Goal: Information Seeking & Learning: Learn about a topic

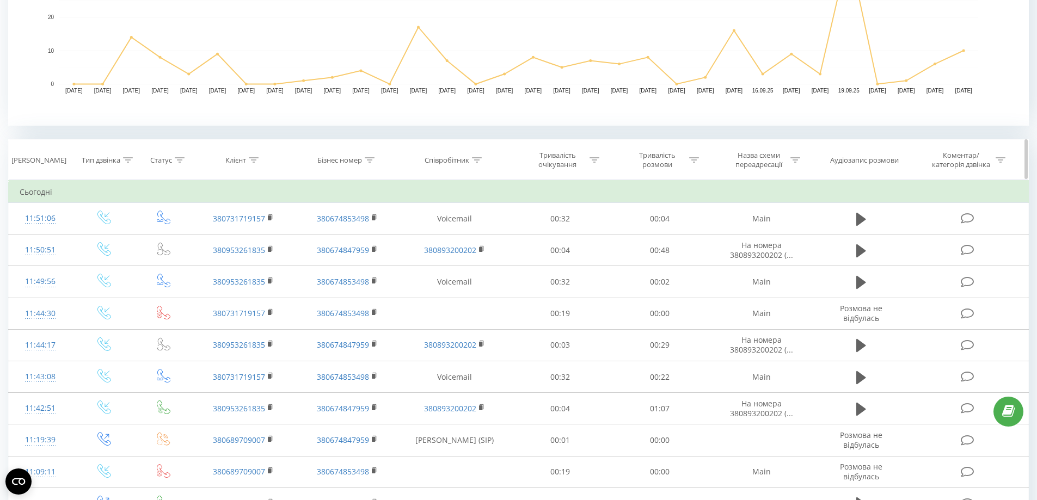
click at [249, 165] on th "Клієнт" at bounding box center [243, 160] width 103 height 40
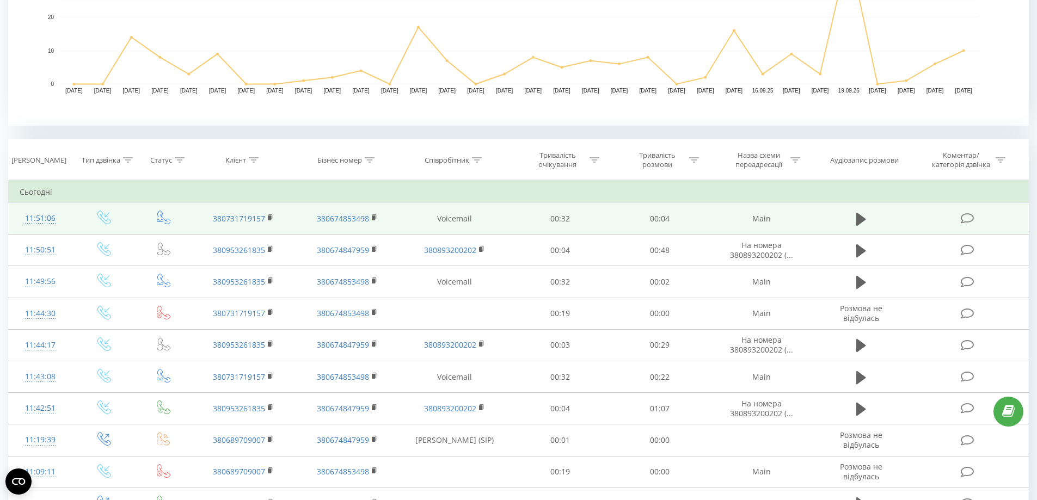
drag, startPoint x: 255, startPoint y: 162, endPoint x: 238, endPoint y: 224, distance: 64.8
click at [255, 168] on th "Клієнт" at bounding box center [243, 160] width 103 height 40
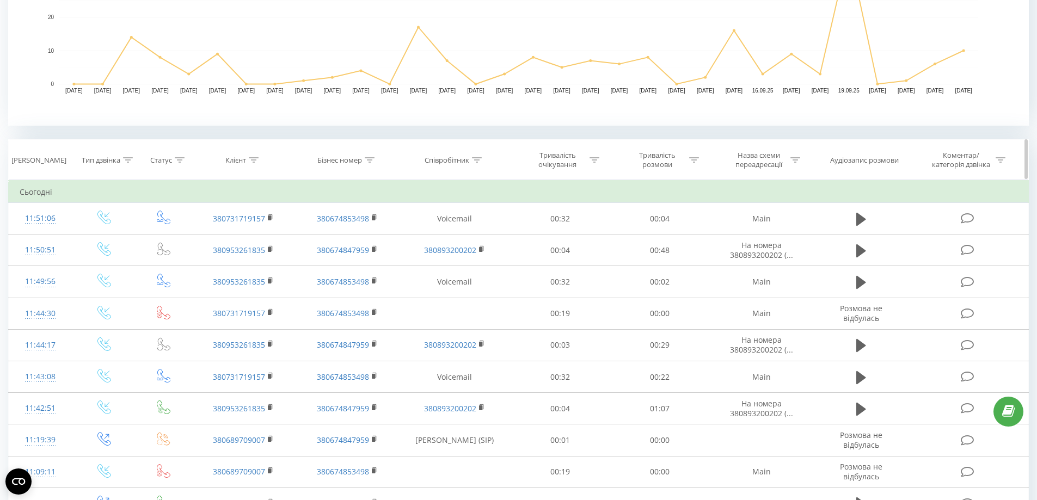
click at [255, 162] on icon at bounding box center [254, 159] width 10 height 5
click at [222, 237] on input "text" at bounding box center [244, 238] width 96 height 19
paste input "380953261835"
click at [267, 259] on span "OK" at bounding box center [266, 259] width 30 height 17
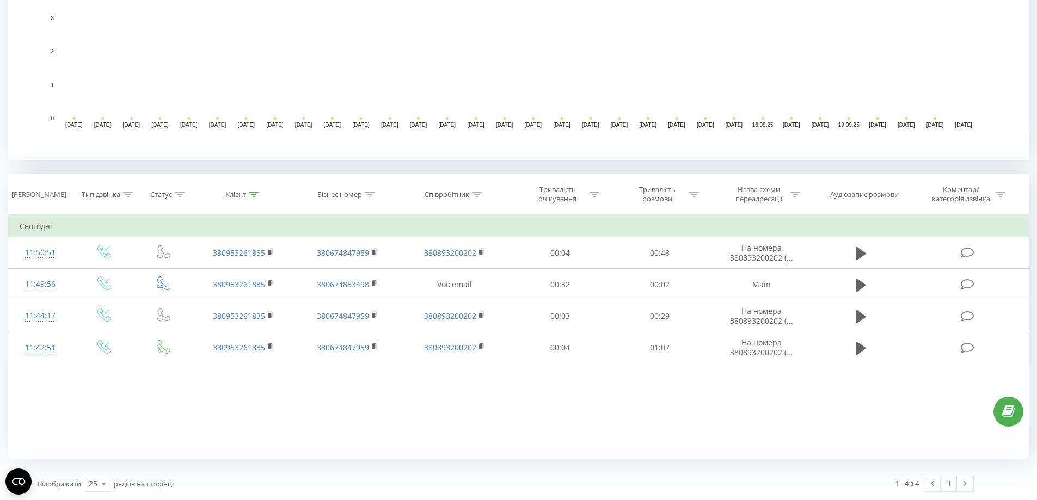
scroll to position [296, 0]
drag, startPoint x: 255, startPoint y: 193, endPoint x: 250, endPoint y: 260, distance: 66.5
click at [255, 194] on icon at bounding box center [254, 194] width 10 height 5
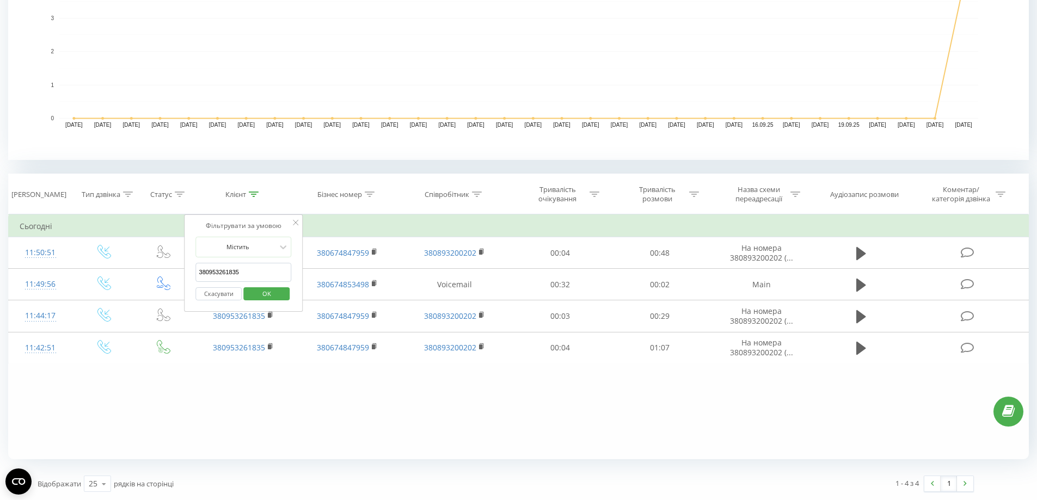
drag, startPoint x: 244, startPoint y: 275, endPoint x: 189, endPoint y: 266, distance: 56.4
click at [153, 259] on table "Фільтрувати за умовою Дорівнює Введіть значення Скасувати OK Фільтрувати за умо…" at bounding box center [518, 289] width 1020 height 150
paste input "I 380731719157"
click at [271, 290] on span "OK" at bounding box center [266, 293] width 30 height 17
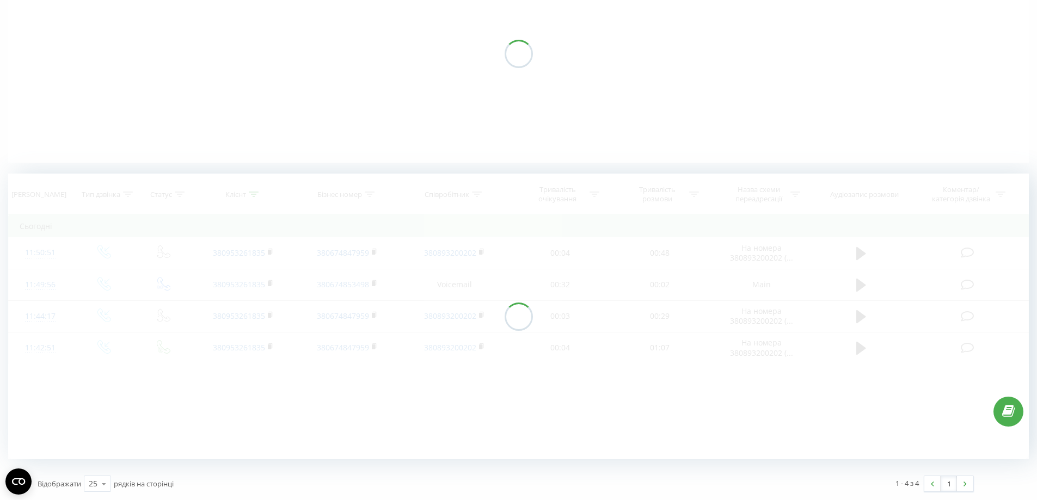
scroll to position [143, 0]
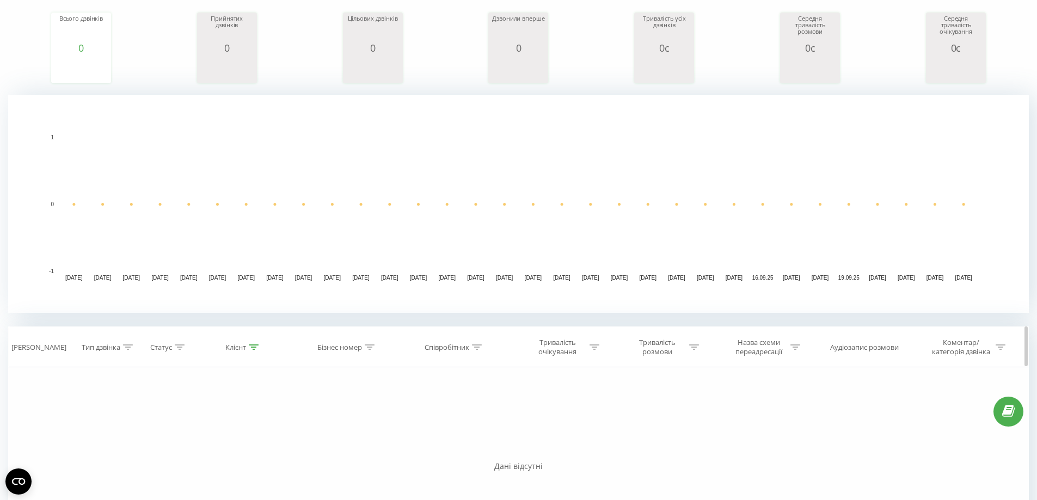
click at [256, 347] on icon at bounding box center [254, 346] width 10 height 5
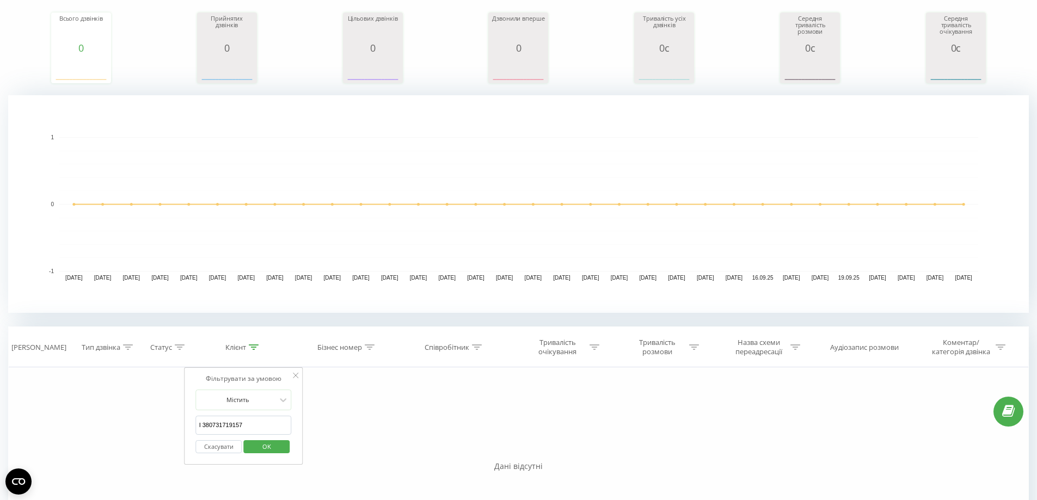
drag, startPoint x: 203, startPoint y: 426, endPoint x: 186, endPoint y: 430, distance: 18.1
click at [180, 429] on div "Фільтрувати за умовою Дорівнює Введіть значення Скасувати OK Фільтрувати за умо…" at bounding box center [518, 489] width 1020 height 245
click button "OK" at bounding box center [266, 447] width 46 height 14
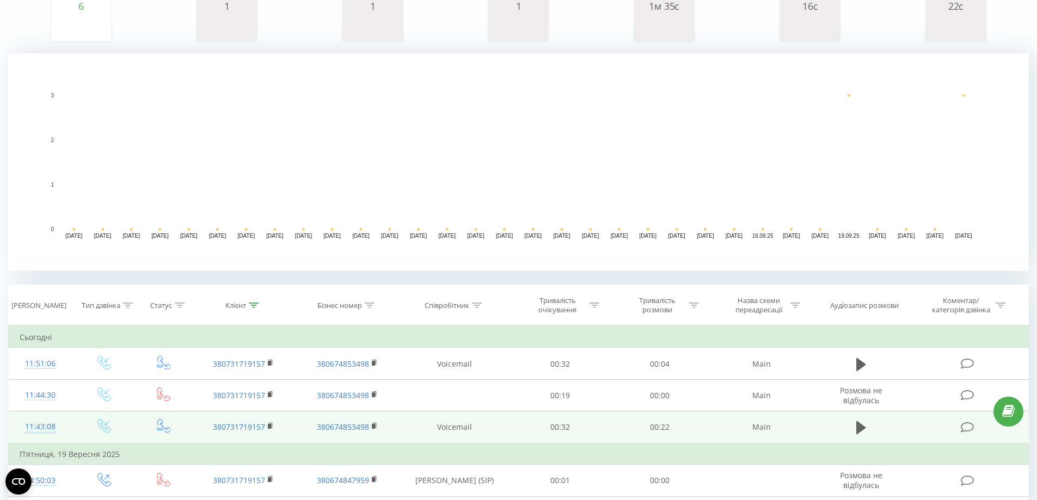
scroll to position [296, 0]
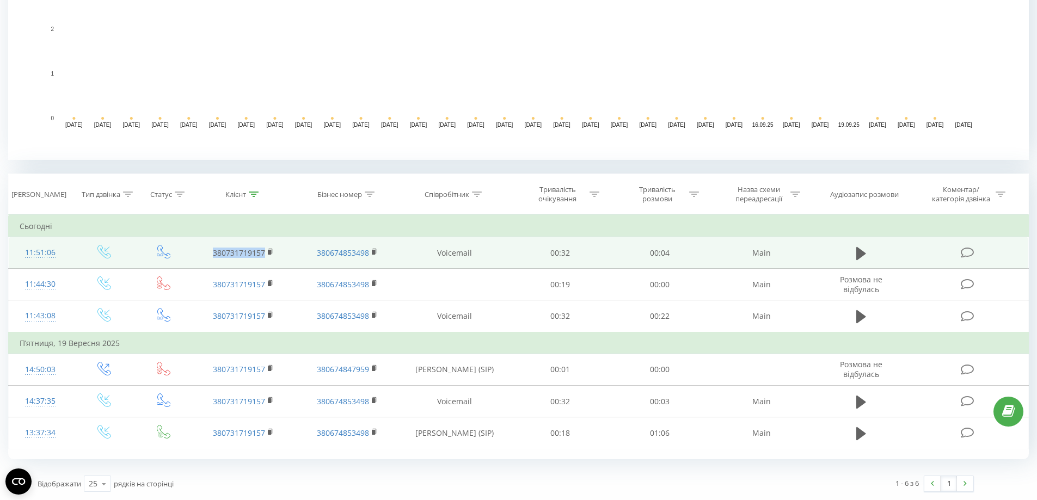
drag, startPoint x: 212, startPoint y: 255, endPoint x: 184, endPoint y: 254, distance: 28.3
click at [185, 254] on tr "11:51:06 380731719157 380674853498 Voicemail 00:32 00:04 Main" at bounding box center [519, 253] width 1020 height 32
copy link "380731719157"
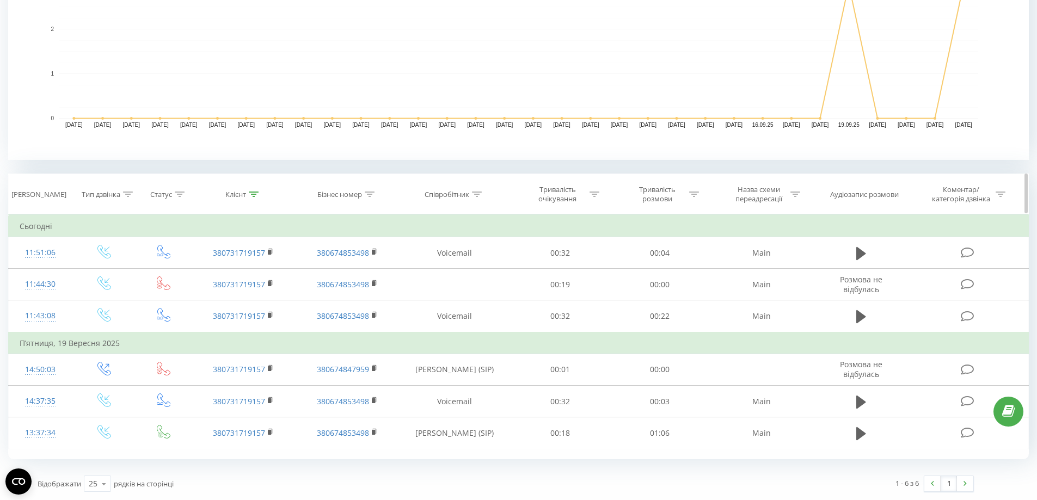
click at [251, 192] on icon at bounding box center [254, 194] width 10 height 5
drag, startPoint x: 249, startPoint y: 274, endPoint x: 210, endPoint y: 291, distance: 42.4
click at [126, 267] on table "Фільтрувати за умовою Дорівнює Введіть значення Скасувати OK Фільтрувати за умо…" at bounding box center [518, 331] width 1020 height 235
paste input "953261835"
type input "380953261835"
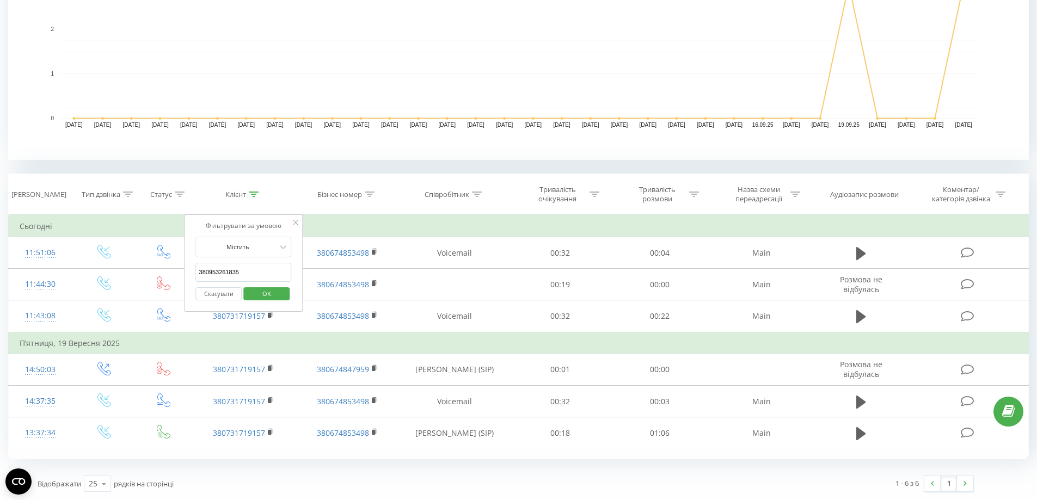
click at [266, 295] on span "OK" at bounding box center [266, 293] width 30 height 17
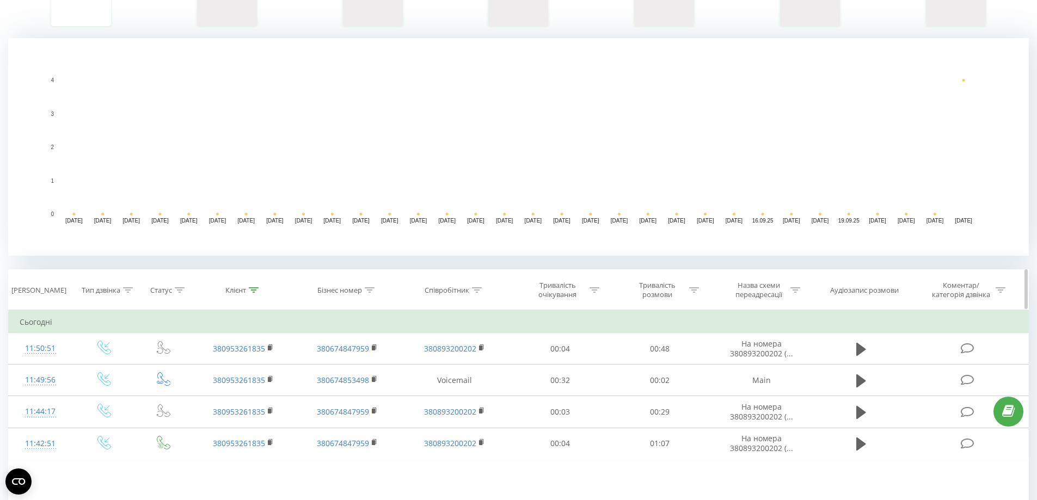
scroll to position [252, 0]
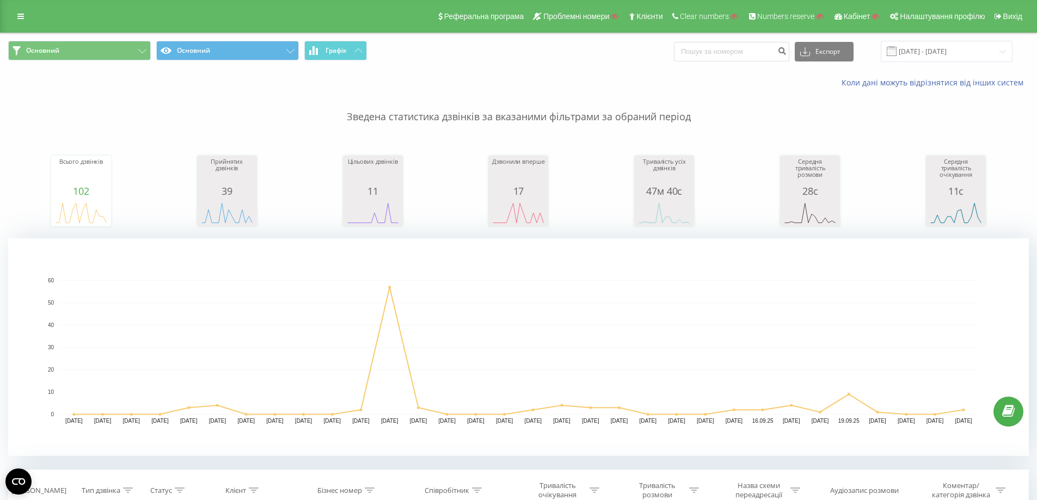
click at [22, 6] on div "Реферальна програма Проблемні номери Клієнти Clear numbers Numbers reserve Кабі…" at bounding box center [518, 16] width 1037 height 33
click at [23, 15] on icon at bounding box center [20, 17] width 7 height 8
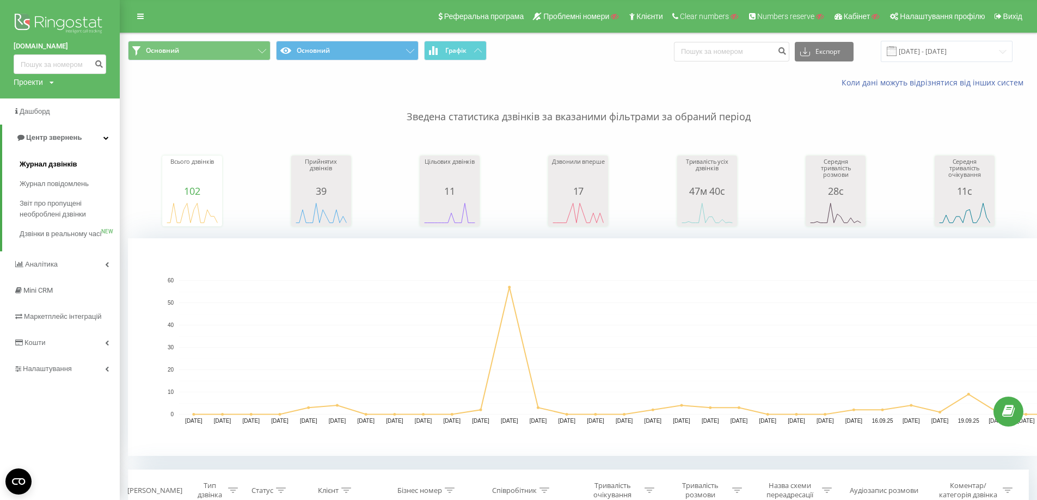
click at [44, 162] on span "Журнал дзвінків" at bounding box center [49, 164] width 58 height 11
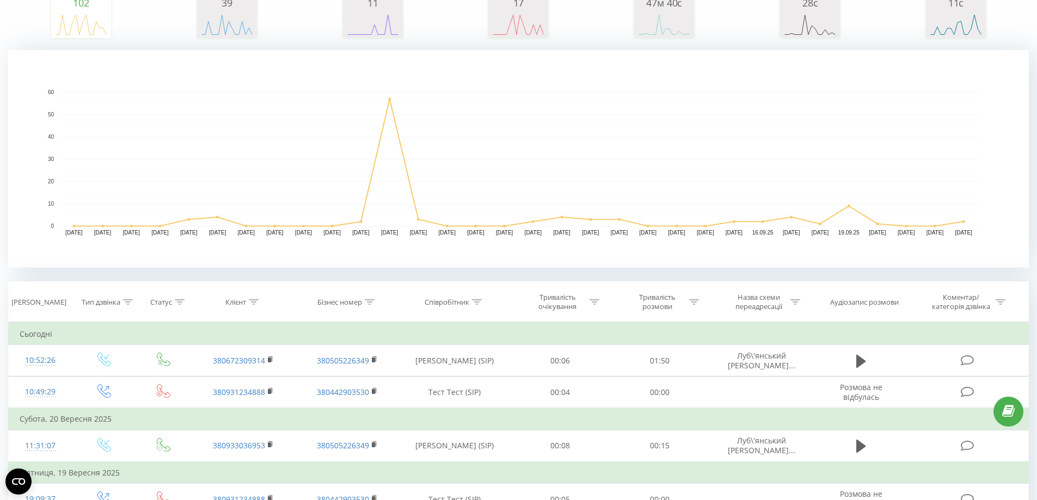
scroll to position [272, 0]
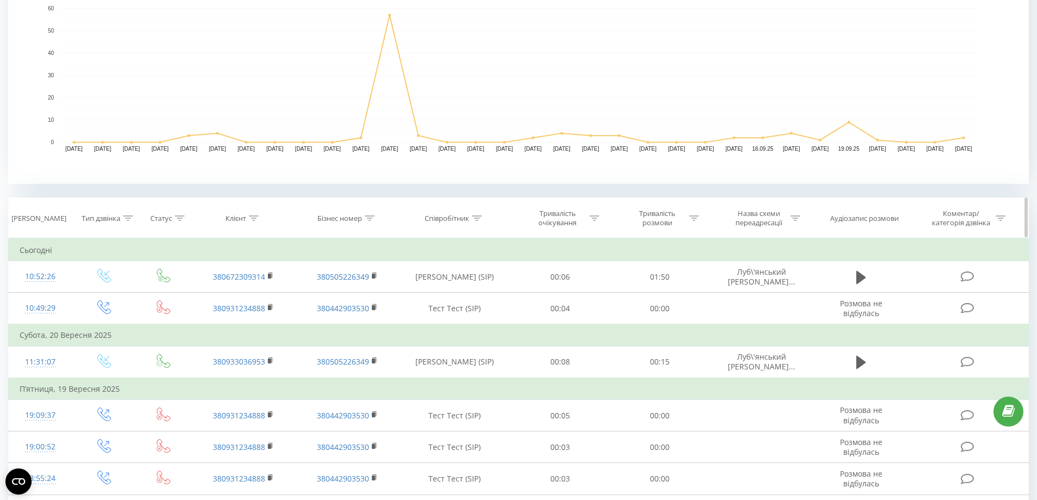
click at [250, 218] on icon at bounding box center [254, 218] width 10 height 5
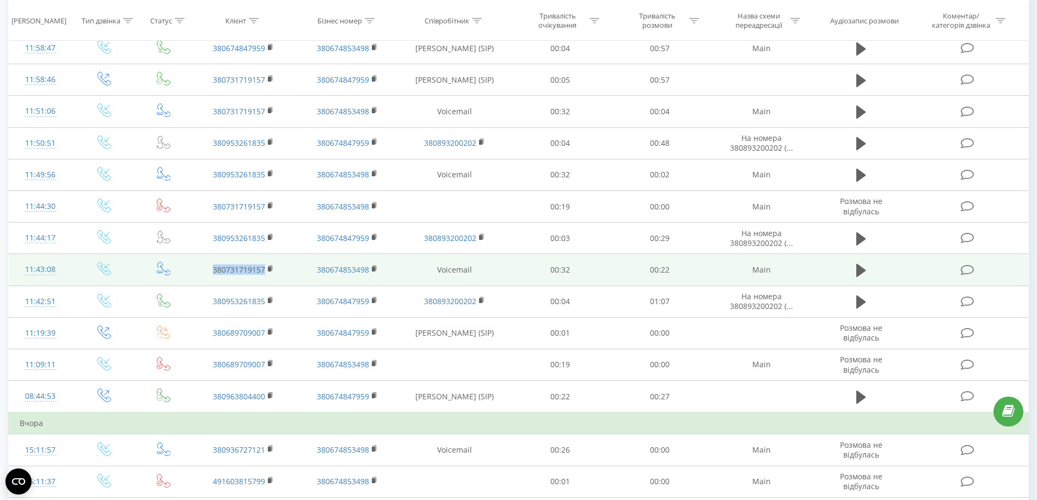
drag, startPoint x: 269, startPoint y: 277, endPoint x: 208, endPoint y: 275, distance: 60.4
click at [208, 275] on td "380731719157" at bounding box center [243, 270] width 103 height 32
copy link "380731719157"
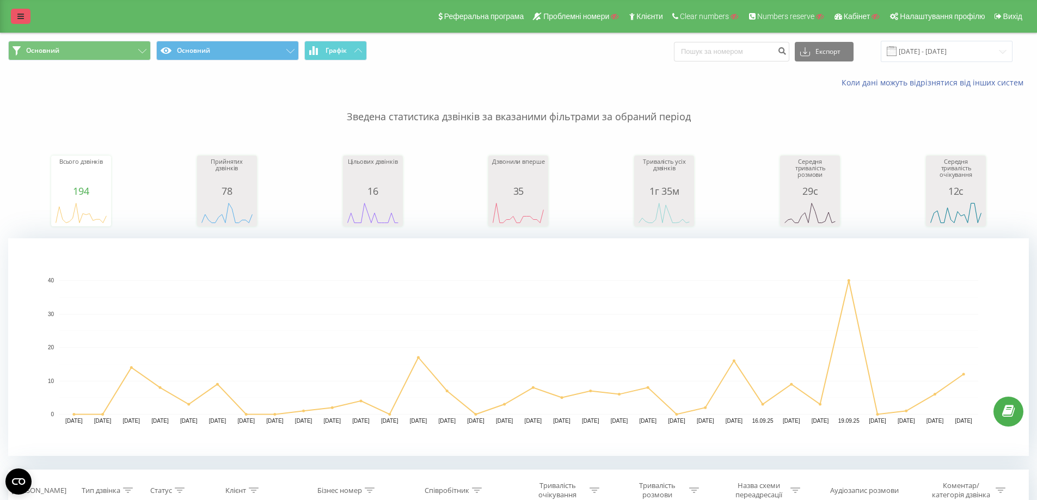
click at [12, 21] on link at bounding box center [21, 16] width 20 height 15
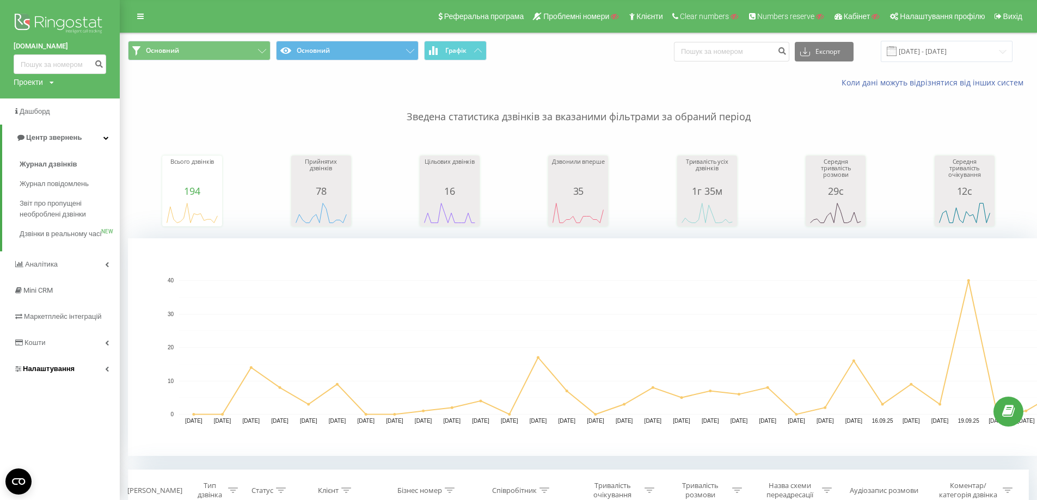
click at [73, 379] on link "Налаштування" at bounding box center [60, 369] width 120 height 26
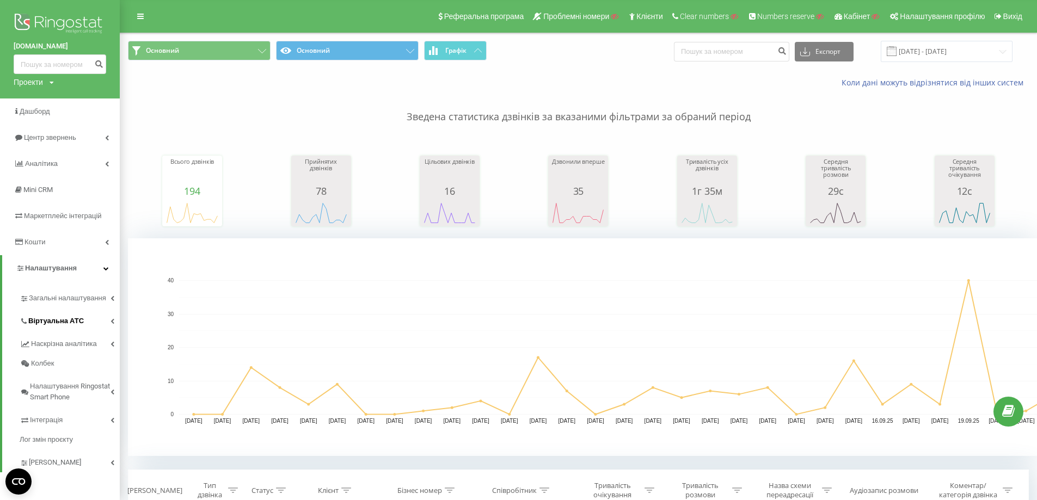
click at [68, 322] on span "Віртуальна АТС" at bounding box center [56, 321] width 56 height 11
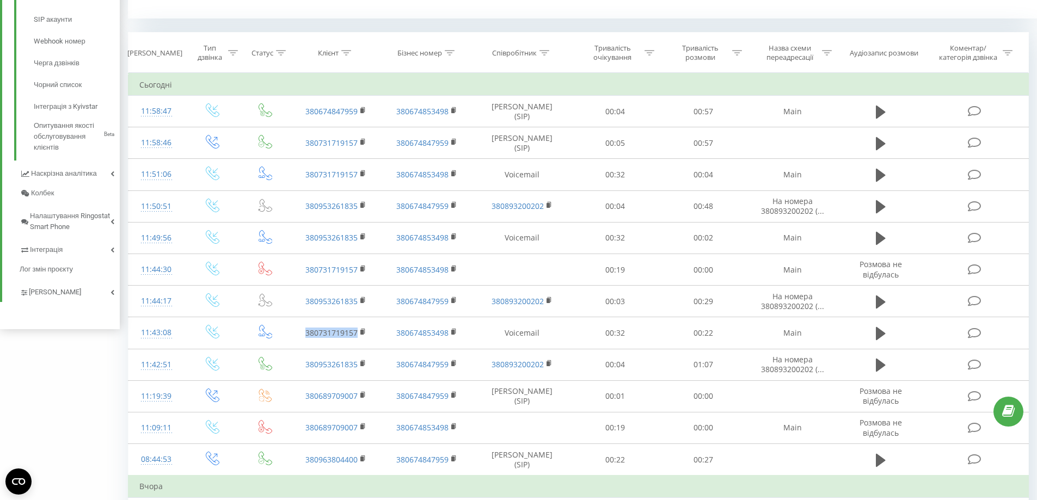
scroll to position [490, 0]
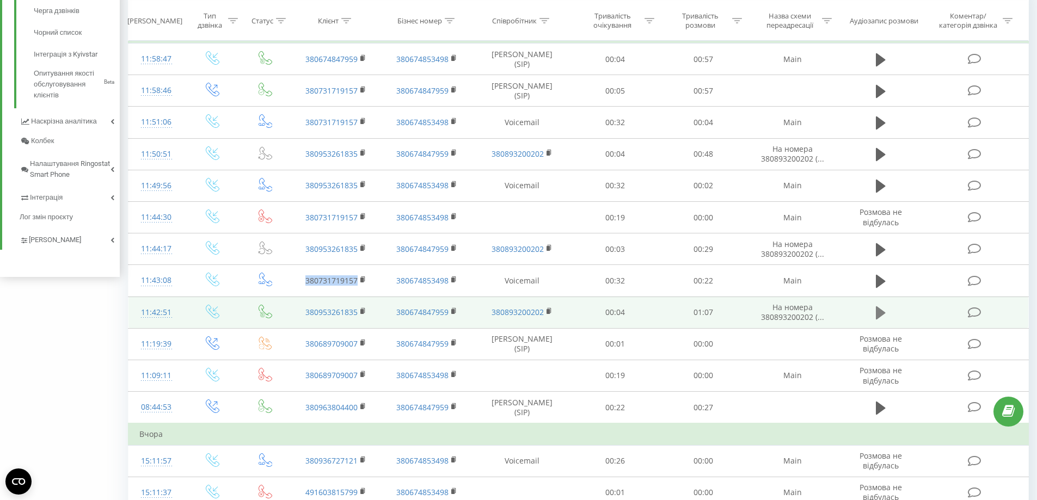
click at [873, 315] on button at bounding box center [880, 313] width 16 height 16
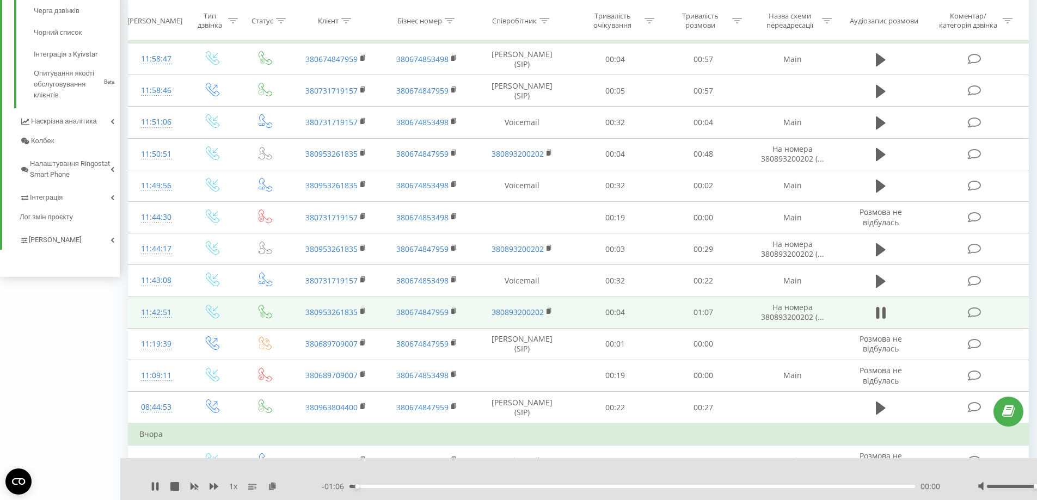
click at [416, 488] on div "- 01:06 00:00 00:00" at bounding box center [636, 486] width 629 height 11
click at [413, 488] on div "00:02" at bounding box center [632, 486] width 566 height 3
click at [460, 488] on div "00:08" at bounding box center [632, 486] width 566 height 3
click at [532, 488] on div "00:15" at bounding box center [632, 486] width 566 height 3
click at [608, 488] on div "- 00:44 00:23 00:23" at bounding box center [636, 486] width 629 height 11
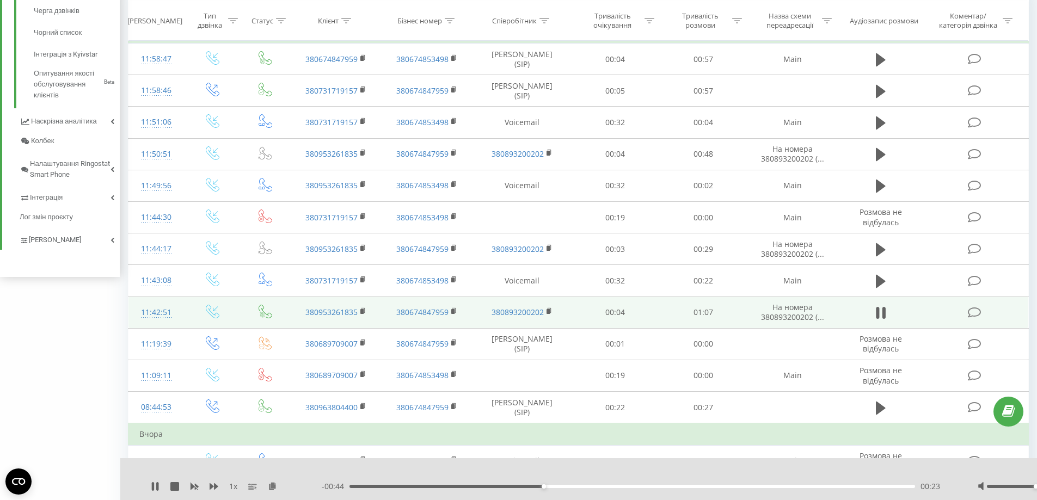
click at [629, 485] on div "00:23" at bounding box center [632, 486] width 566 height 3
click at [724, 485] on div "00:45" at bounding box center [632, 486] width 566 height 3
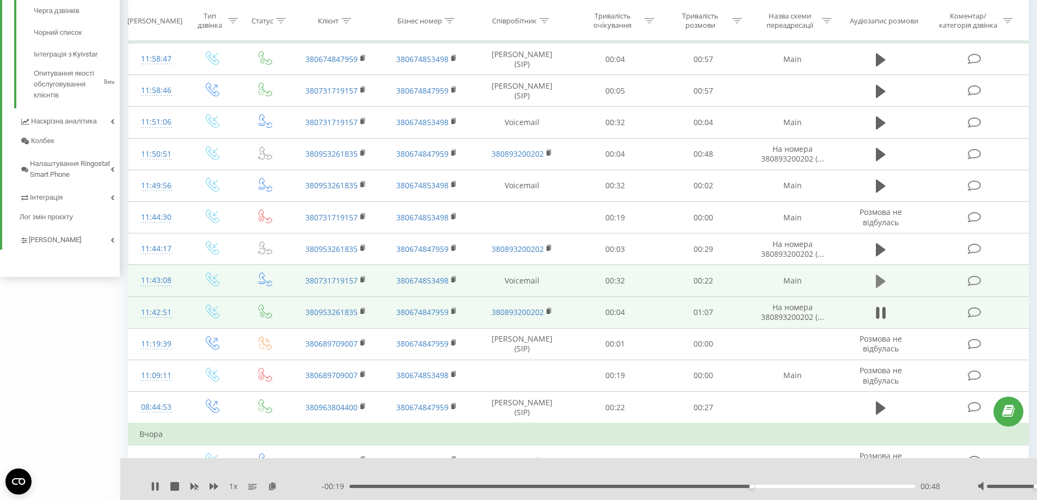
click at [876, 281] on icon at bounding box center [881, 281] width 10 height 13
click at [881, 282] on icon at bounding box center [881, 281] width 10 height 15
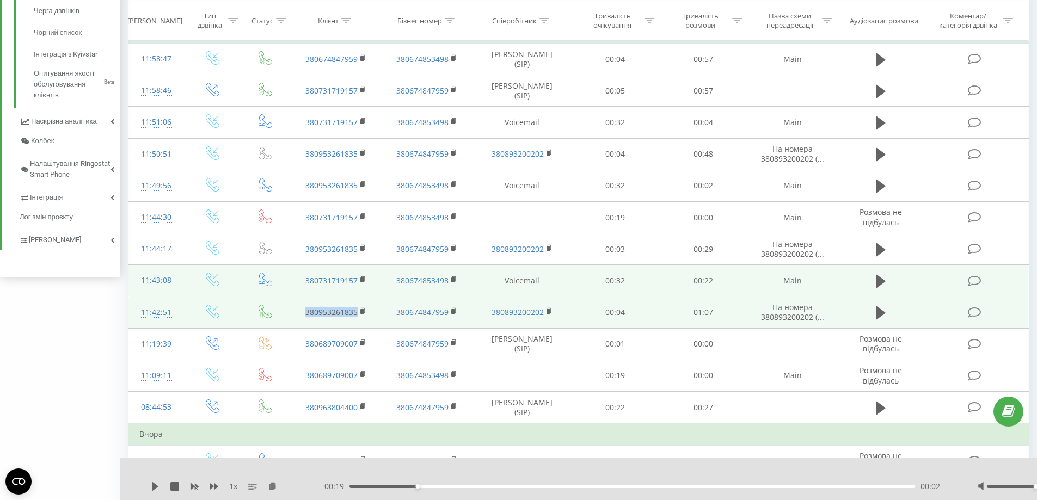
drag, startPoint x: 362, startPoint y: 316, endPoint x: 297, endPoint y: 316, distance: 65.3
click at [297, 316] on td "380953261835" at bounding box center [335, 313] width 91 height 32
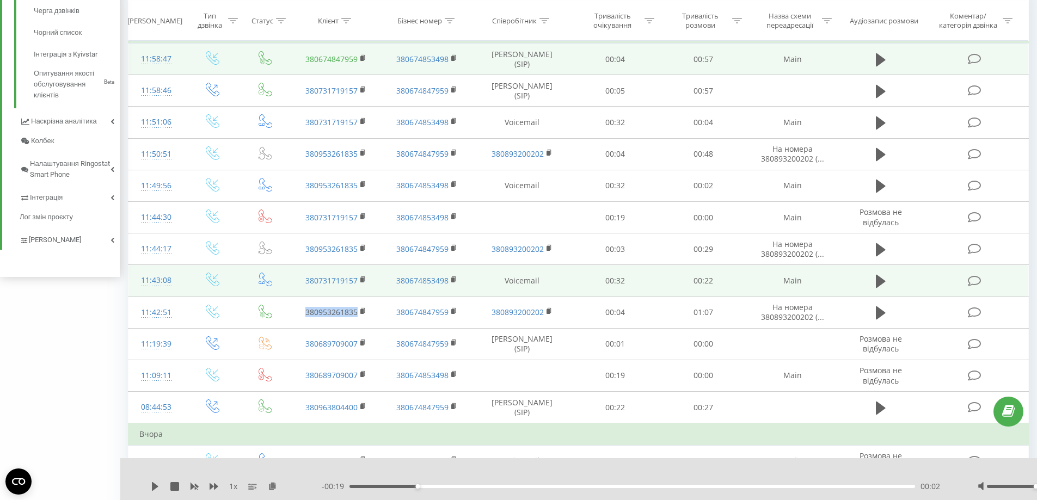
copy link "380953261835"
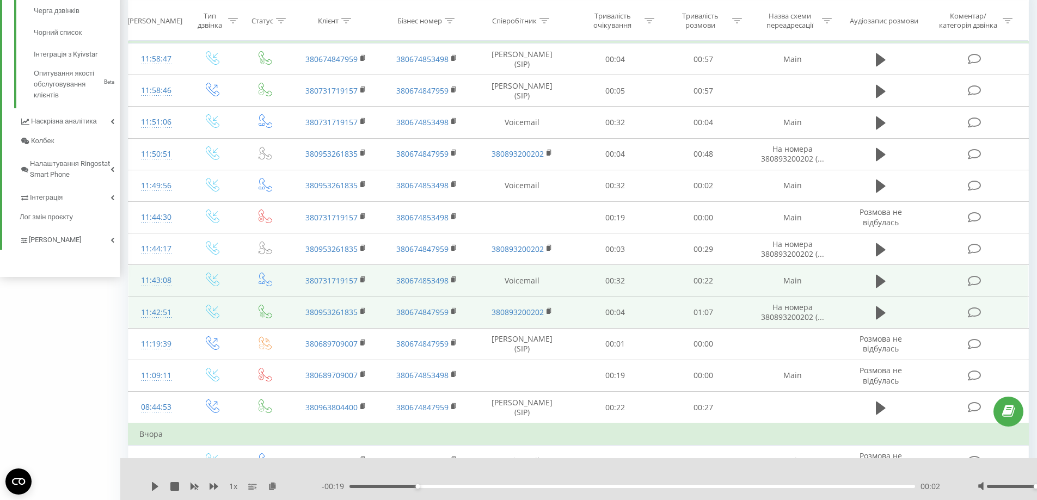
drag, startPoint x: 550, startPoint y: 319, endPoint x: 466, endPoint y: 318, distance: 83.3
click at [544, 317] on td "380893200202" at bounding box center [521, 313] width 99 height 32
drag, startPoint x: 463, startPoint y: 317, endPoint x: 389, endPoint y: 317, distance: 74.6
click at [389, 317] on td "380674847959" at bounding box center [426, 313] width 91 height 32
copy link "380674847959"
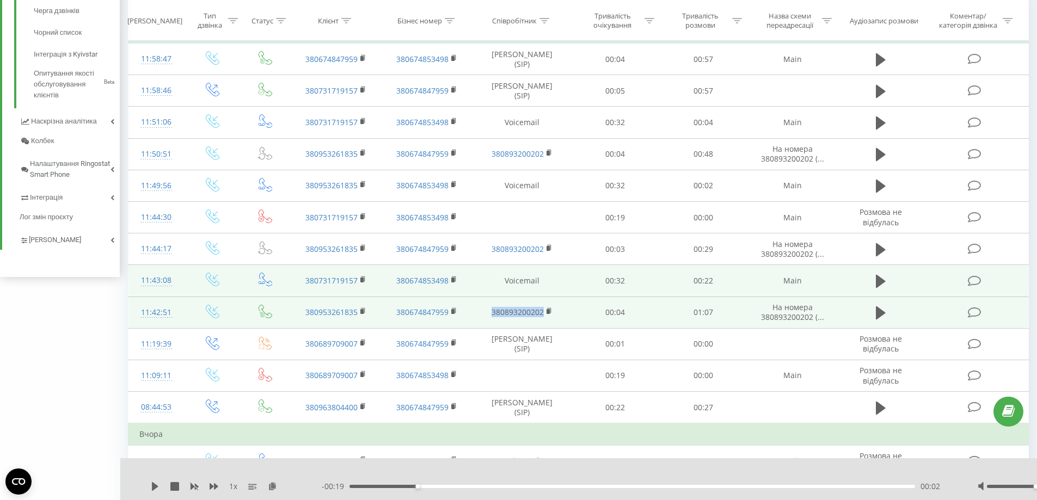
drag, startPoint x: 515, startPoint y: 317, endPoint x: 408, endPoint y: 102, distance: 239.7
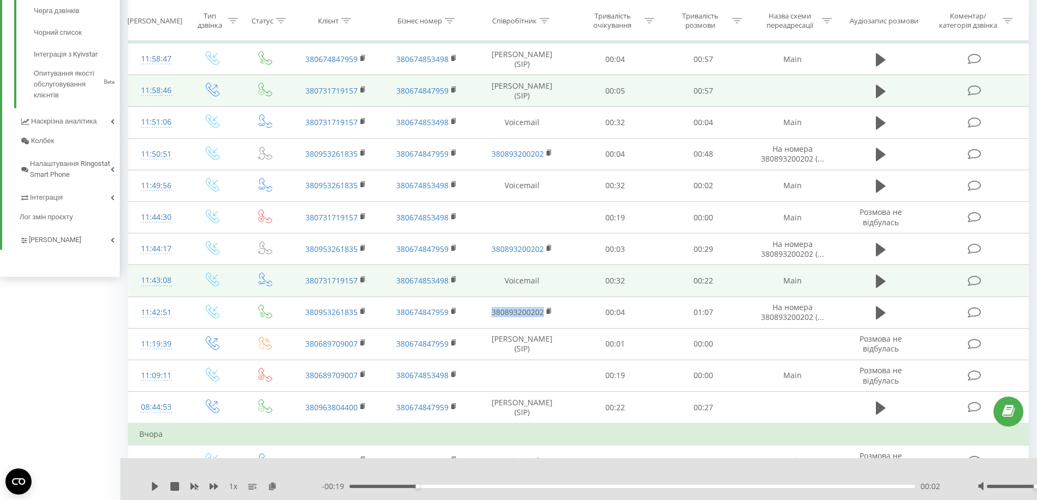
click at [484, 317] on td "380893200202" at bounding box center [521, 313] width 99 height 32
copy link "380893200202"
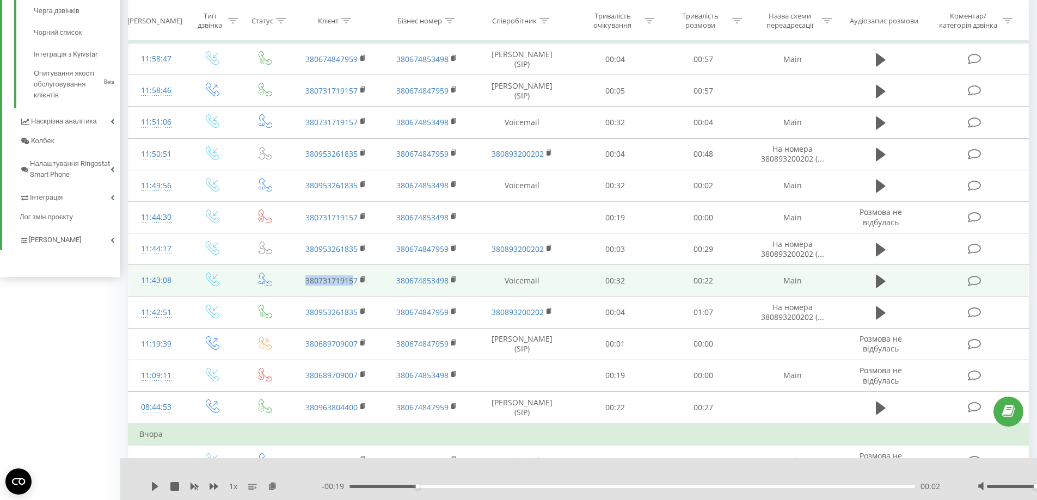
drag, startPoint x: 345, startPoint y: 288, endPoint x: 304, endPoint y: 289, distance: 41.4
click at [304, 289] on td "380731719157" at bounding box center [335, 281] width 91 height 32
drag, startPoint x: 359, startPoint y: 288, endPoint x: 302, endPoint y: 288, distance: 57.1
click at [302, 288] on td "380731719157" at bounding box center [335, 281] width 91 height 32
copy link "380731719157"
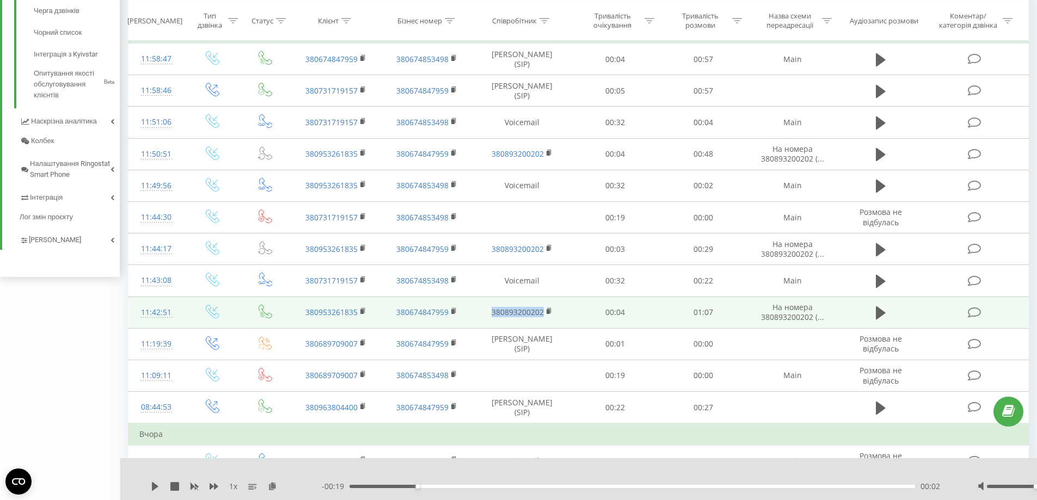
drag, startPoint x: 512, startPoint y: 313, endPoint x: 483, endPoint y: 317, distance: 28.6
click at [483, 317] on td "380893200202" at bounding box center [521, 313] width 99 height 32
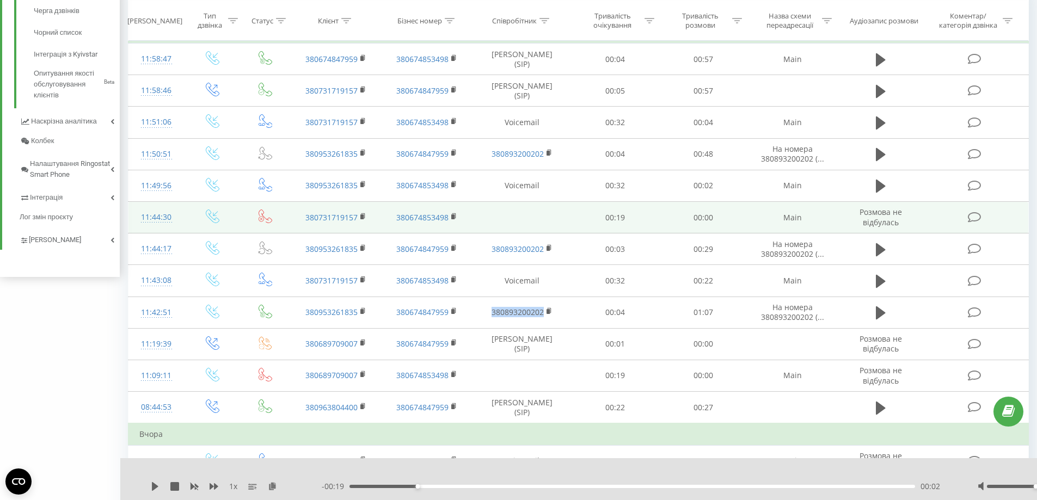
copy link "380893200202"
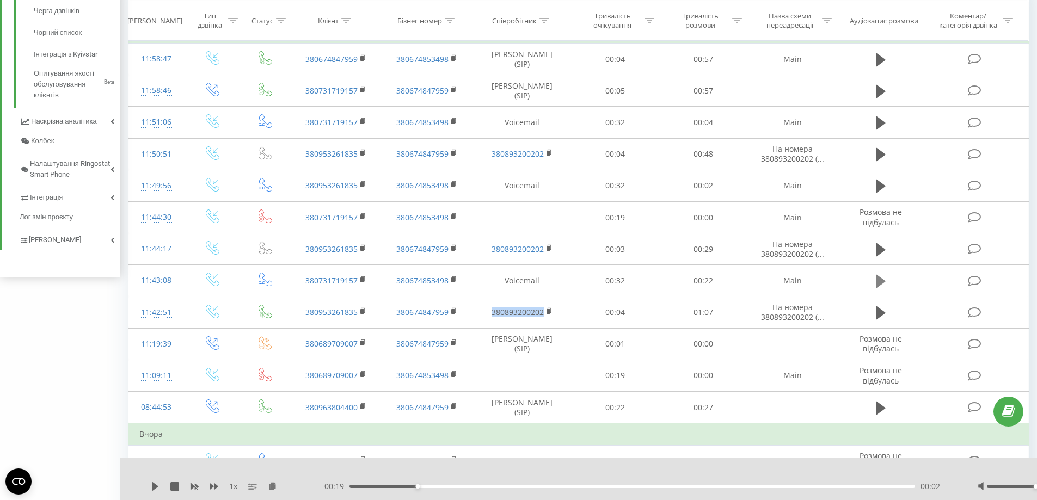
click at [877, 281] on icon at bounding box center [881, 281] width 10 height 13
click at [879, 315] on icon at bounding box center [881, 312] width 10 height 13
click at [549, 487] on div "00:00" at bounding box center [632, 486] width 566 height 3
click at [649, 488] on div "- 00:39 00:28 00:28" at bounding box center [636, 486] width 629 height 11
click at [655, 485] on div "00:29" at bounding box center [632, 486] width 566 height 3
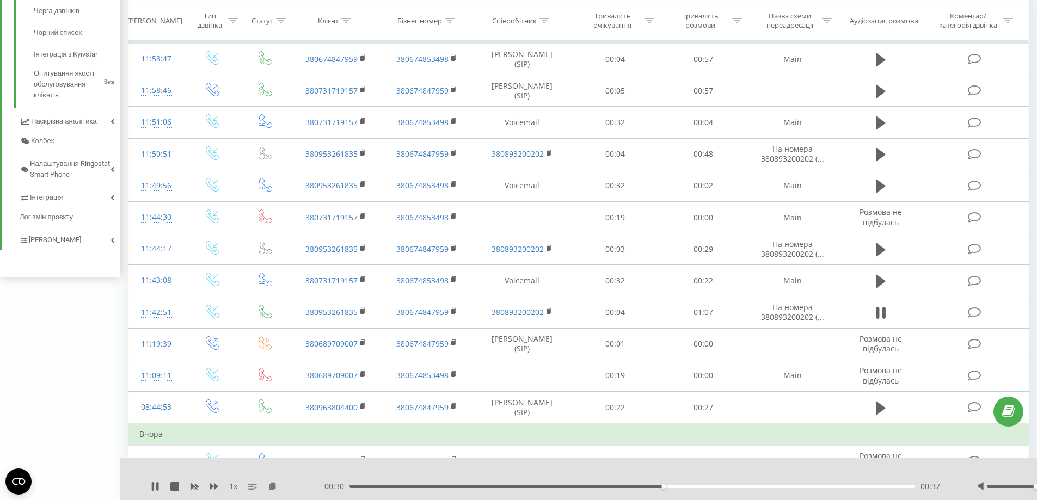
click at [714, 487] on div "00:37" at bounding box center [632, 486] width 566 height 3
click at [754, 485] on div "00:48" at bounding box center [632, 486] width 566 height 3
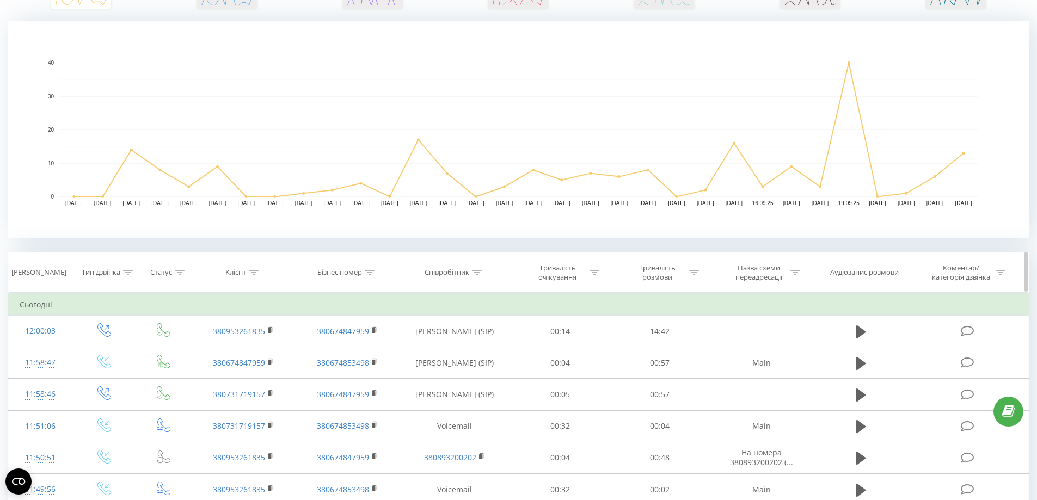
click at [248, 278] on th "Клієнт" at bounding box center [243, 273] width 103 height 40
click at [251, 270] on icon at bounding box center [254, 272] width 10 height 5
click at [234, 352] on input "text" at bounding box center [244, 350] width 96 height 19
paste input "380 96 994 66 55"
click at [206, 350] on input "380 96 994 66 55" at bounding box center [244, 350] width 96 height 19
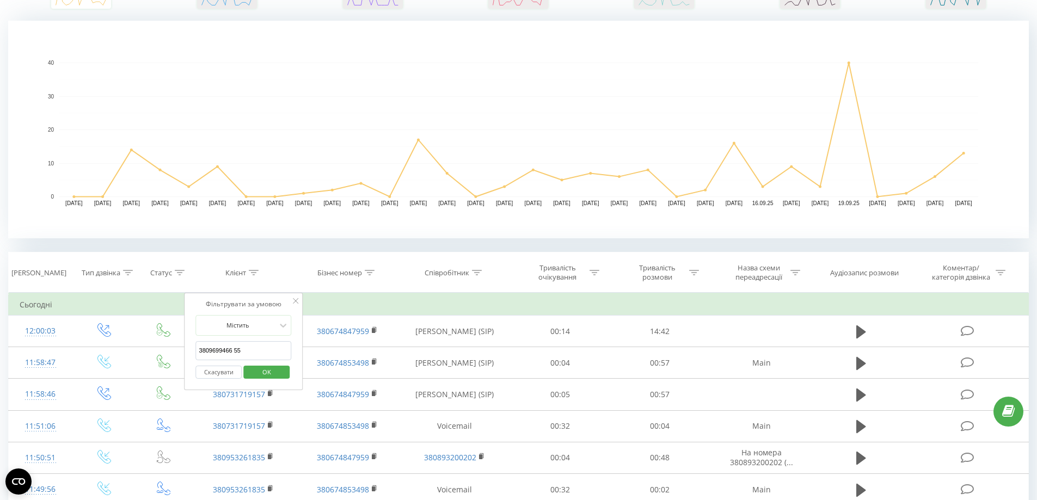
type input "380969946655"
click at [270, 371] on span "OK" at bounding box center [266, 372] width 30 height 17
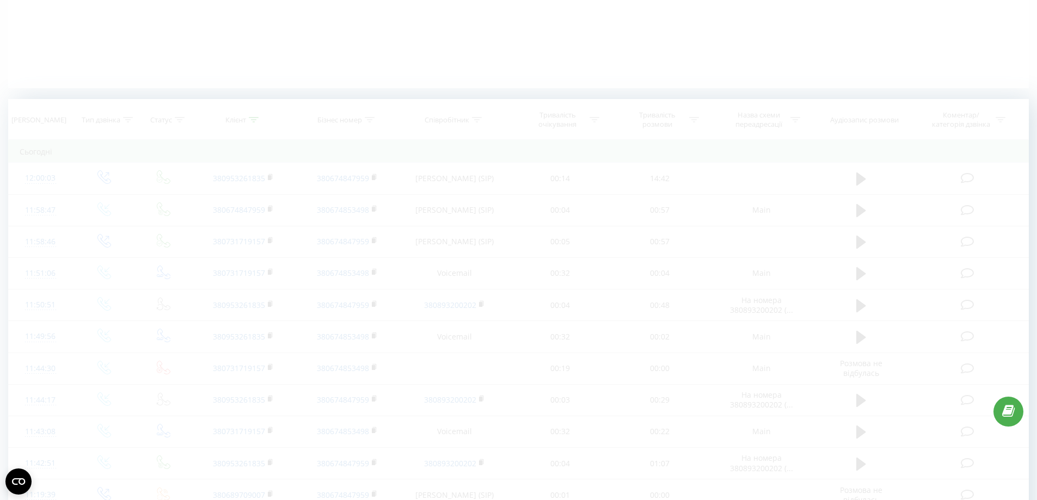
scroll to position [143, 0]
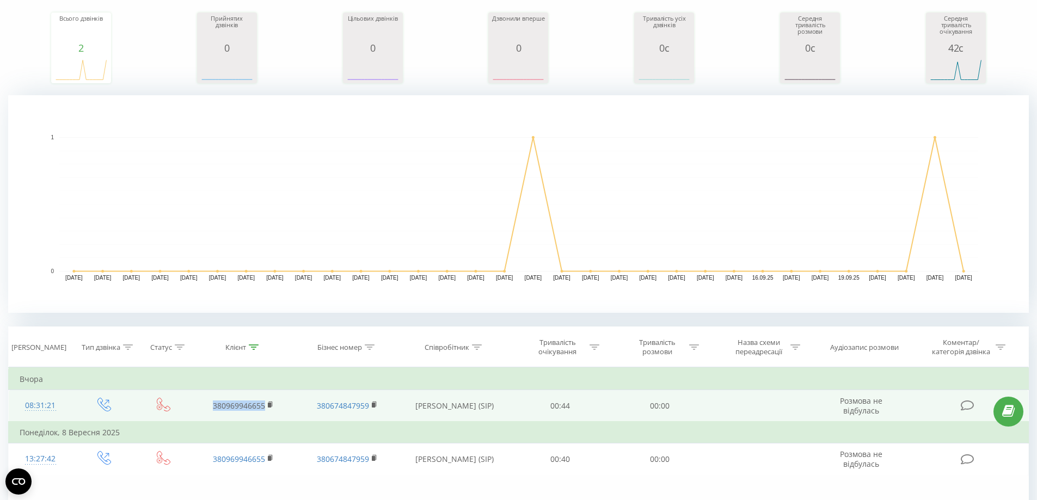
drag, startPoint x: 251, startPoint y: 412, endPoint x: 192, endPoint y: 411, distance: 59.9
click at [192, 411] on td "380969946655" at bounding box center [243, 406] width 103 height 32
copy link "380969946655"
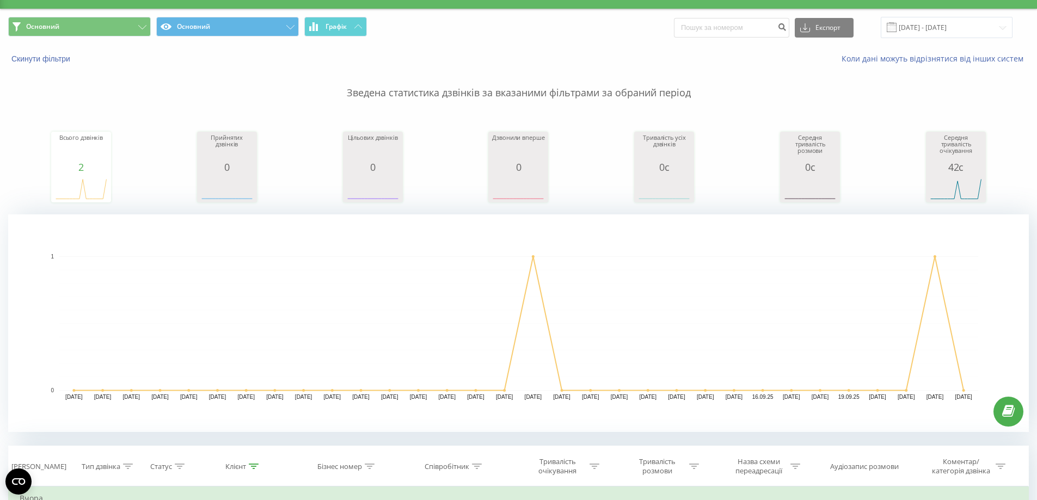
scroll to position [0, 0]
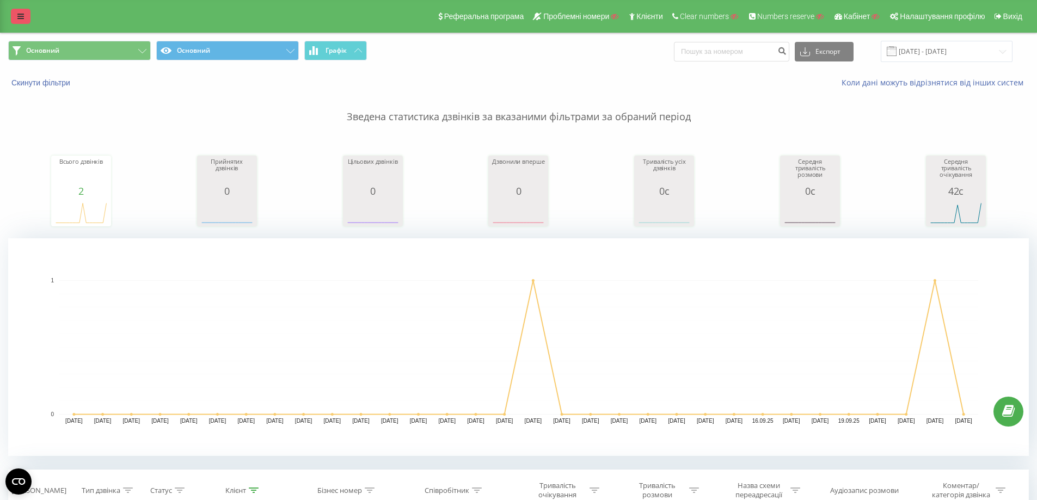
click at [12, 20] on link at bounding box center [21, 16] width 20 height 15
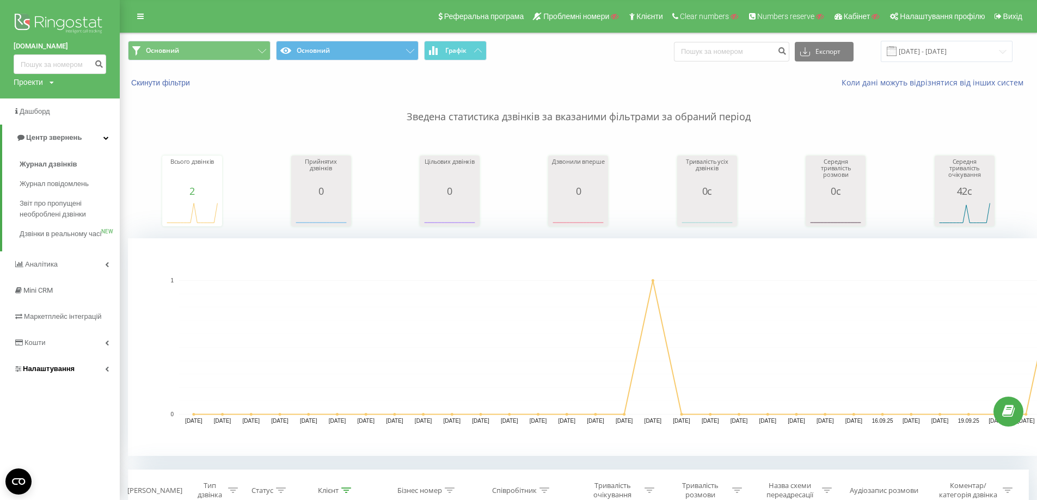
click at [36, 373] on span "Налаштування" at bounding box center [49, 369] width 52 height 8
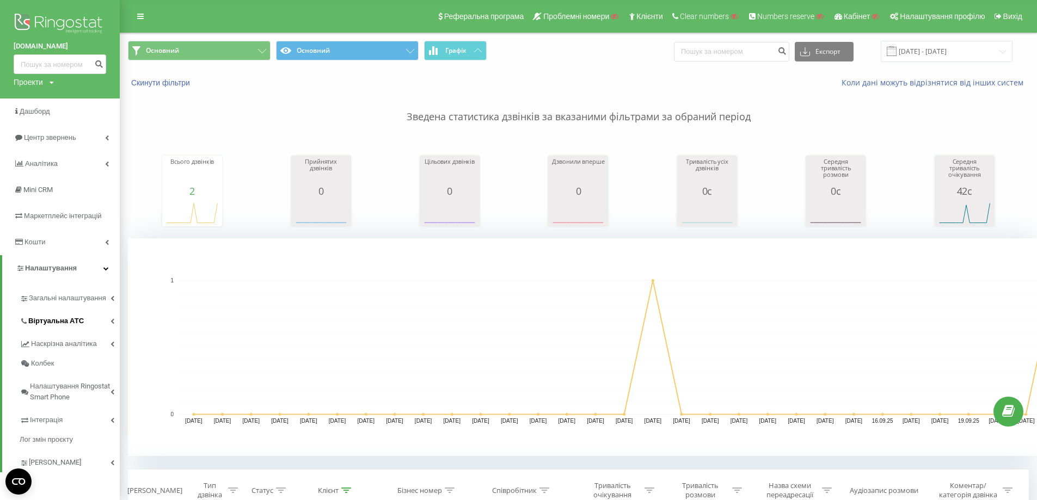
click at [67, 317] on span "Віртуальна АТС" at bounding box center [56, 321] width 56 height 11
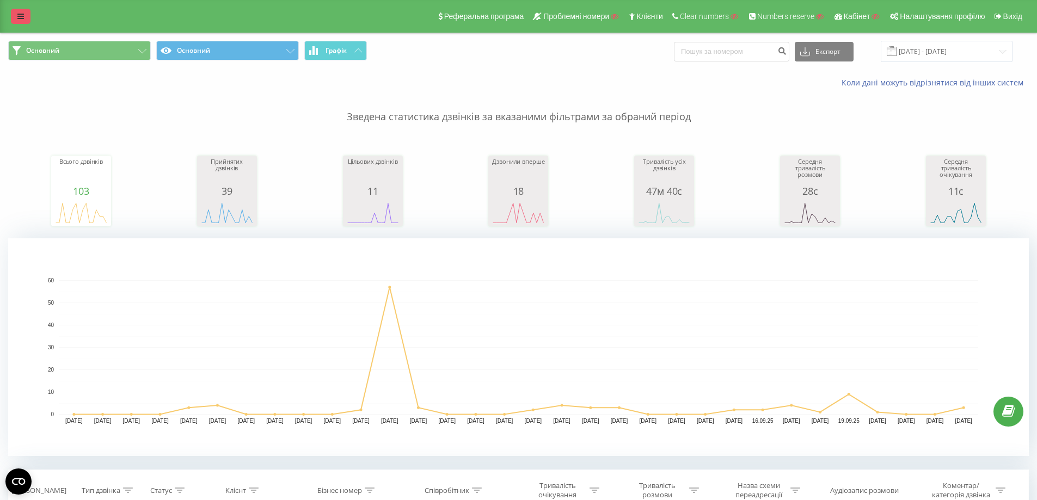
click at [13, 10] on link at bounding box center [21, 16] width 20 height 15
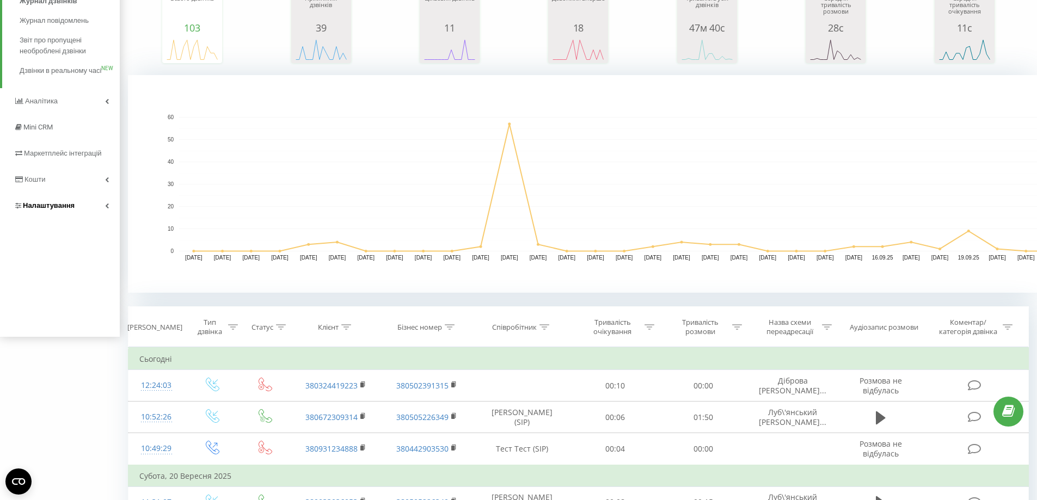
click at [63, 210] on span "Налаштування" at bounding box center [49, 205] width 52 height 8
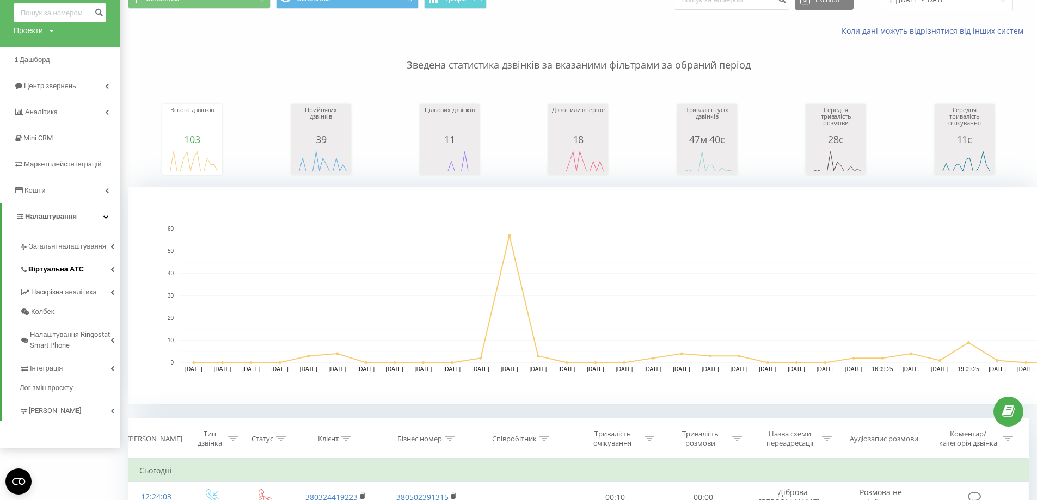
click at [64, 267] on span "Віртуальна АТС" at bounding box center [56, 269] width 56 height 11
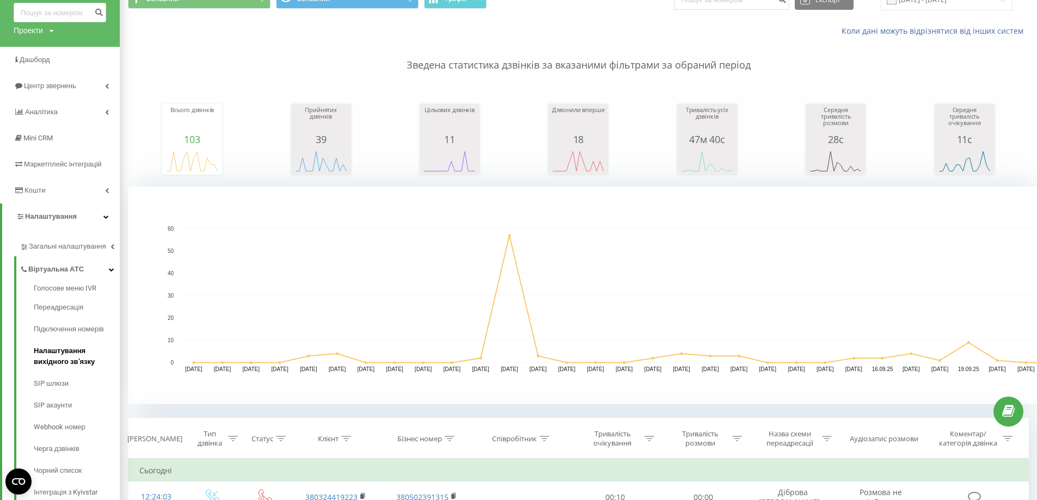
click at [85, 361] on span "Налаштування вихідного зв’язку" at bounding box center [74, 357] width 81 height 22
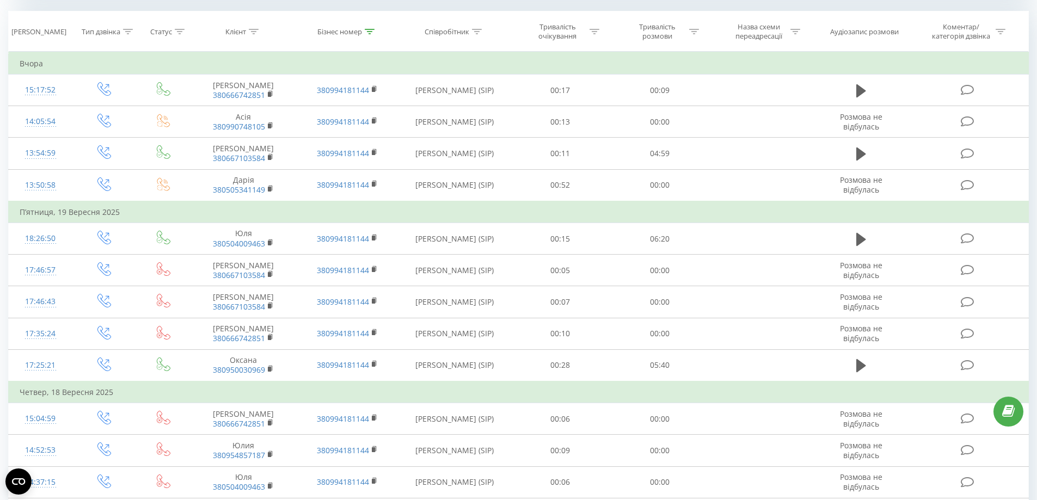
scroll to position [398, 0]
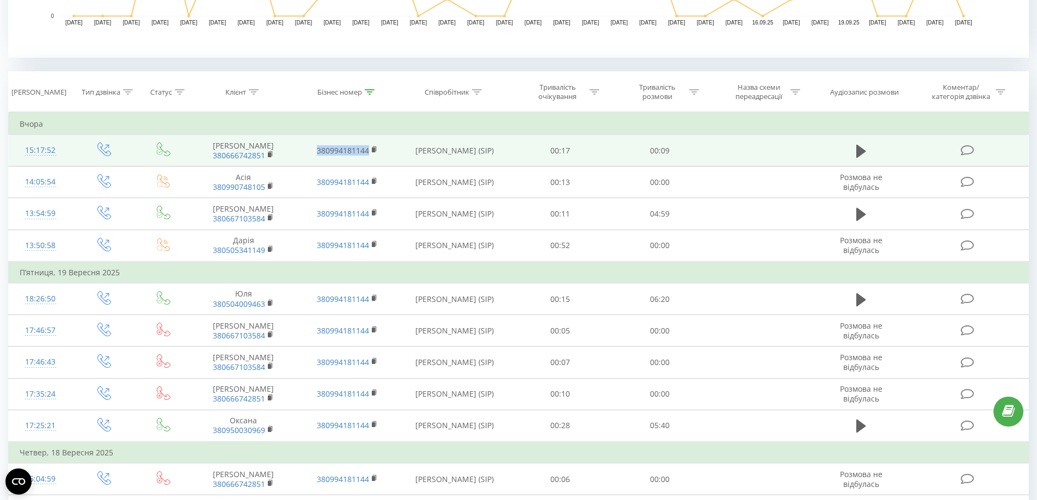
drag, startPoint x: 374, startPoint y: 152, endPoint x: 310, endPoint y: 151, distance: 64.8
click at [310, 151] on td "380994181144" at bounding box center [346, 151] width 103 height 32
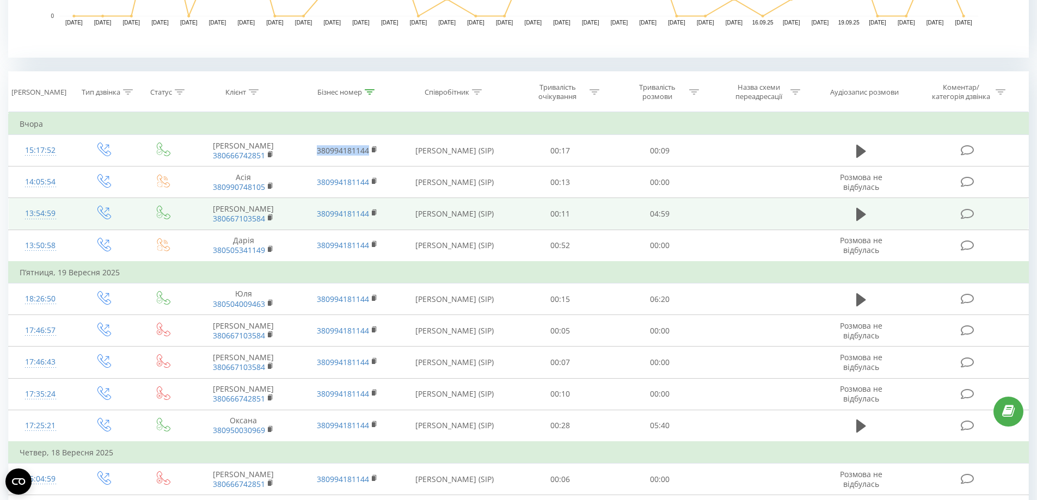
copy link "380994181144"
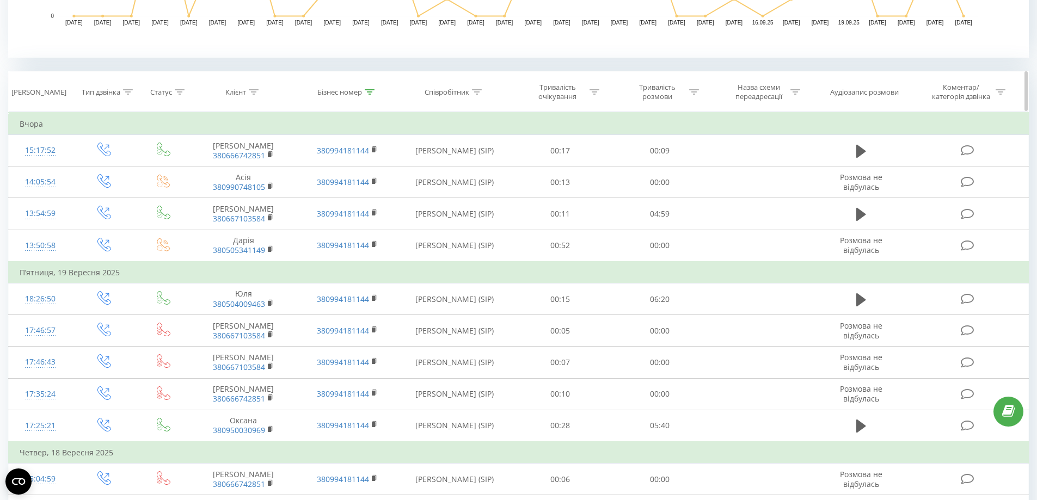
click at [920, 107] on th "Коментар/категорія дзвінка" at bounding box center [969, 92] width 120 height 40
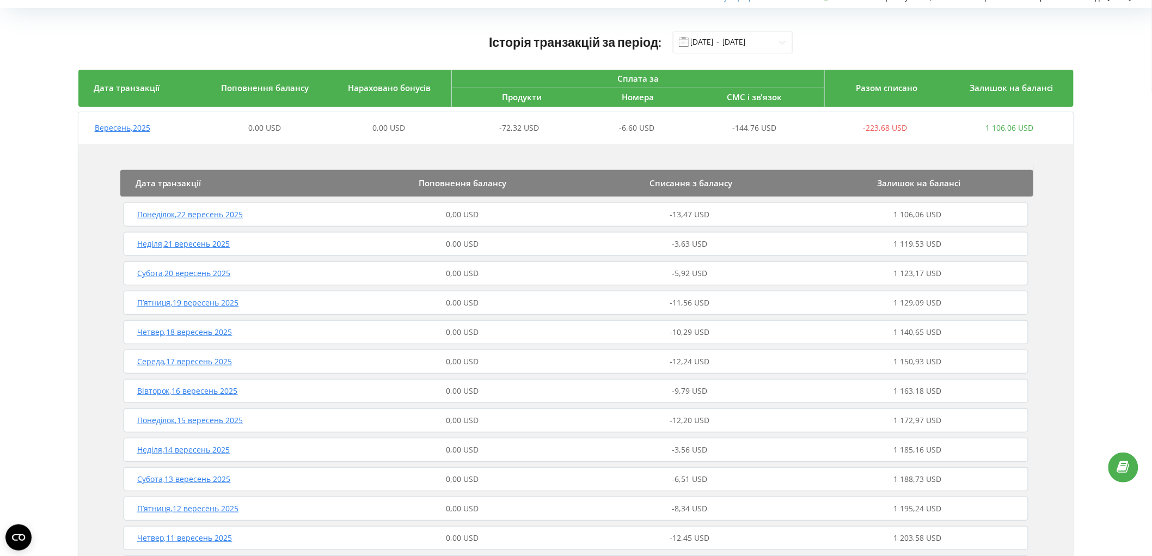
scroll to position [60, 0]
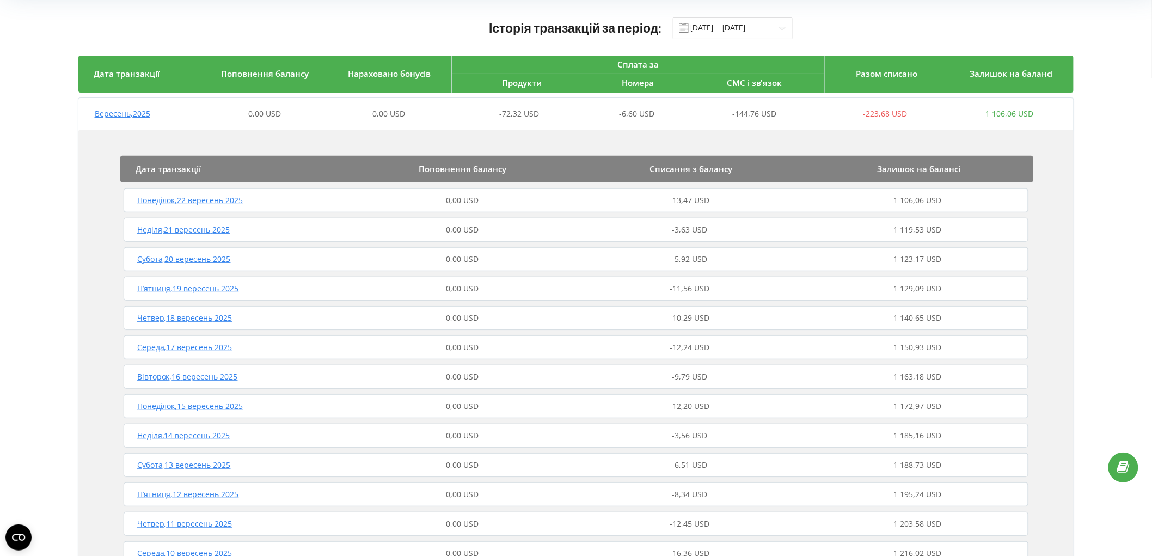
click at [561, 192] on div "Понеділок , 22 вересень 2025 0,00 USD -13,47 USD 1 106,06 USD" at bounding box center [576, 200] width 910 height 26
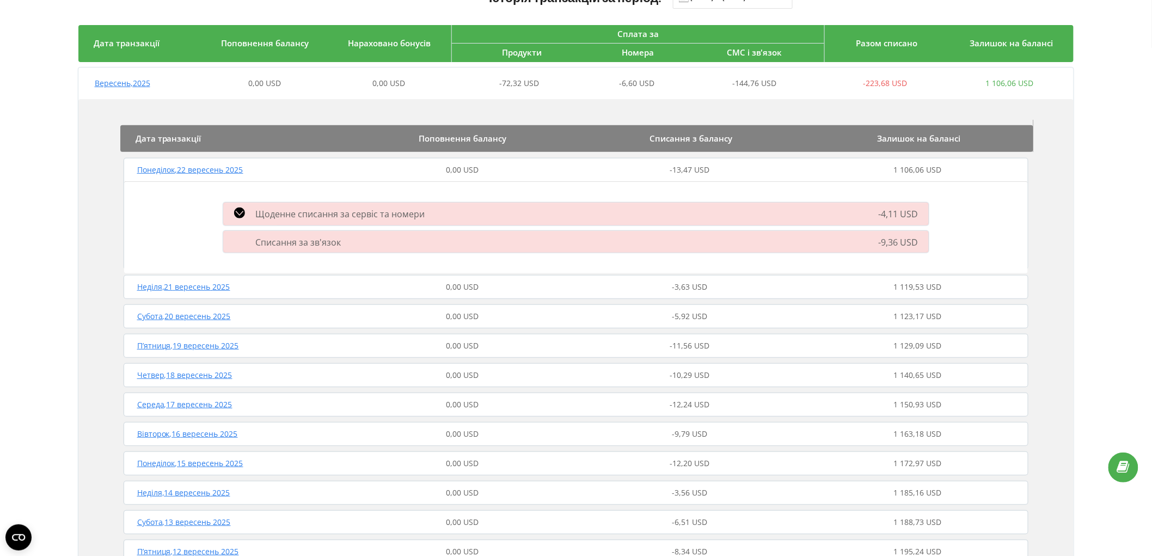
scroll to position [121, 0]
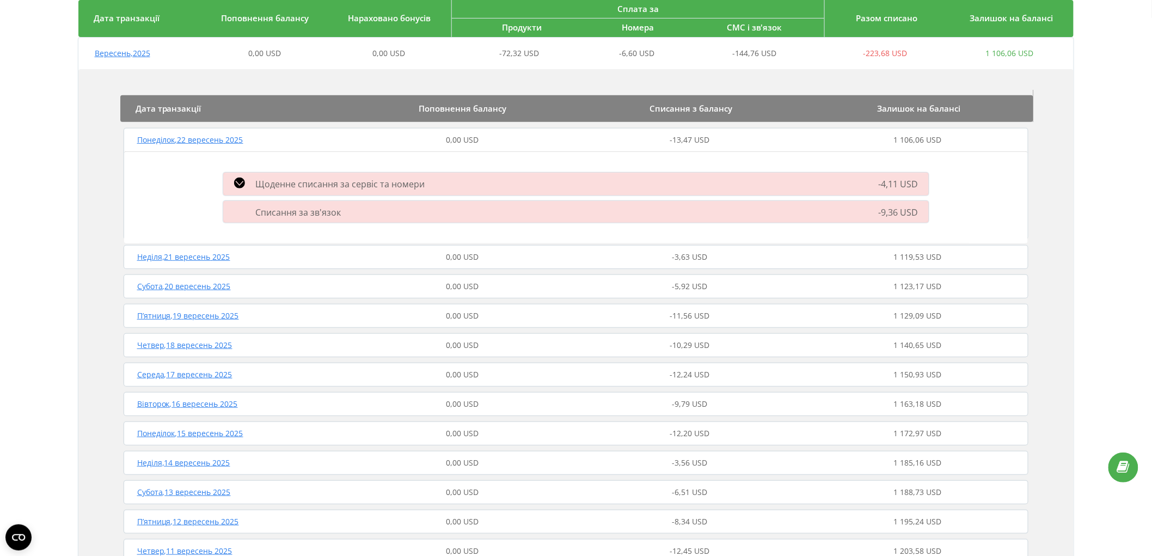
click at [417, 183] on span "Щоденне списання за сервіс та номери" at bounding box center [340, 184] width 169 height 12
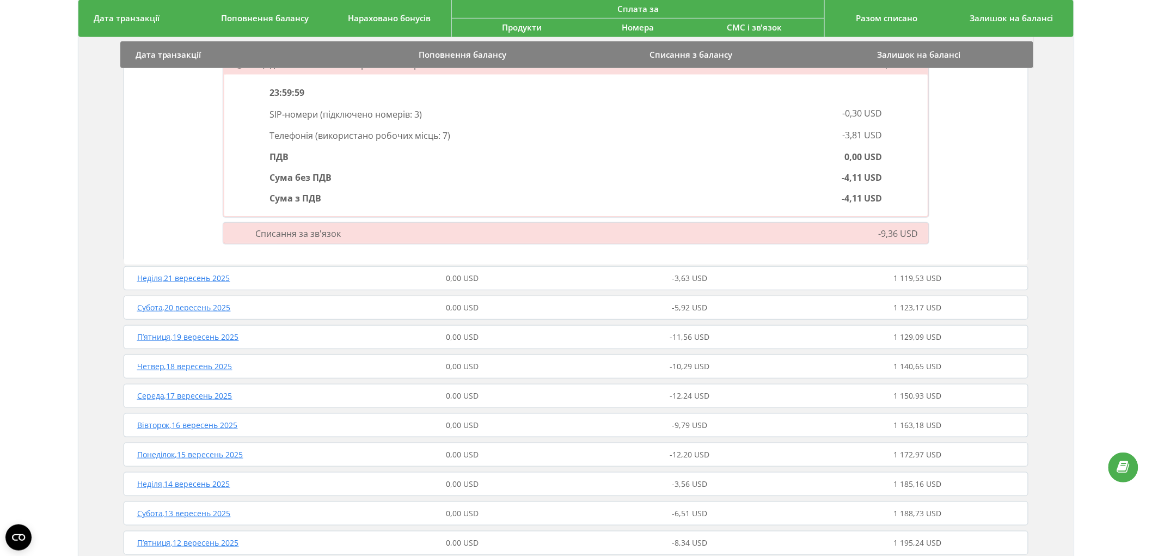
scroll to position [242, 0]
click at [392, 233] on div "Списання за зв'язок" at bounding box center [464, 232] width 494 height 12
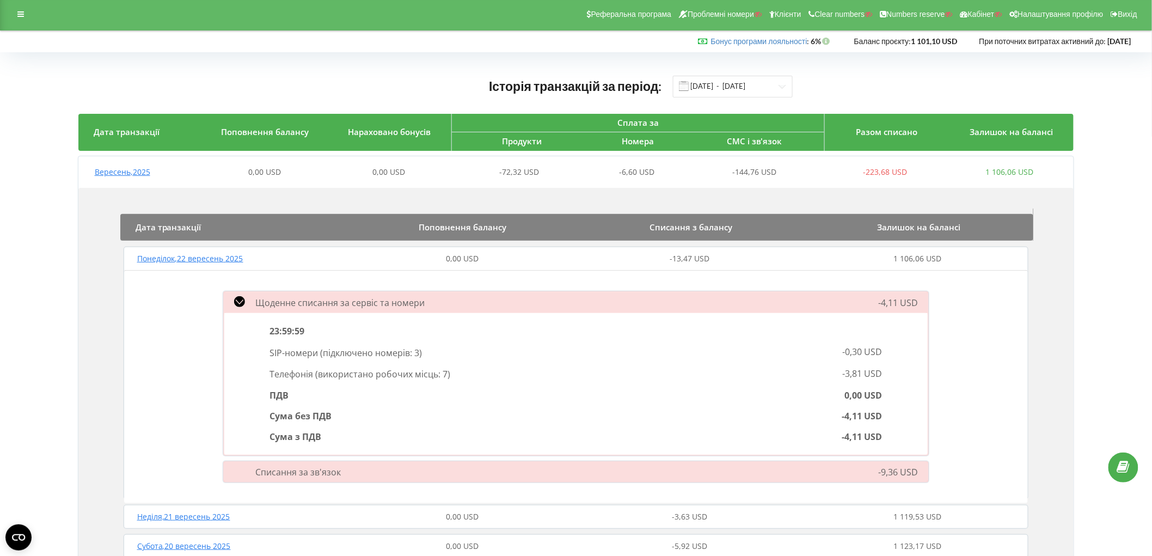
scroll to position [0, 0]
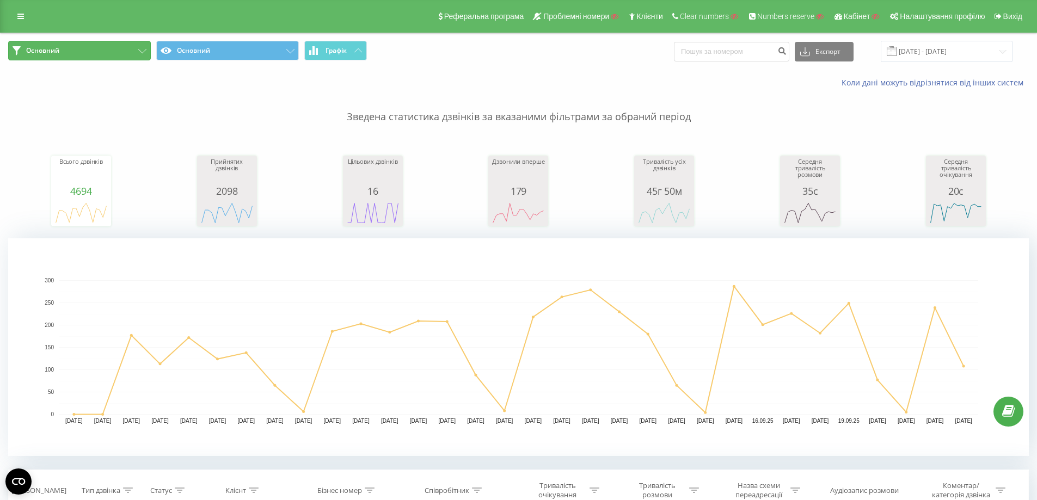
click at [108, 46] on button "Основний" at bounding box center [79, 51] width 143 height 20
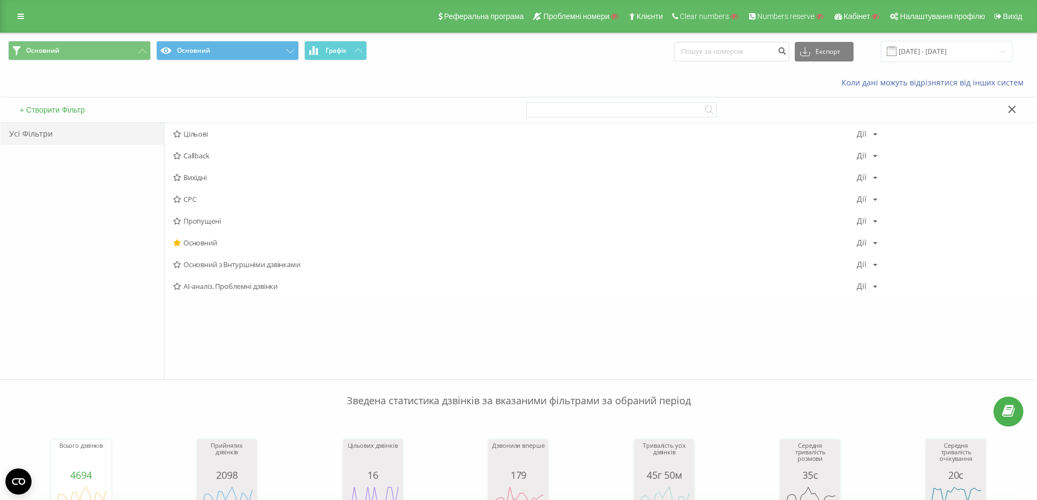
click at [298, 376] on p "Зведена статистика дзвінків за вказаними фільтрами за обраний період" at bounding box center [518, 390] width 1020 height 36
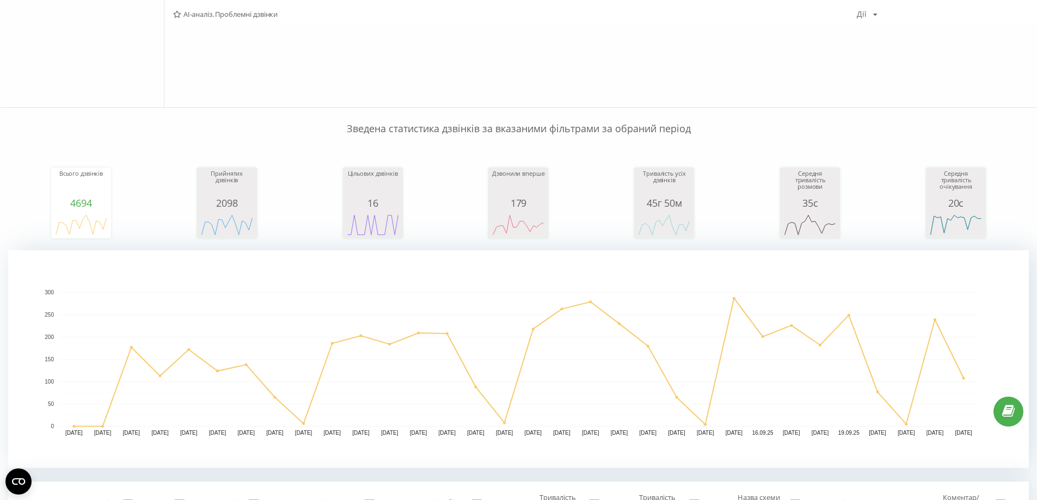
scroll to position [599, 0]
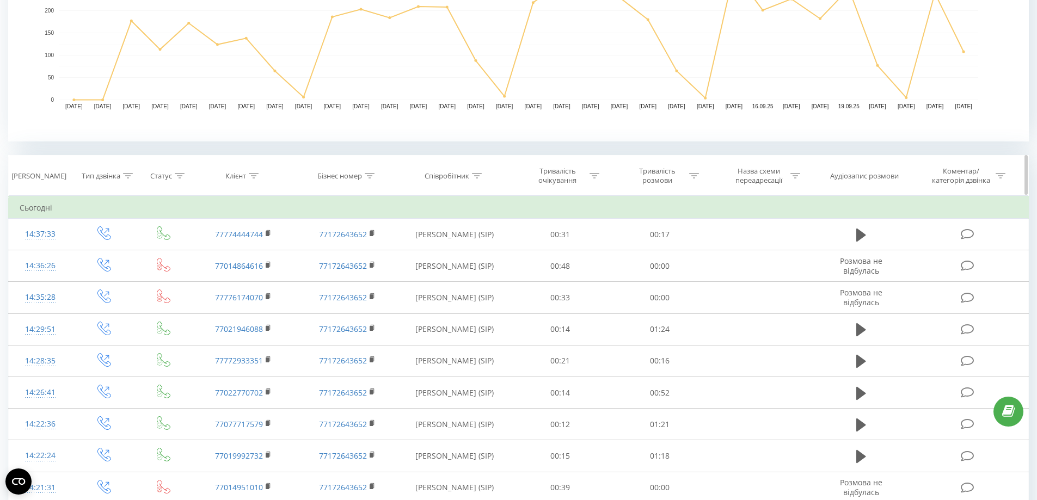
click at [133, 176] on icon at bounding box center [128, 175] width 10 height 5
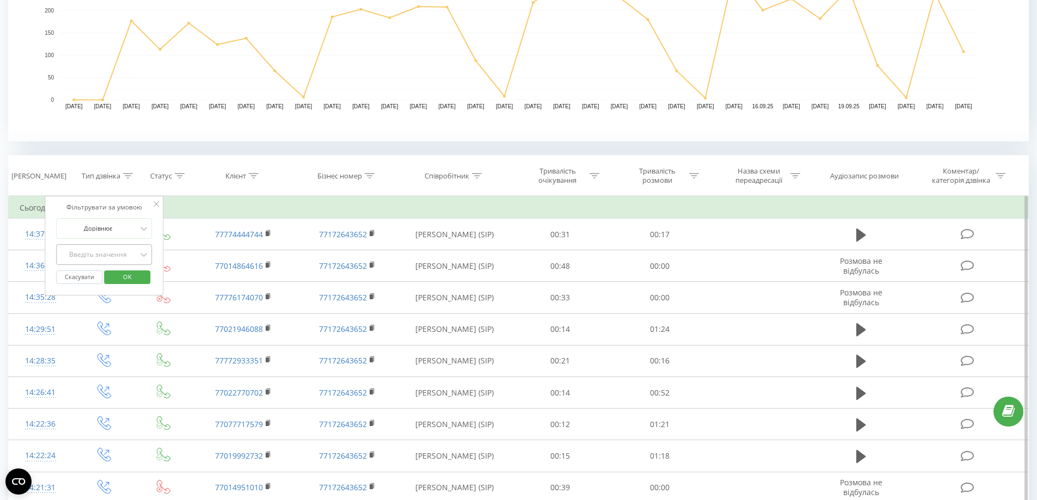
click at [122, 257] on div "Введіть значення" at bounding box center [97, 254] width 77 height 9
drag, startPoint x: 105, startPoint y: 344, endPoint x: 114, endPoint y: 322, distance: 23.4
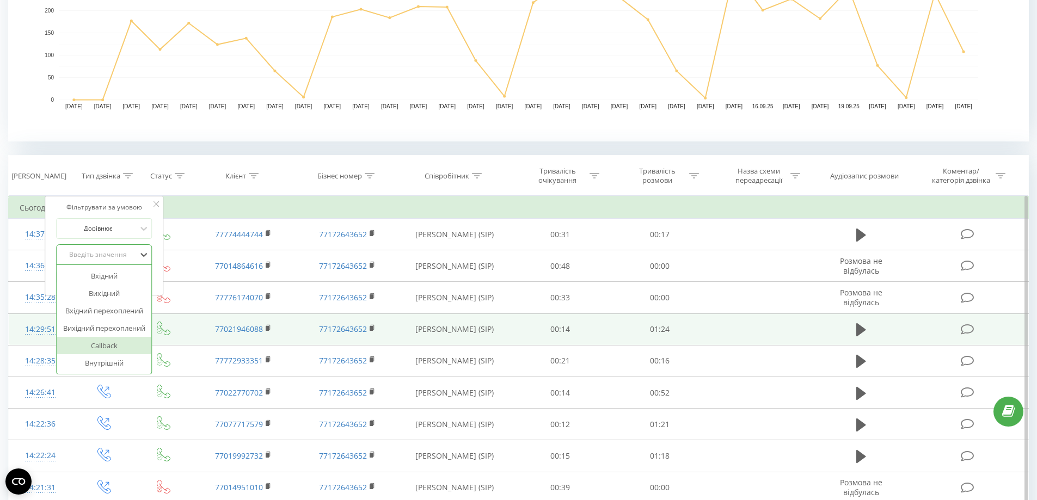
click at [105, 343] on div "Callback" at bounding box center [104, 345] width 95 height 17
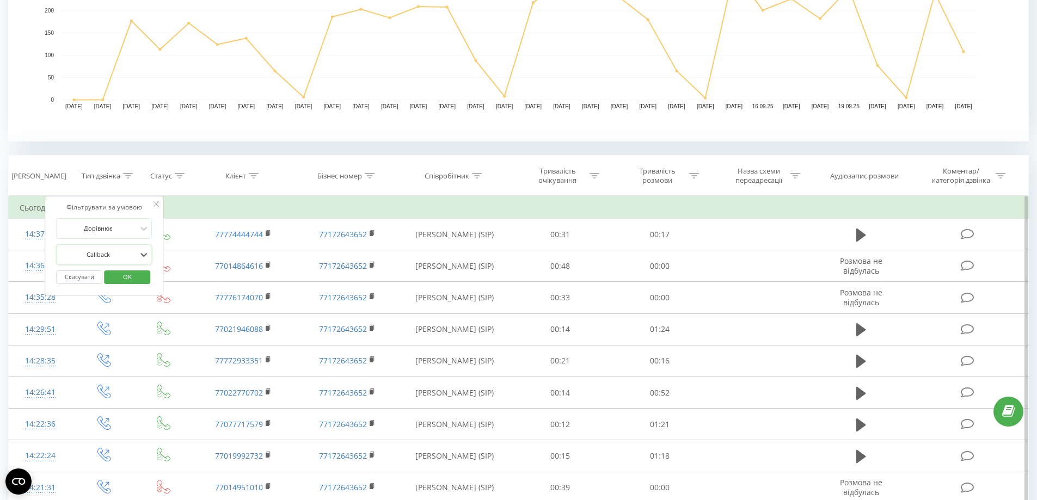
click at [129, 277] on span "OK" at bounding box center [127, 276] width 30 height 17
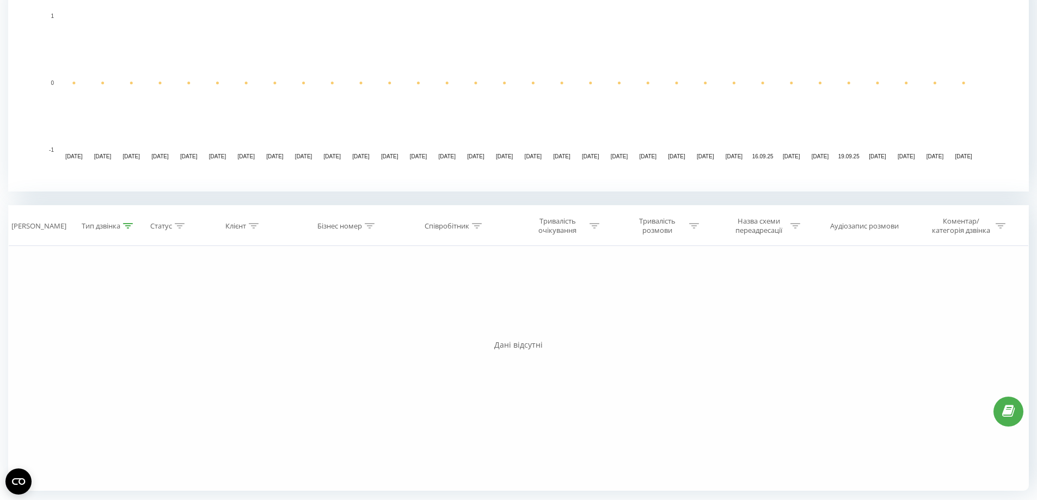
scroll to position [549, 0]
click at [127, 224] on icon at bounding box center [128, 225] width 10 height 5
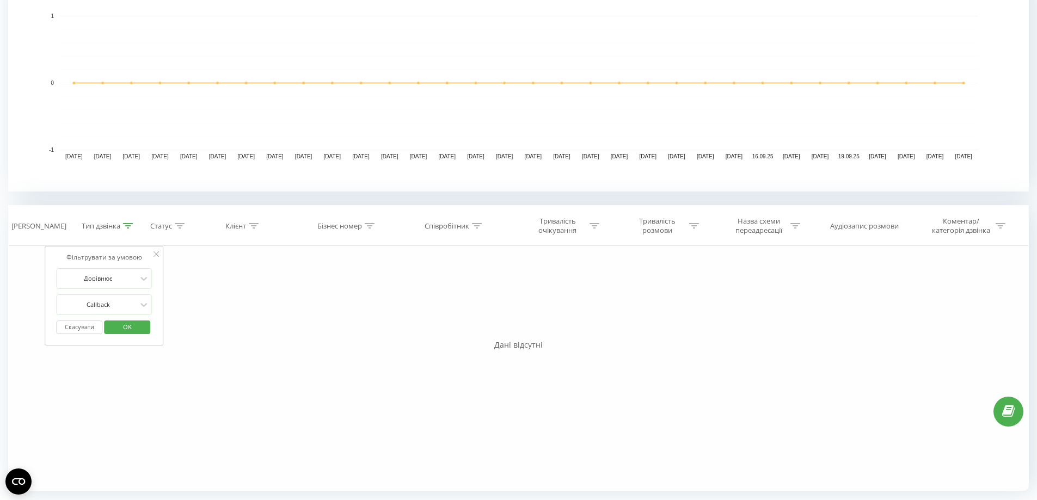
drag, startPoint x: 86, startPoint y: 324, endPoint x: 516, endPoint y: 223, distance: 441.7
click at [85, 324] on button "Скасувати" at bounding box center [79, 328] width 46 height 14
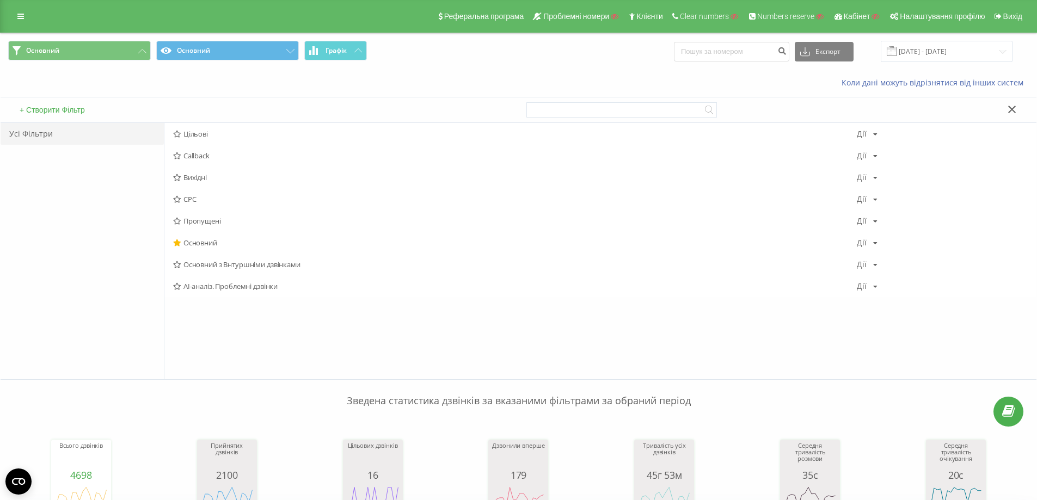
click at [57, 110] on button "+ Створити Фільтр" at bounding box center [52, 110] width 72 height 10
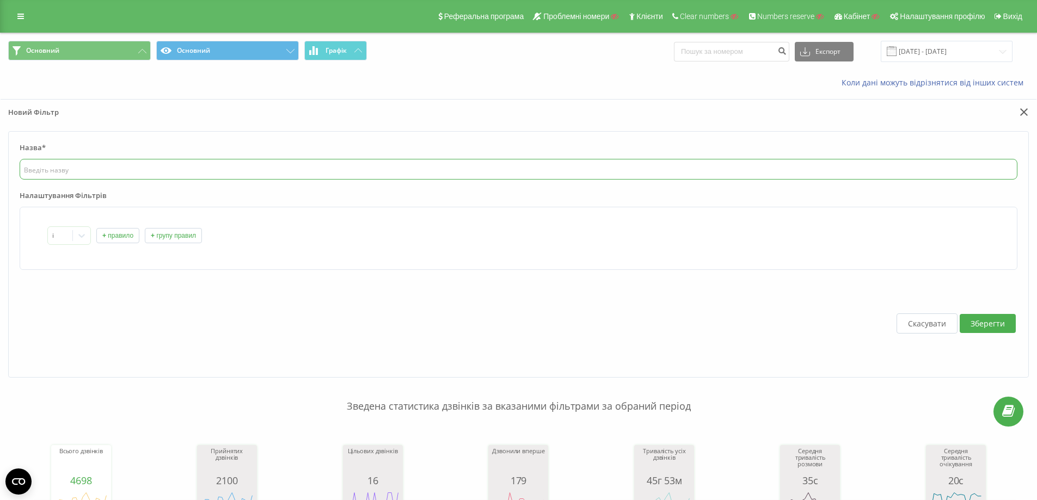
drag, startPoint x: 100, startPoint y: 171, endPoint x: 98, endPoint y: 157, distance: 14.2
click at [97, 161] on input "text" at bounding box center [519, 169] width 998 height 21
type input "В"
type input "Всі вхідні"
click at [77, 238] on icon at bounding box center [81, 235] width 11 height 11
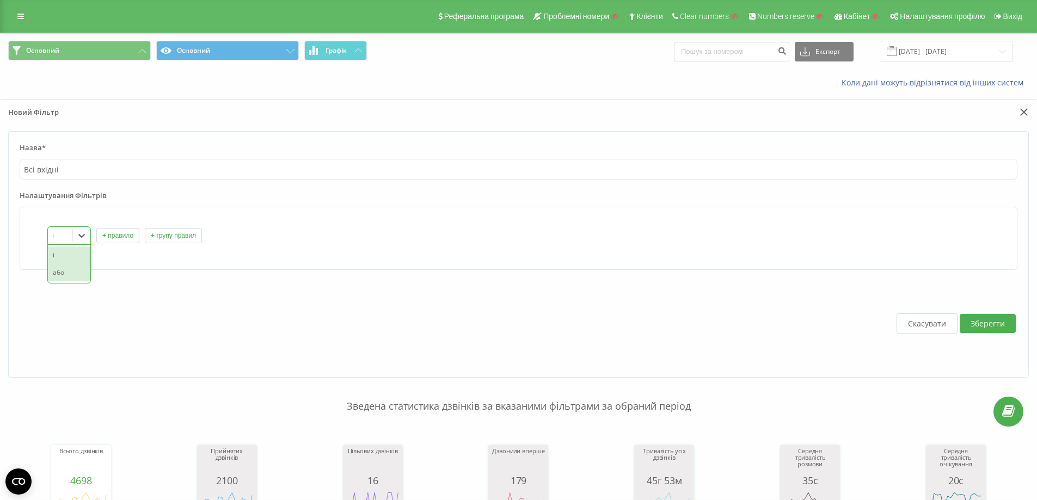
click at [67, 270] on div "або" at bounding box center [69, 272] width 42 height 17
click at [112, 236] on button "+ правило" at bounding box center [117, 235] width 43 height 15
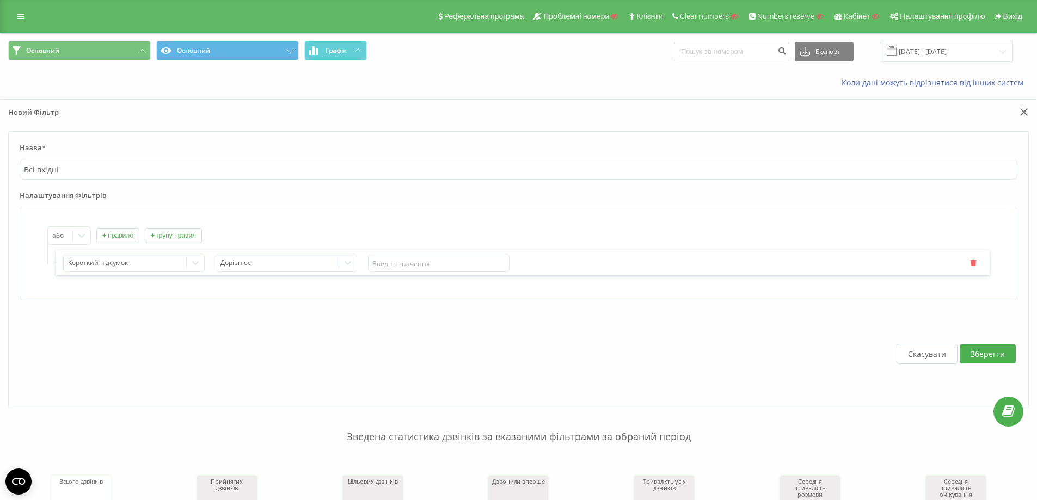
click at [112, 236] on button "+ правило" at bounding box center [117, 235] width 43 height 15
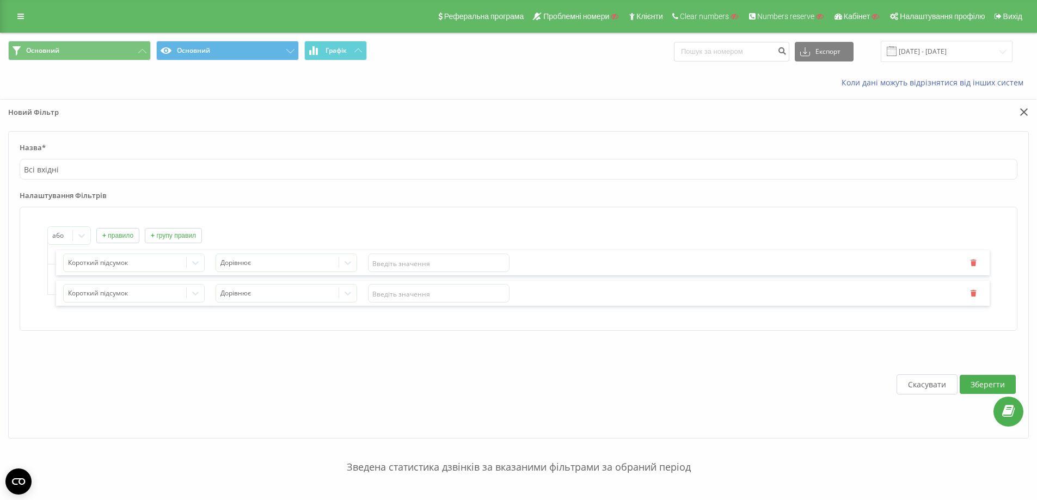
click at [112, 236] on button "+ правило" at bounding box center [117, 235] width 43 height 15
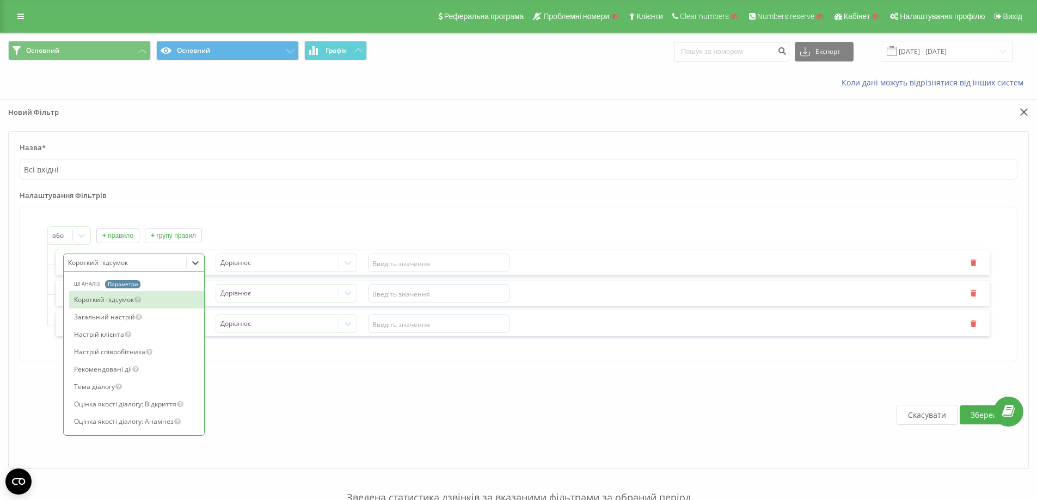
click at [114, 259] on div at bounding box center [125, 263] width 114 height 13
type input "Тип"
drag, startPoint x: 131, startPoint y: 301, endPoint x: 291, endPoint y: 283, distance: 161.6
click at [134, 300] on div "Тип дзвінка" at bounding box center [136, 299] width 135 height 17
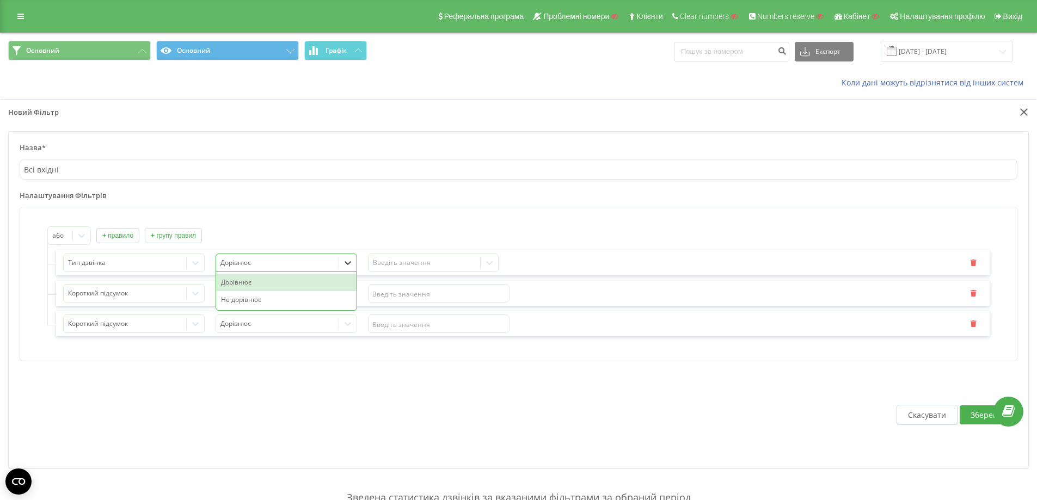
click at [301, 270] on div "Дорівнює" at bounding box center [277, 263] width 122 height 16
click at [407, 260] on div "Введіть значення" at bounding box center [424, 263] width 103 height 9
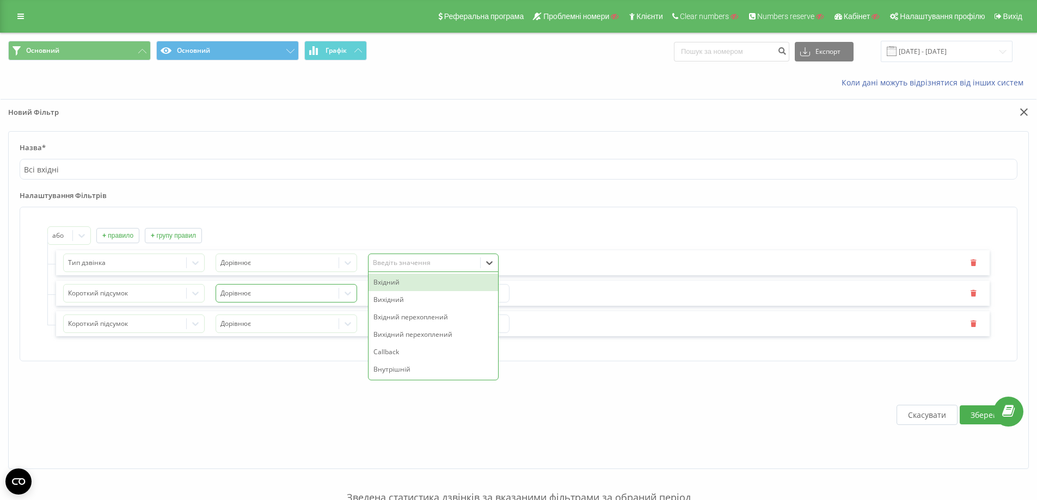
drag, startPoint x: 404, startPoint y: 281, endPoint x: 329, endPoint y: 288, distance: 76.0
click at [404, 281] on div "Вхідний" at bounding box center [433, 282] width 130 height 17
click at [160, 290] on div at bounding box center [125, 293] width 114 height 13
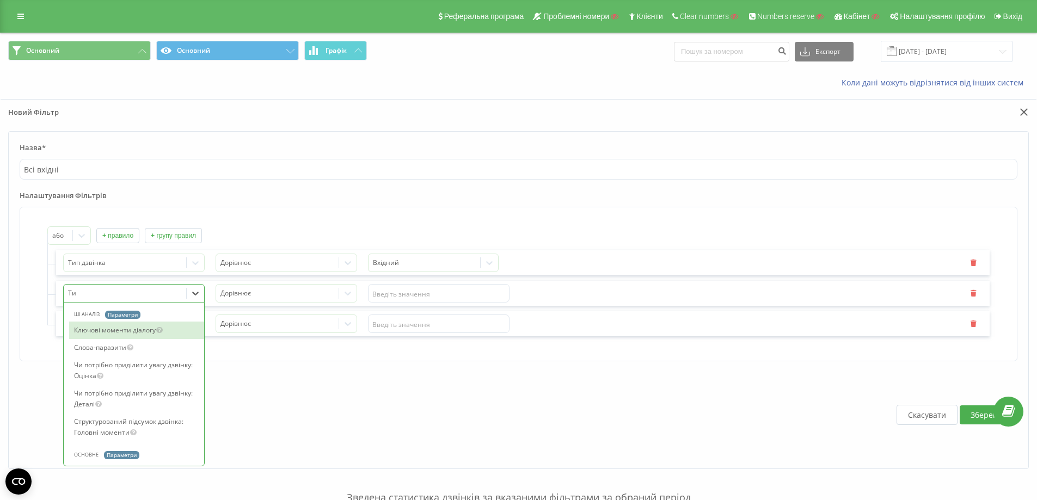
type input "Тип"
drag, startPoint x: 125, startPoint y: 324, endPoint x: 208, endPoint y: 341, distance: 84.9
click at [131, 325] on div "Тип дзвінка" at bounding box center [136, 330] width 135 height 17
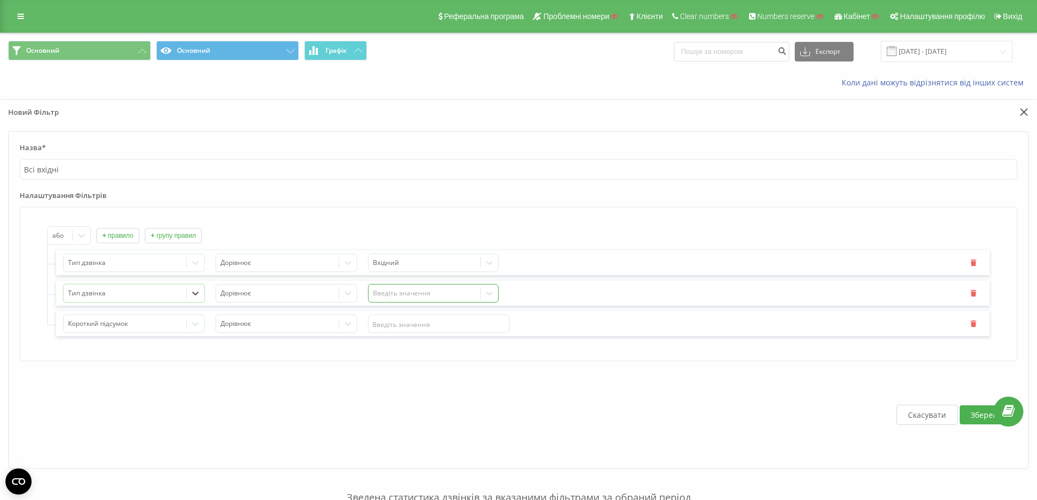
click at [405, 294] on div "Введіть значення" at bounding box center [424, 293] width 103 height 9
click at [425, 347] on div "Вхідний перехоплений" at bounding box center [433, 347] width 130 height 17
click at [170, 319] on div at bounding box center [125, 324] width 114 height 13
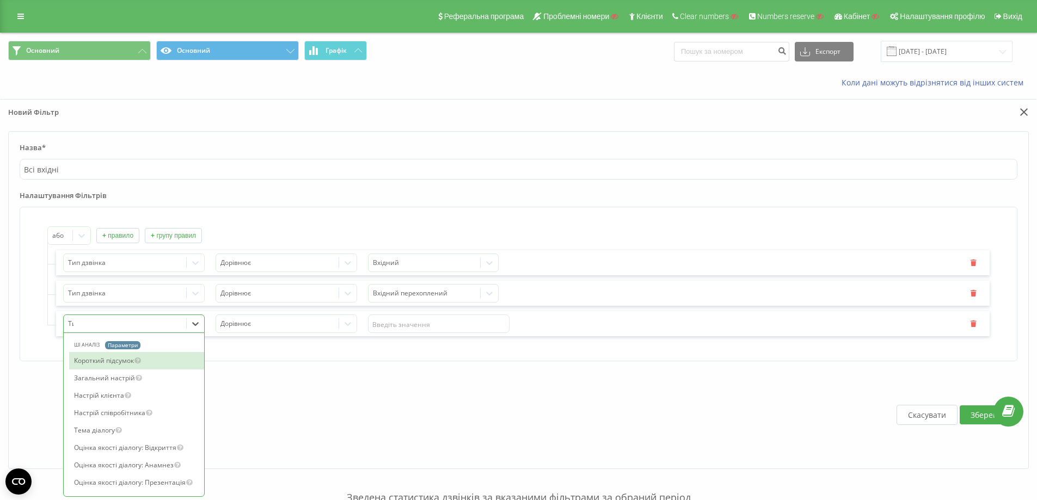
type input "Тип"
drag, startPoint x: 147, startPoint y: 366, endPoint x: 227, endPoint y: 346, distance: 82.1
click at [151, 365] on div "Тип дзвінка" at bounding box center [136, 360] width 135 height 17
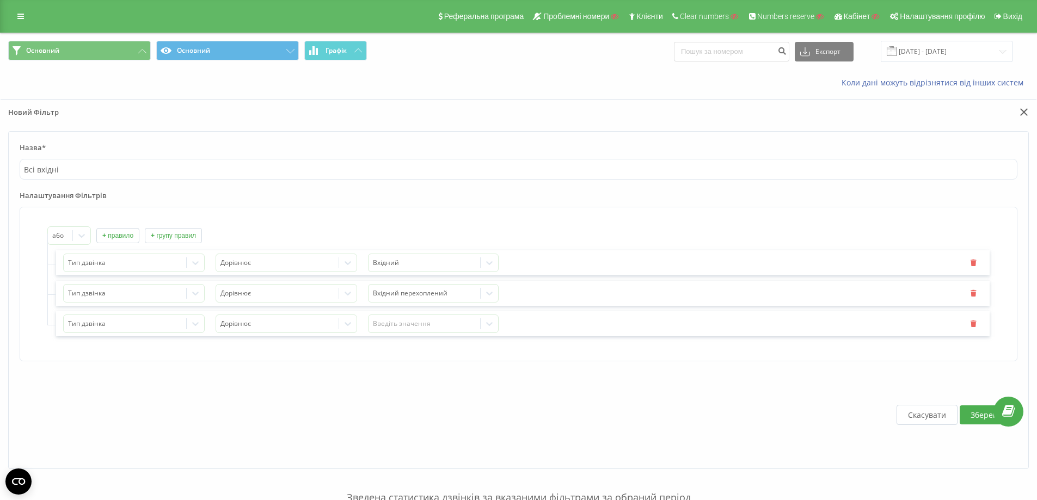
click at [366, 316] on div "Тип дзвінка Дорівнює Введіть значення" at bounding box center [522, 323] width 933 height 25
click at [390, 320] on div "Введіть значення" at bounding box center [424, 323] width 103 height 9
click at [433, 409] on div "Callback" at bounding box center [433, 412] width 130 height 17
click at [974, 415] on button "Зберегти" at bounding box center [987, 414] width 56 height 19
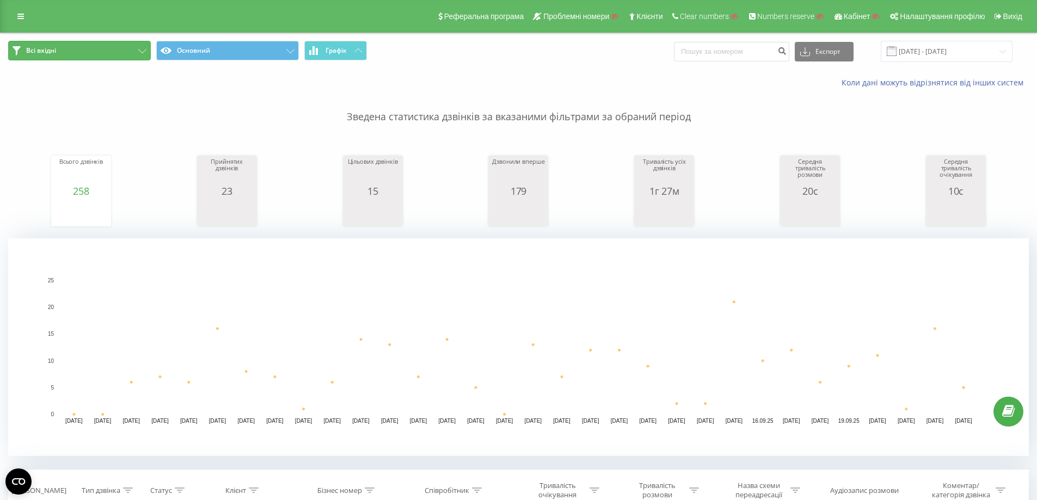
click at [109, 51] on button "Всі вхідні" at bounding box center [79, 51] width 143 height 20
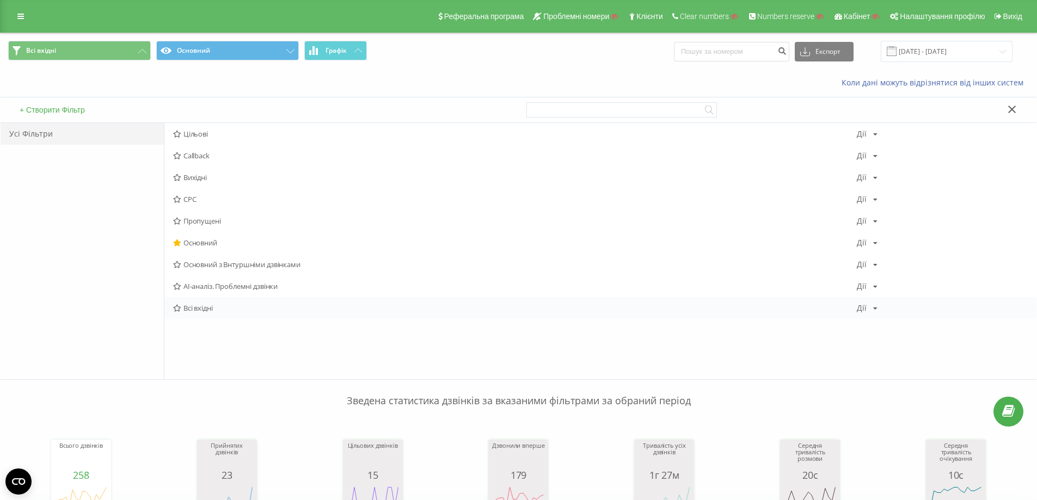
click at [873, 307] on icon at bounding box center [875, 308] width 4 height 7
click at [910, 402] on span "Поділитися" at bounding box center [904, 402] width 37 height 9
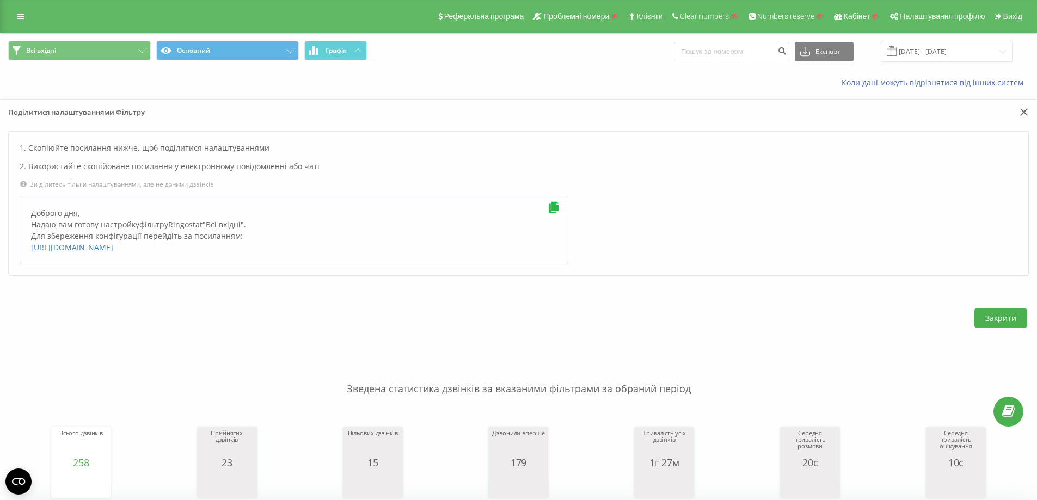
drag, startPoint x: 27, startPoint y: 224, endPoint x: 159, endPoint y: 259, distance: 136.2
click at [159, 259] on div "Доброго дня, Надаю вам готову настройку фільтру Ringostat " Всі вхідні ". Для з…" at bounding box center [294, 230] width 549 height 69
copy div "Надаю вам готову настройку фільтру Ringostat " Всі вхідні ". Для збереження кон…"
click at [17, 12] on link at bounding box center [21, 16] width 20 height 15
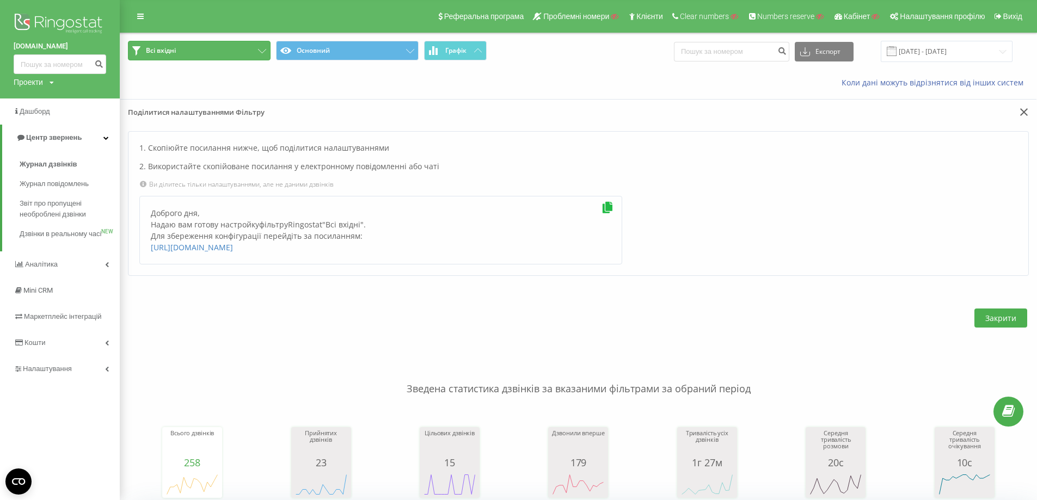
click at [216, 51] on button "Всі вхідні" at bounding box center [199, 51] width 143 height 20
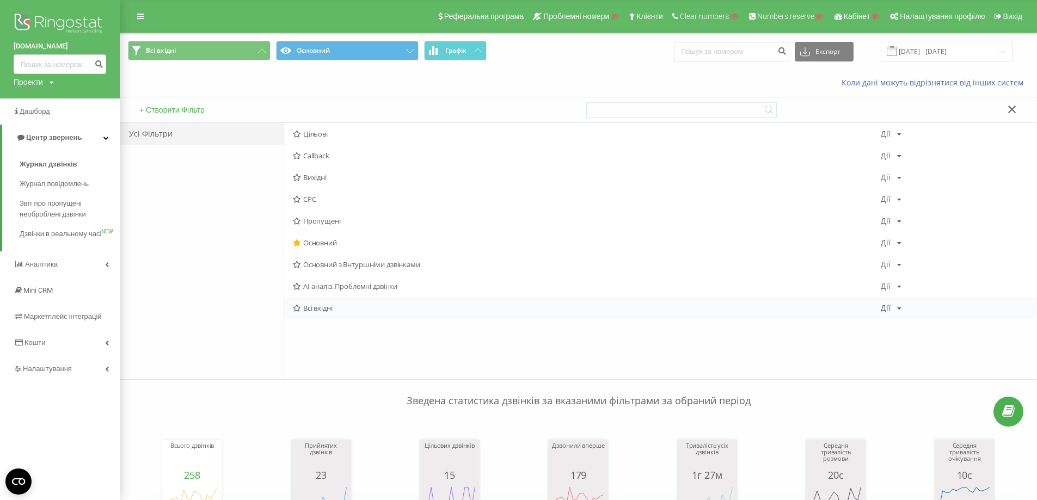
click at [353, 304] on span "Всі вхідні" at bounding box center [587, 308] width 588 height 8
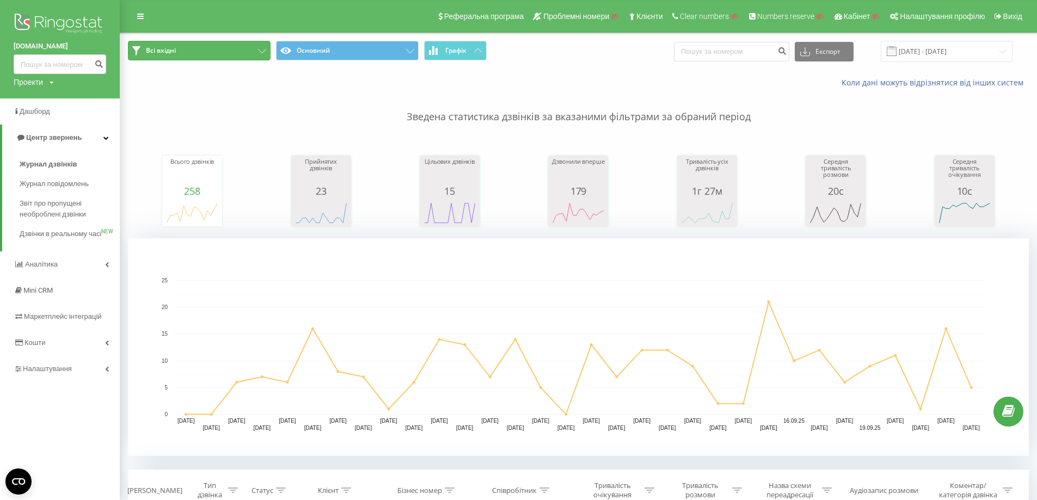
click at [226, 48] on button "Всі вхідні" at bounding box center [199, 51] width 143 height 20
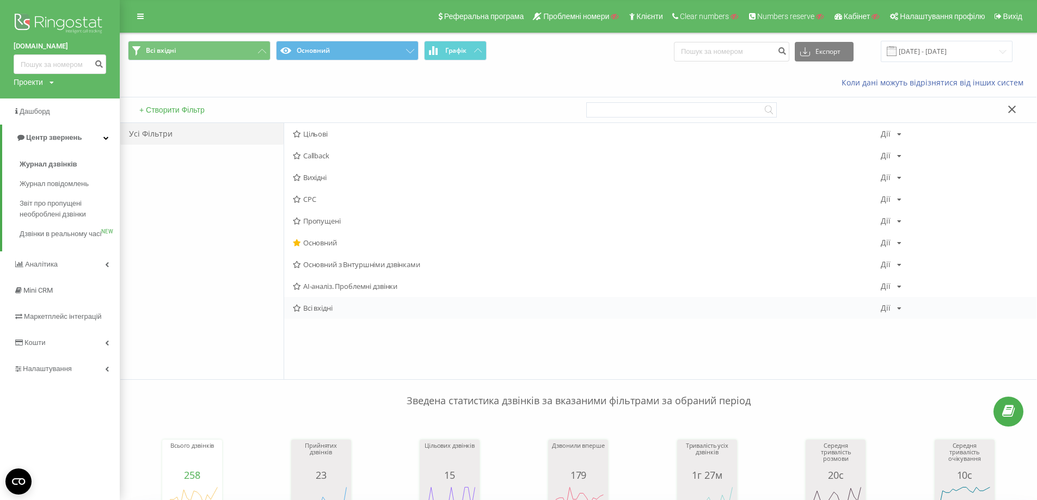
click at [326, 305] on span "Всі вхідні" at bounding box center [587, 308] width 588 height 8
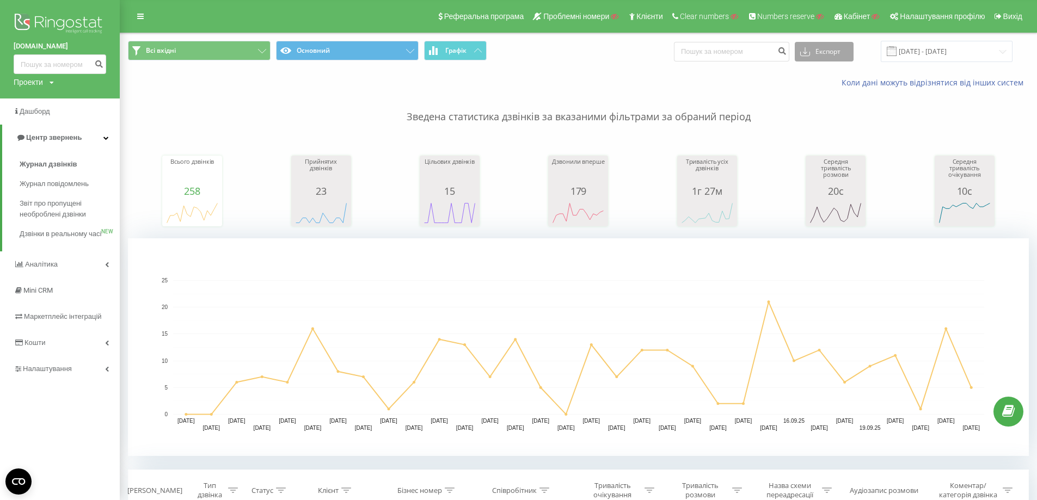
click at [841, 50] on button "Експорт" at bounding box center [824, 52] width 59 height 20
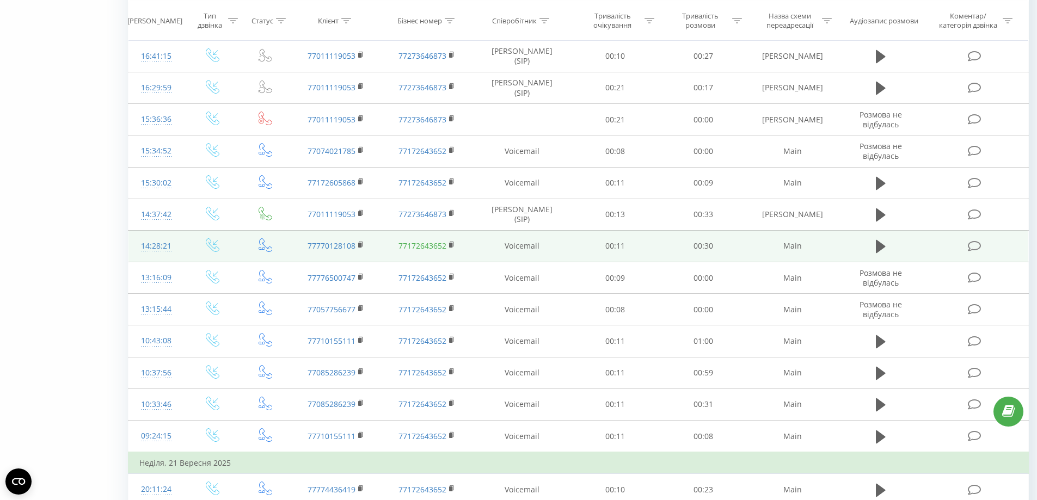
scroll to position [931, 0]
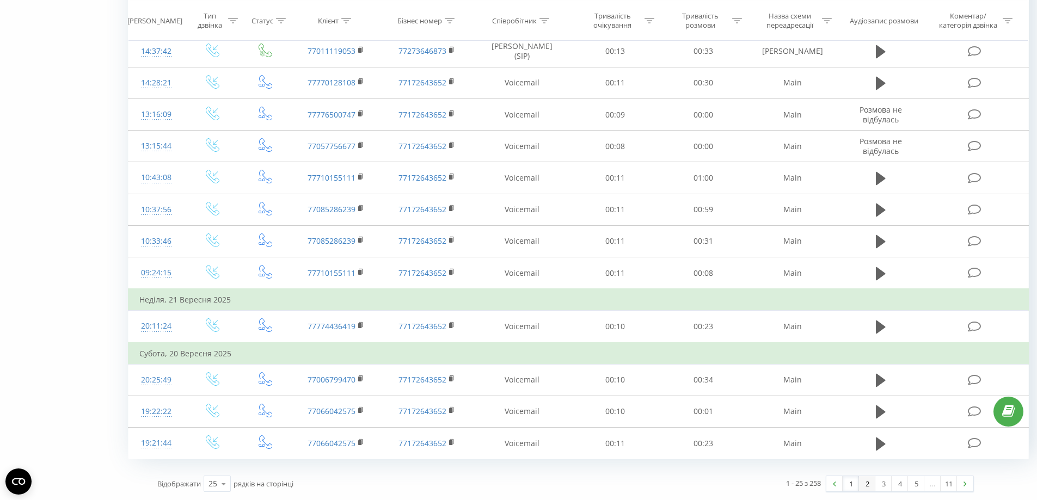
click at [870, 483] on link "2" at bounding box center [867, 483] width 16 height 15
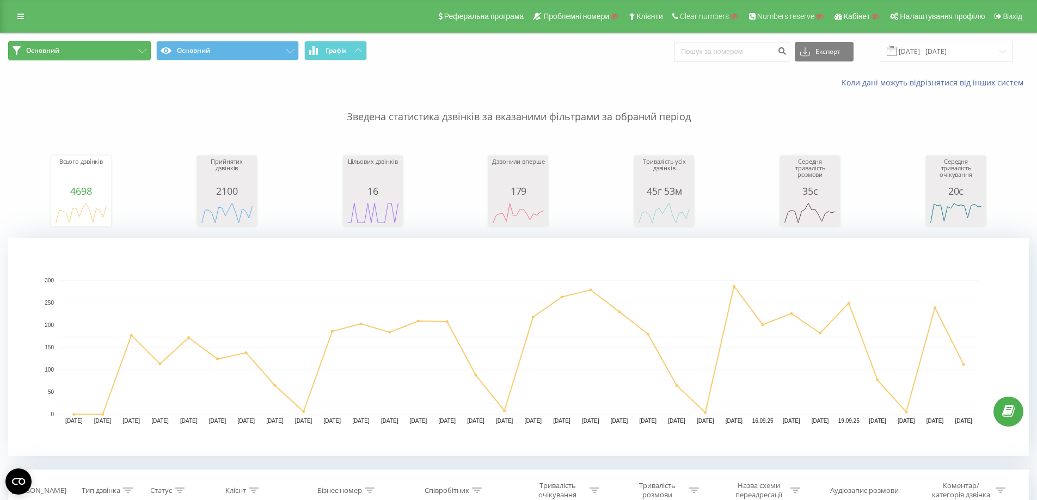
click at [95, 54] on button "Основний" at bounding box center [79, 51] width 143 height 20
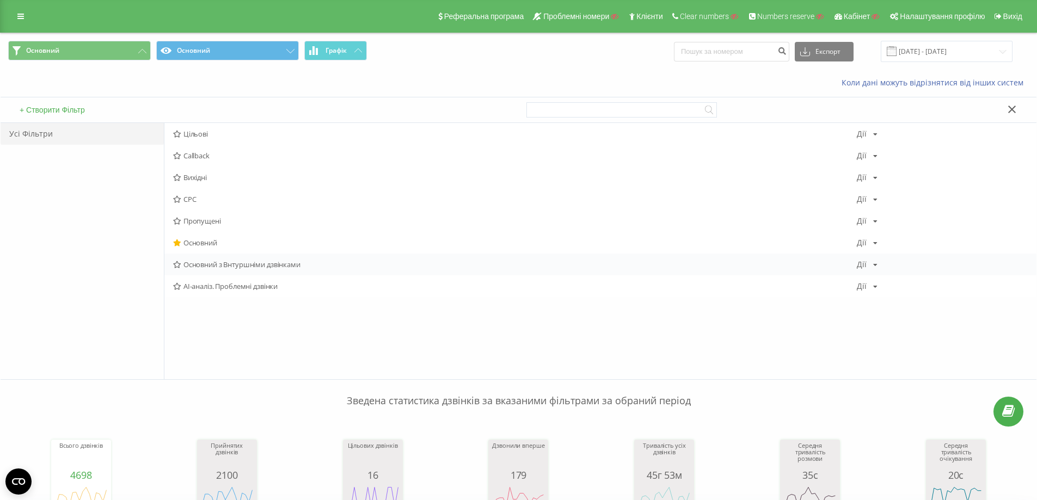
click at [223, 263] on span "Основний з Внтуршніми дзвінками" at bounding box center [515, 265] width 684 height 8
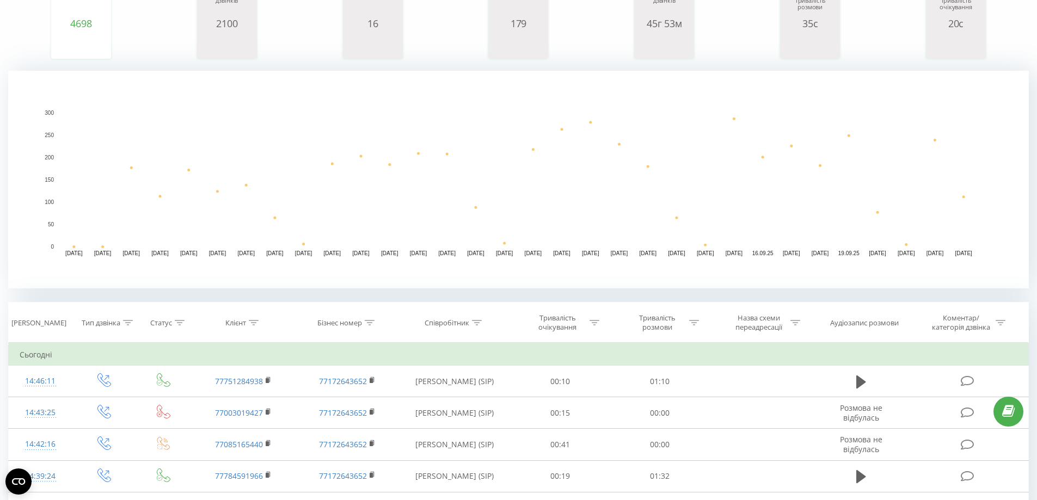
scroll to position [327, 0]
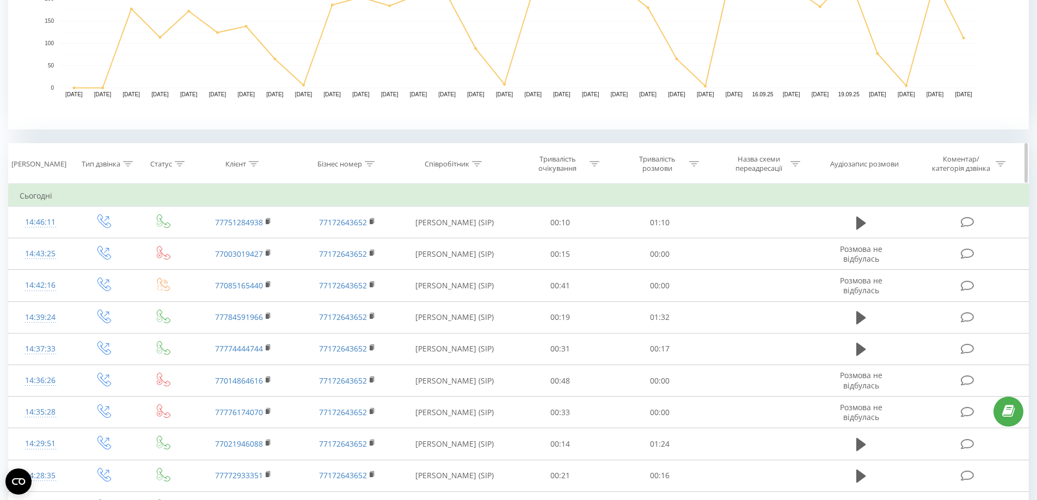
click at [121, 165] on div "Тип дзвінка" at bounding box center [107, 163] width 51 height 9
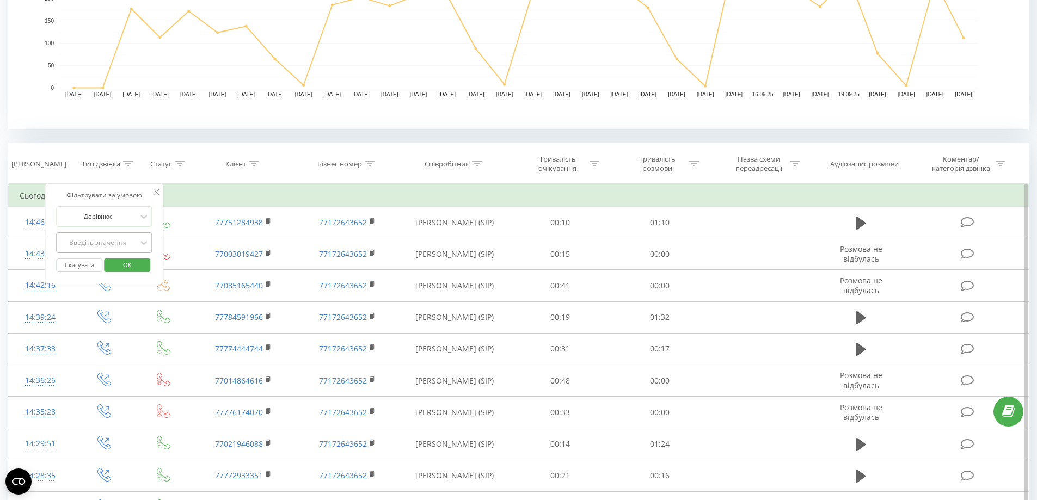
click at [116, 239] on div "Введіть значення" at bounding box center [97, 242] width 77 height 9
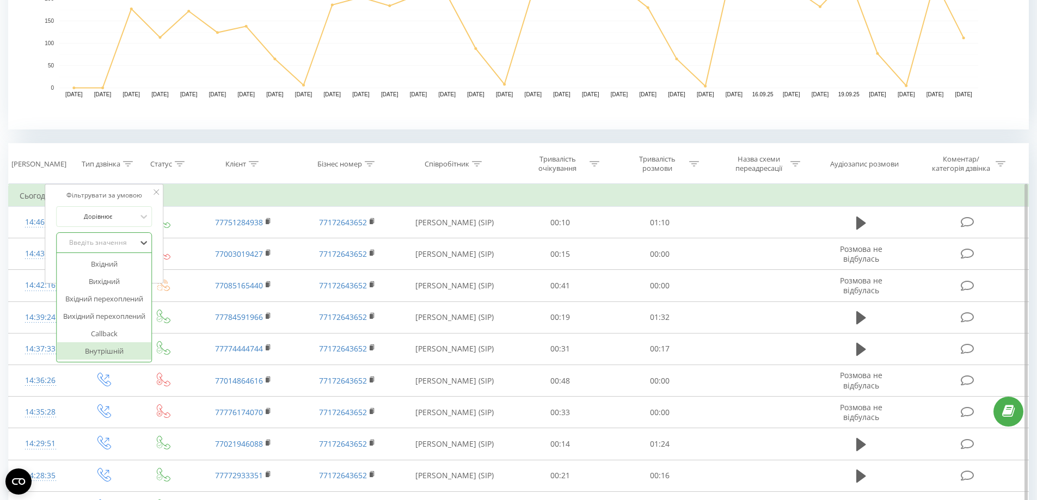
click at [109, 350] on div "Внутрішній" at bounding box center [104, 350] width 95 height 17
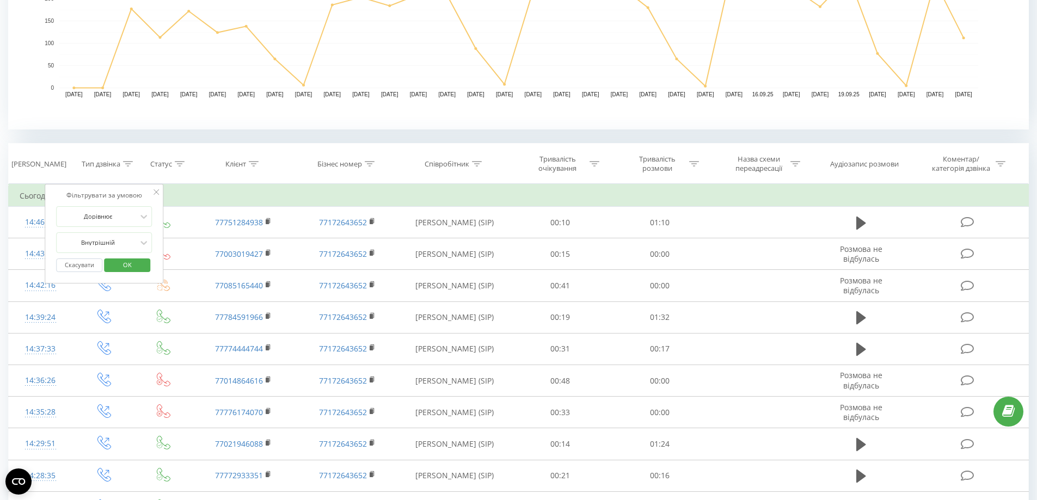
drag, startPoint x: 125, startPoint y: 269, endPoint x: 147, endPoint y: 256, distance: 25.4
click at [125, 269] on span "OK" at bounding box center [127, 264] width 30 height 17
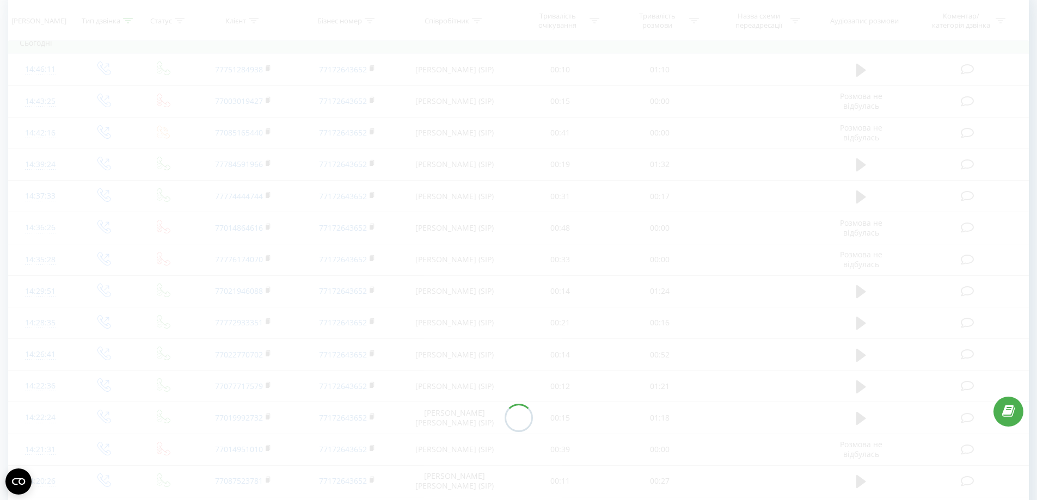
scroll to position [264, 0]
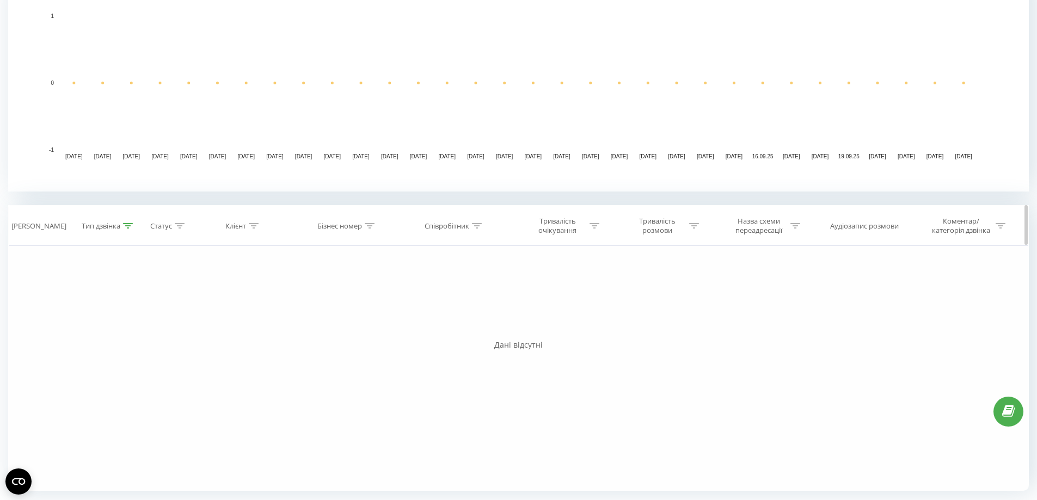
click at [128, 229] on div at bounding box center [128, 225] width 10 height 9
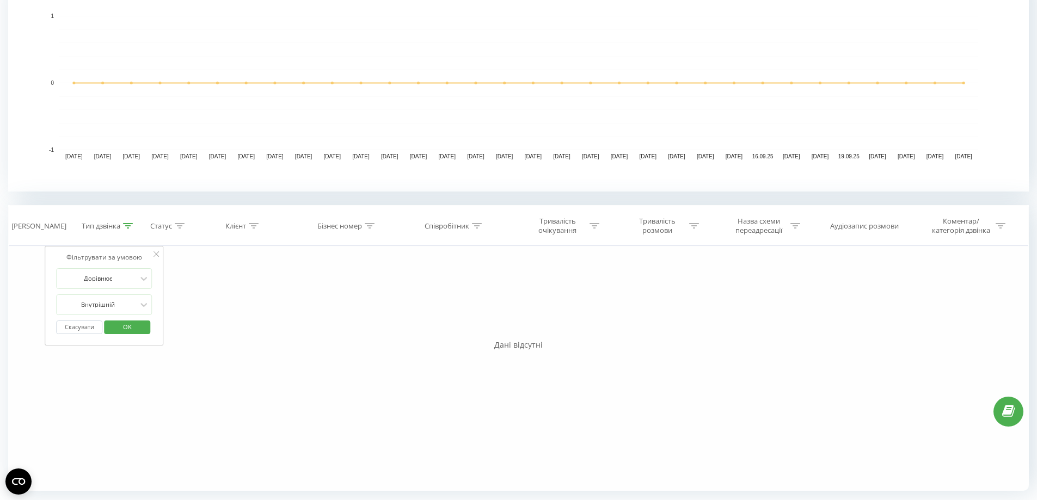
click at [76, 329] on button "Скасувати" at bounding box center [79, 328] width 46 height 14
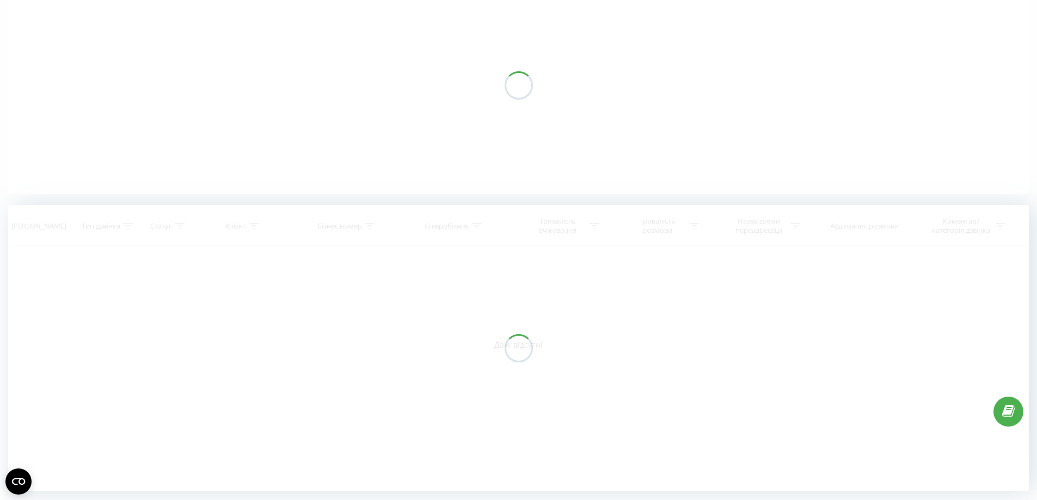
scroll to position [112, 0]
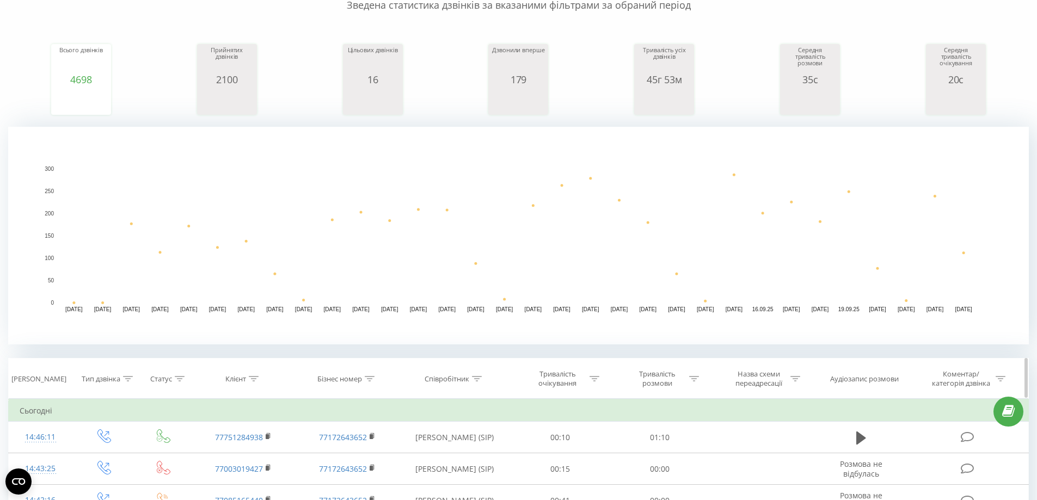
click at [126, 379] on icon at bounding box center [129, 378] width 10 height 5
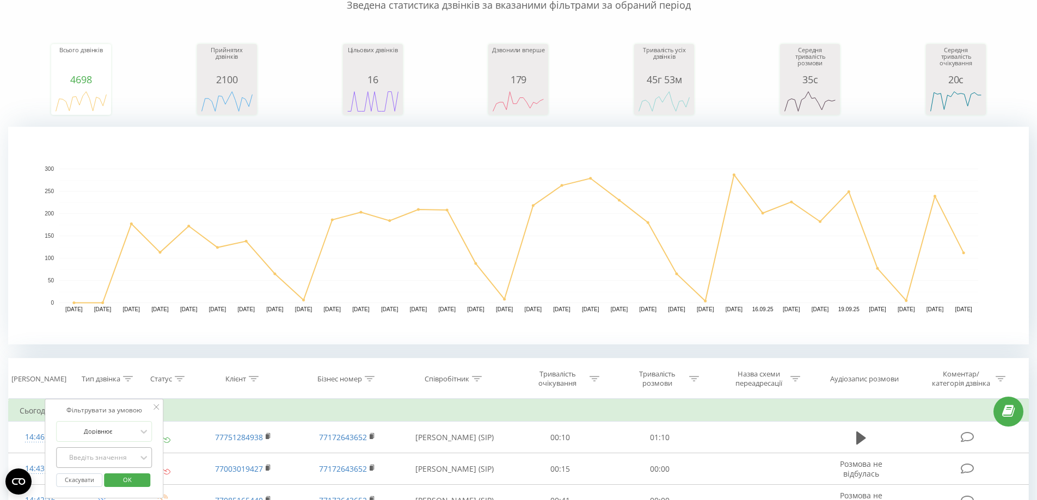
click at [101, 453] on div "Введіть значення" at bounding box center [104, 457] width 96 height 21
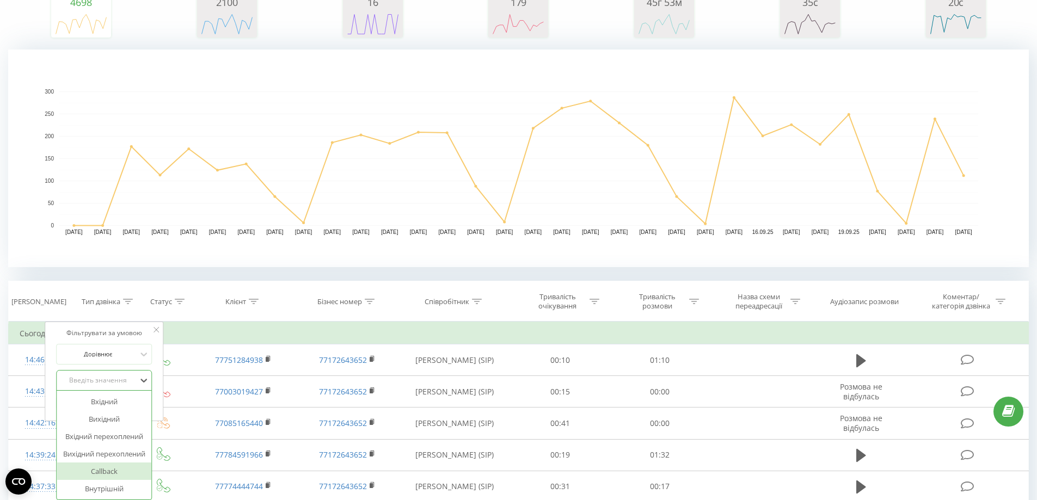
click at [116, 473] on div "Callback" at bounding box center [104, 471] width 95 height 17
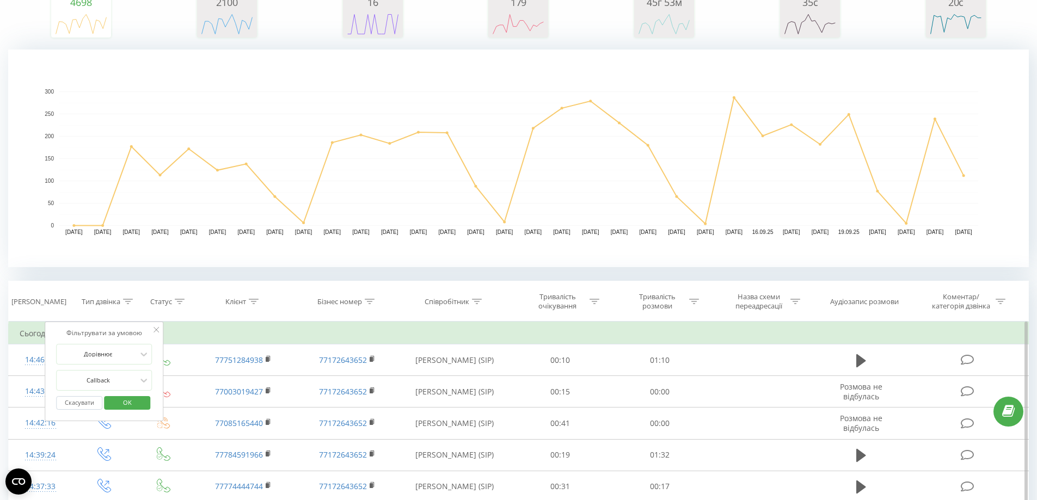
click at [125, 405] on span "OK" at bounding box center [127, 402] width 30 height 17
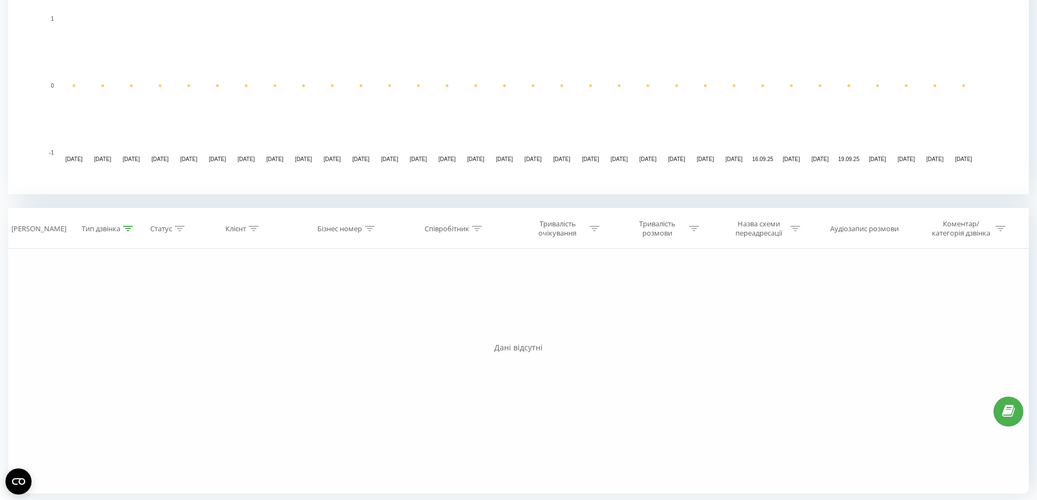
scroll to position [264, 0]
click at [132, 228] on icon at bounding box center [128, 225] width 10 height 5
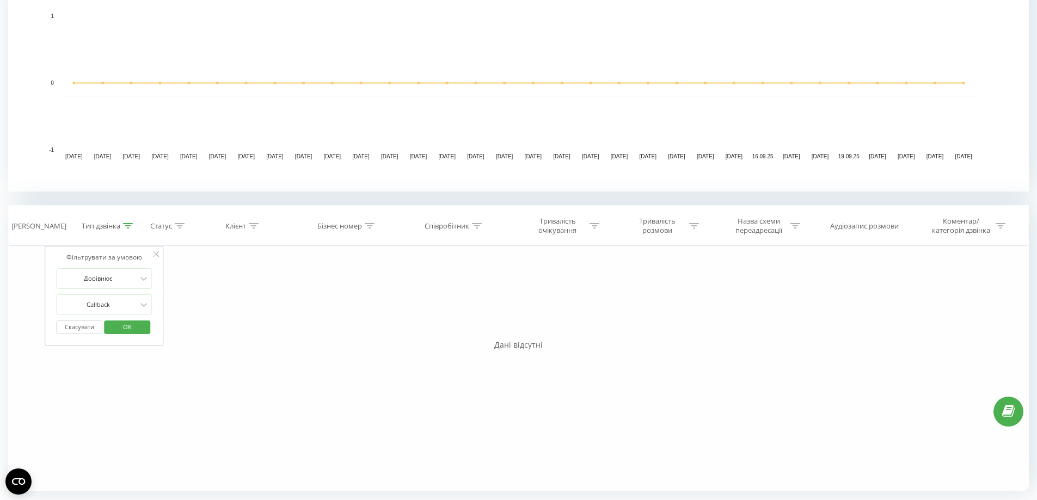
drag, startPoint x: 86, startPoint y: 331, endPoint x: 276, endPoint y: 4, distance: 378.2
click at [86, 330] on button "Скасувати" at bounding box center [79, 328] width 46 height 14
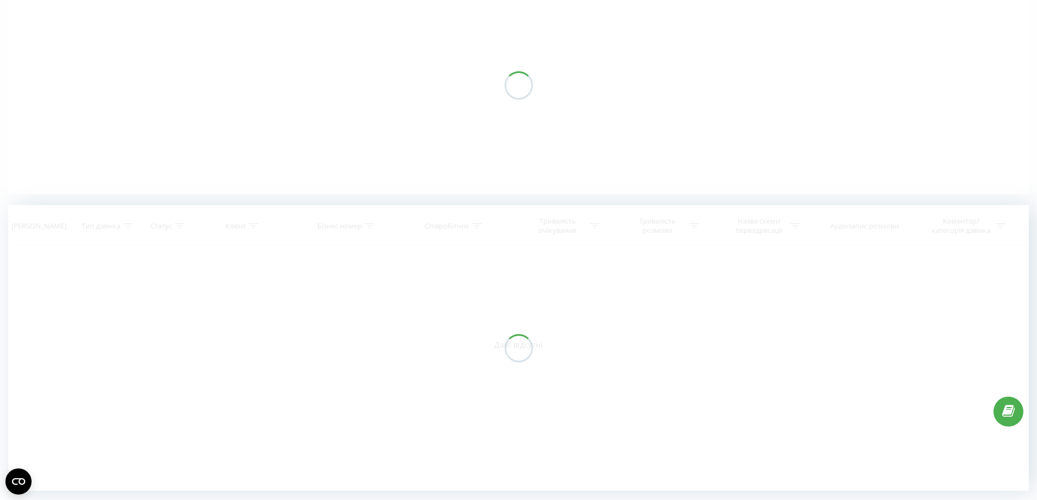
scroll to position [112, 0]
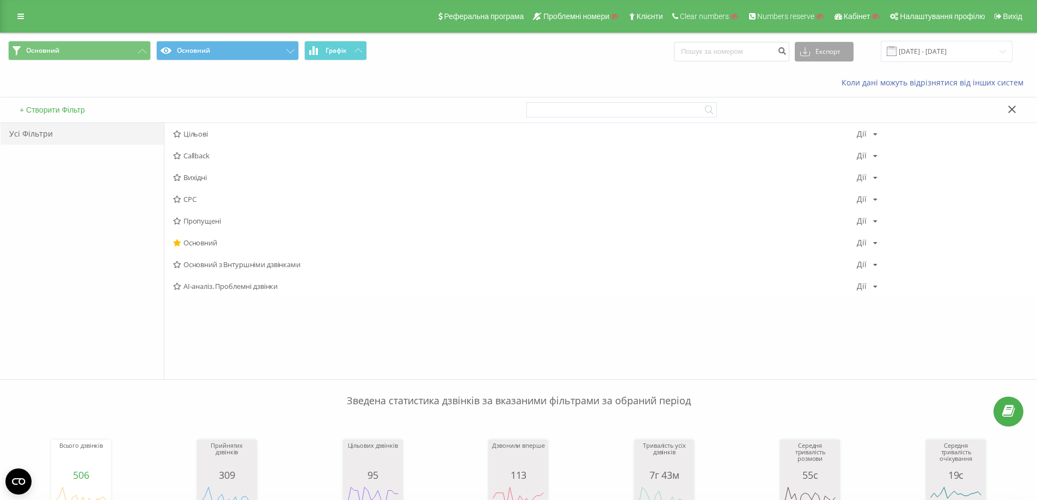
click at [836, 54] on button "Експорт" at bounding box center [824, 52] width 59 height 20
click at [71, 109] on button "+ Створити Фільтр" at bounding box center [52, 110] width 72 height 10
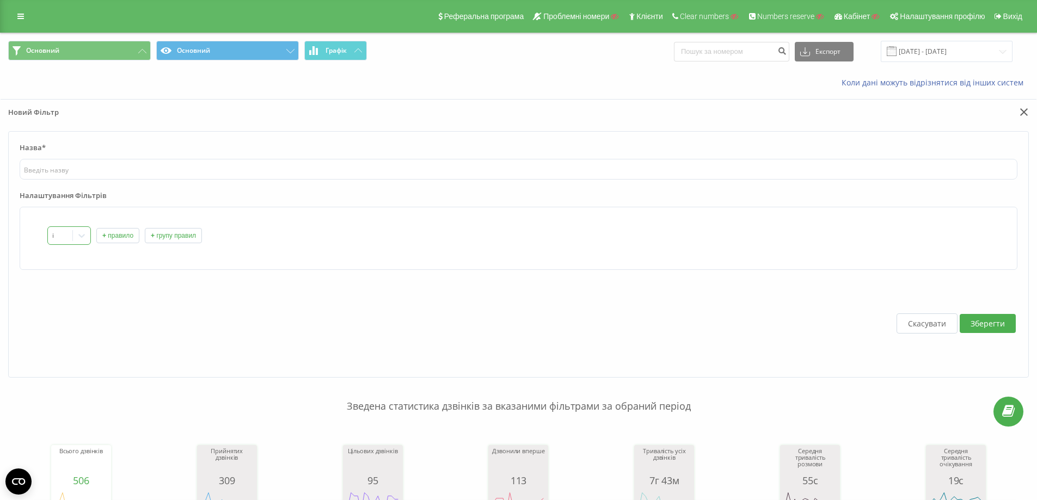
click at [69, 237] on div "і" at bounding box center [60, 236] width 24 height 16
click at [63, 271] on div "або" at bounding box center [69, 272] width 42 height 17
click at [84, 173] on input "text" at bounding box center [519, 169] width 998 height 21
type input "Всі вхідні"
click at [69, 226] on div "або + правило + групу правил" at bounding box center [519, 238] width 998 height 63
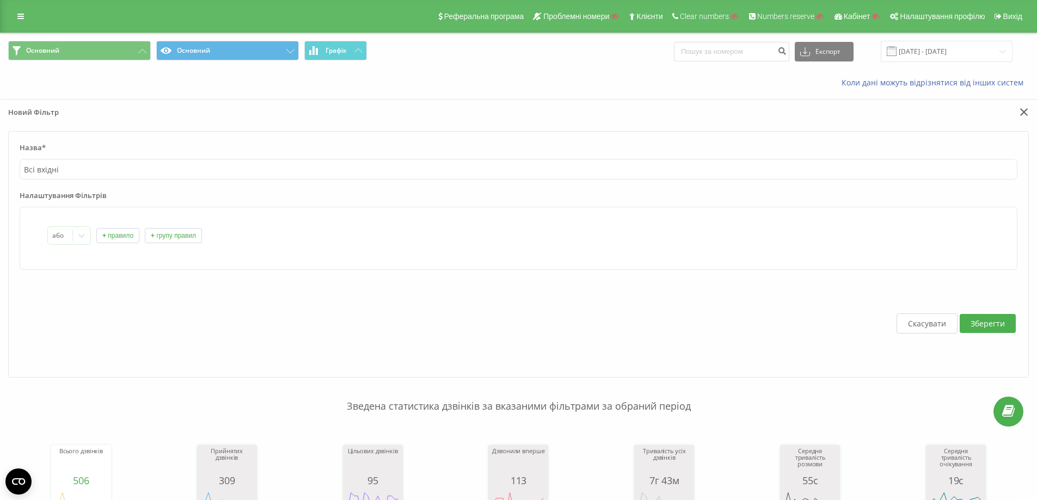
click at [108, 237] on button "+ правило" at bounding box center [117, 235] width 43 height 15
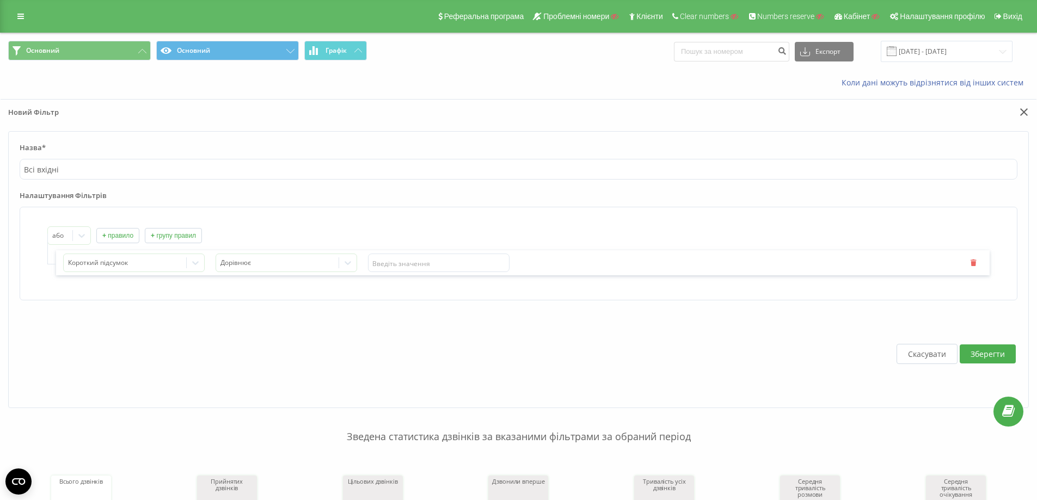
click at [108, 237] on button "+ правило" at bounding box center [117, 235] width 43 height 15
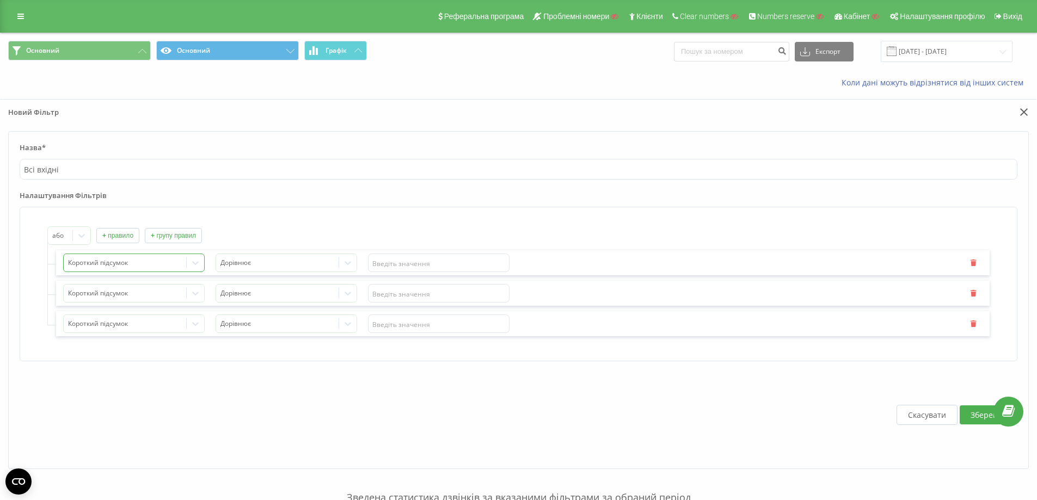
drag, startPoint x: 107, startPoint y: 263, endPoint x: 116, endPoint y: 254, distance: 13.5
click at [107, 262] on div at bounding box center [125, 263] width 114 height 13
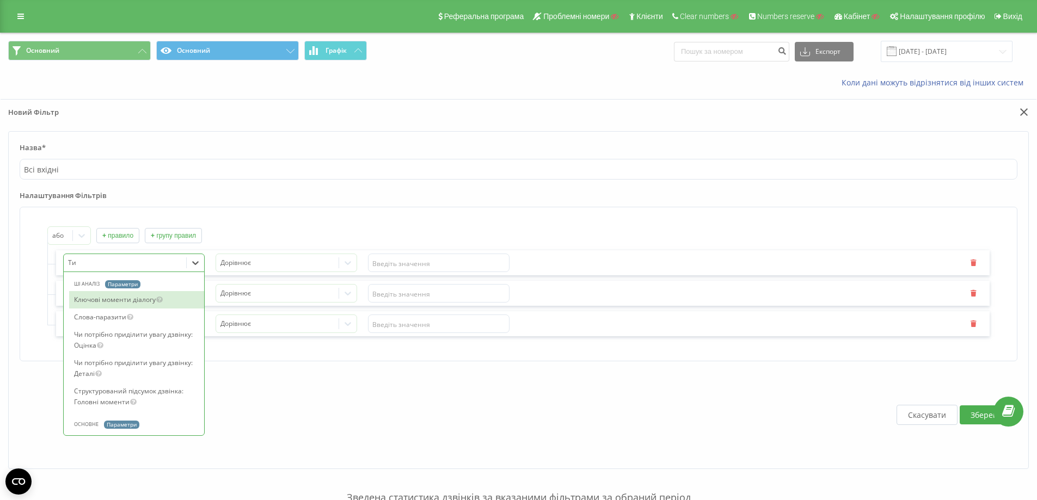
type input "Тип"
click at [117, 307] on div "Тип дзвінка" at bounding box center [136, 299] width 135 height 17
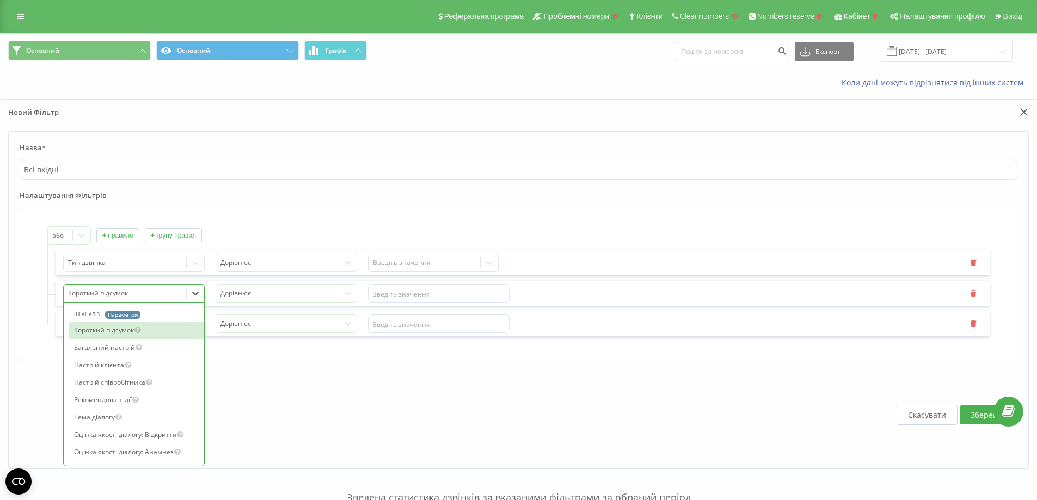
click at [112, 303] on div "73 results available. Use Up and Down to choose options, press Enter to select …" at bounding box center [133, 293] width 141 height 19
type input "Тип"
click at [118, 327] on div "Тип дзвінка" at bounding box center [136, 330] width 135 height 17
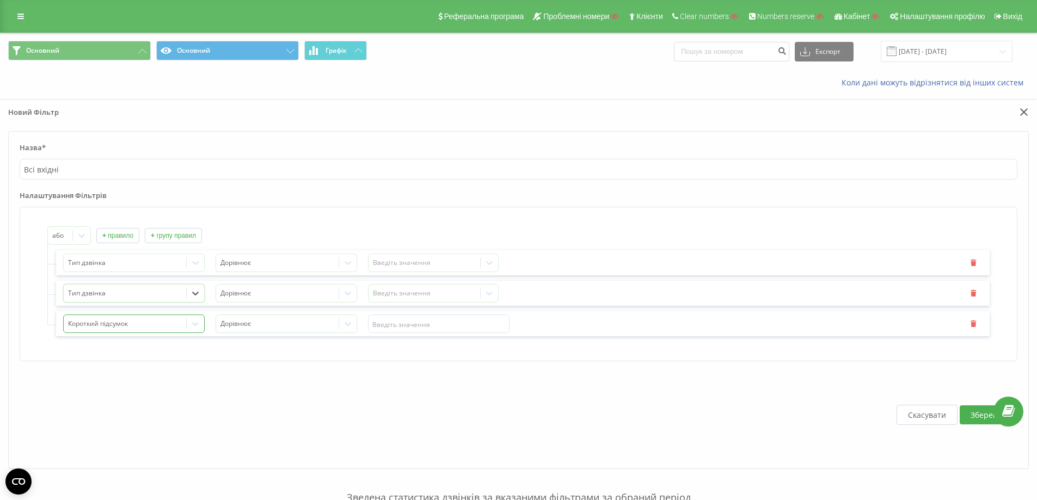
click at [121, 321] on div at bounding box center [125, 324] width 114 height 13
type input "Ь"
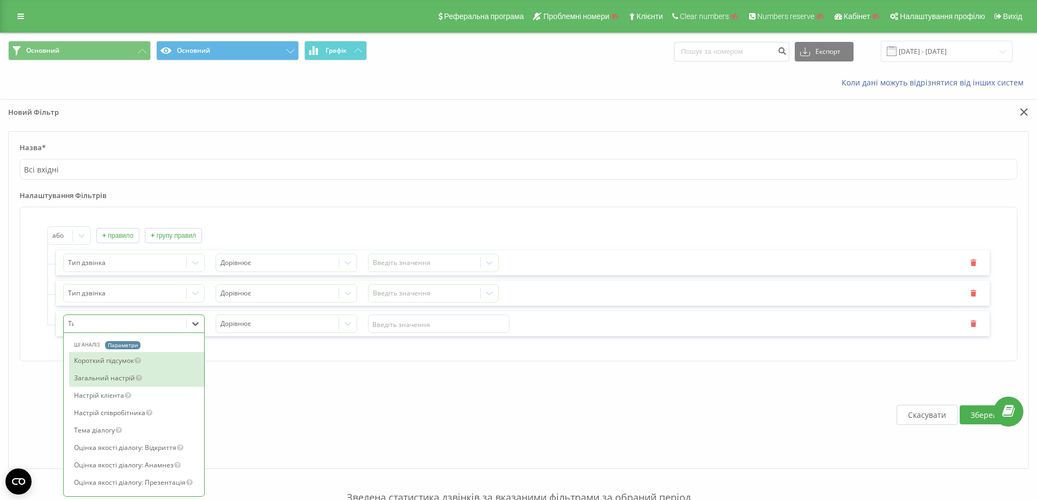
type input "Тип"
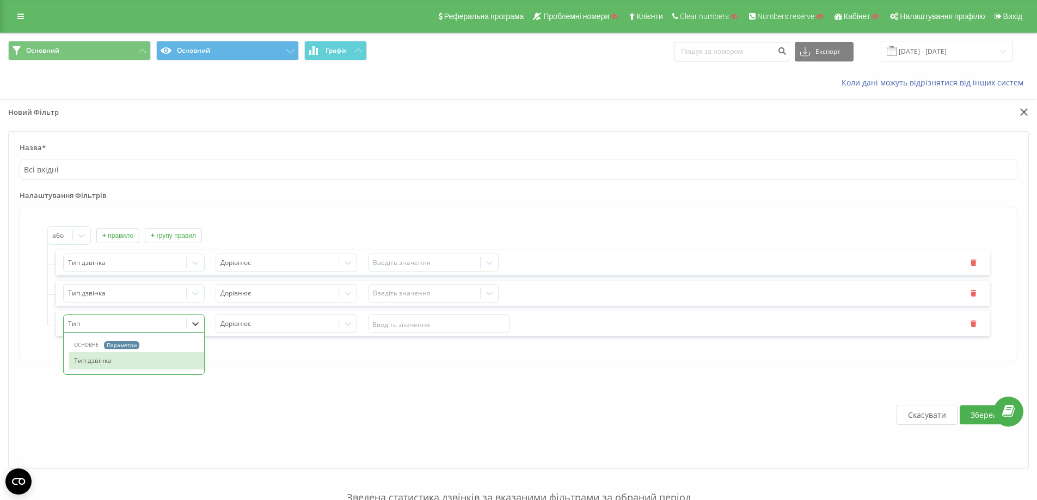
drag, startPoint x: 134, startPoint y: 366, endPoint x: 253, endPoint y: 307, distance: 132.4
click at [136, 365] on div "Тип дзвінка" at bounding box center [136, 360] width 135 height 17
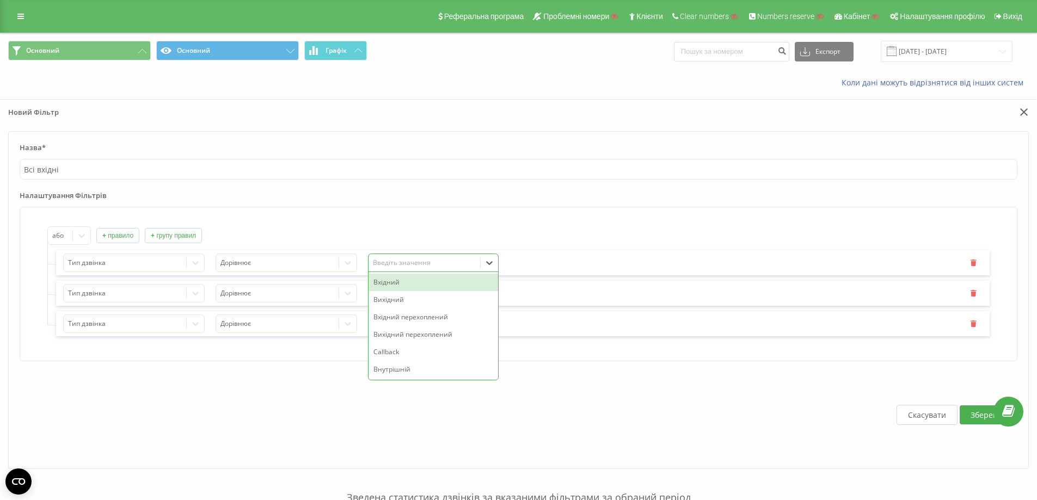
click at [431, 256] on div "Введіть значення" at bounding box center [424, 263] width 112 height 16
click at [420, 282] on div "Вхідний" at bounding box center [433, 282] width 130 height 17
click at [413, 293] on div "Введіть значення" at bounding box center [424, 293] width 103 height 9
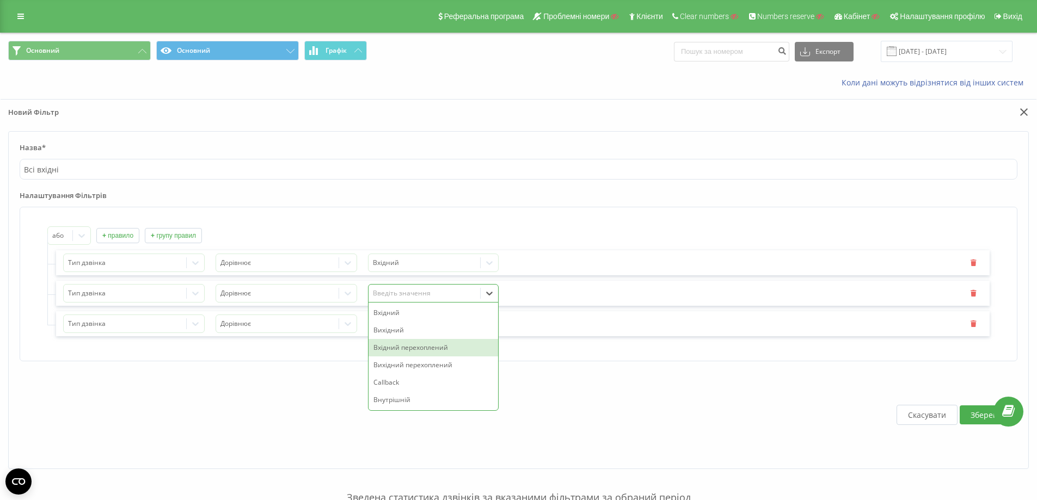
drag, startPoint x: 416, startPoint y: 352, endPoint x: 413, endPoint y: 345, distance: 7.8
click at [417, 351] on div "Вхідний перехоплений" at bounding box center [433, 347] width 130 height 17
click at [411, 328] on div "Введіть значення" at bounding box center [424, 323] width 103 height 9
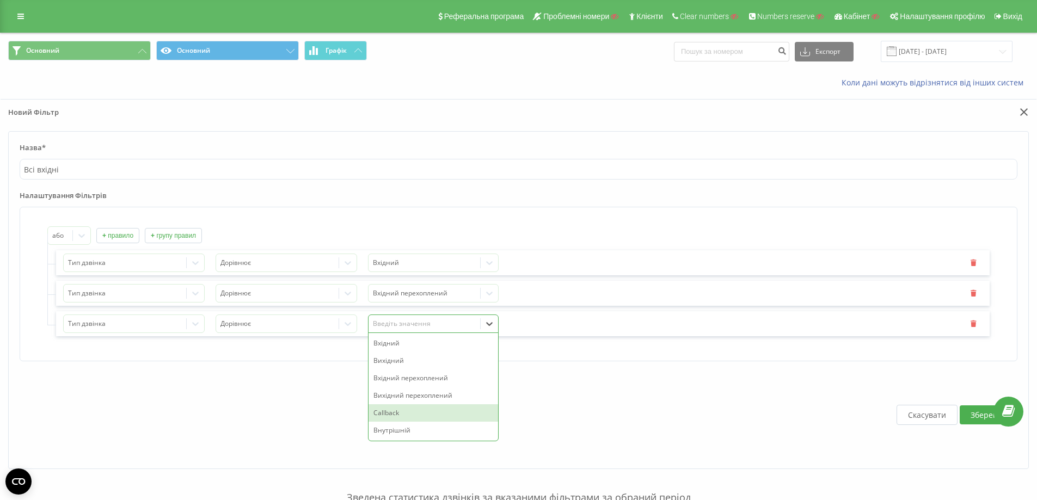
click at [416, 414] on div "Callback" at bounding box center [433, 412] width 130 height 17
click at [972, 409] on button "Зберегти" at bounding box center [987, 414] width 56 height 19
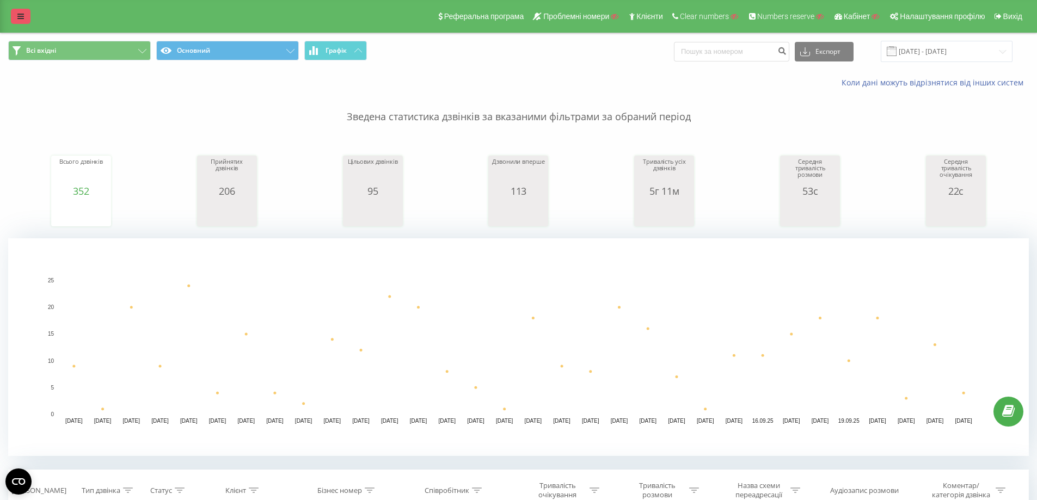
click at [14, 12] on link at bounding box center [21, 16] width 20 height 15
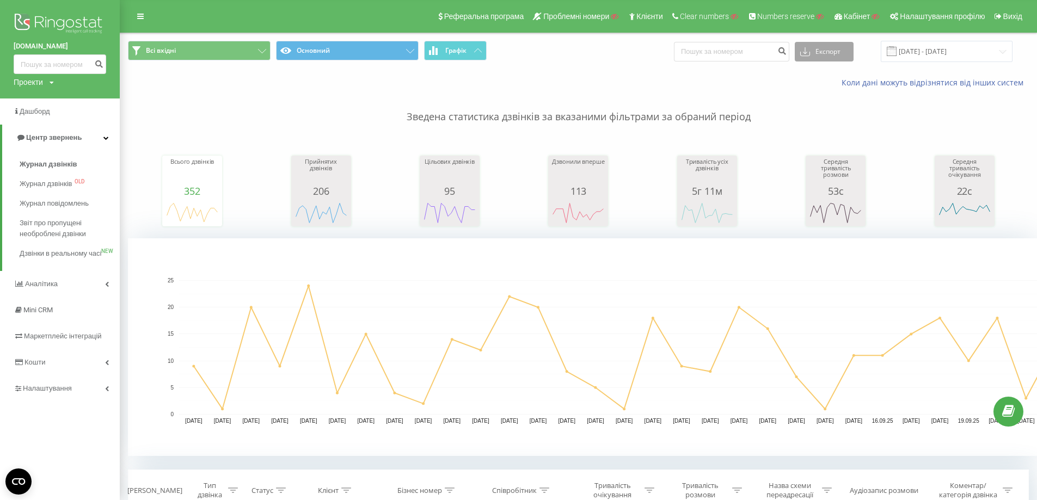
click at [810, 47] on icon at bounding box center [805, 51] width 10 height 11
click at [236, 48] on button "Всі вхідні" at bounding box center [199, 51] width 143 height 20
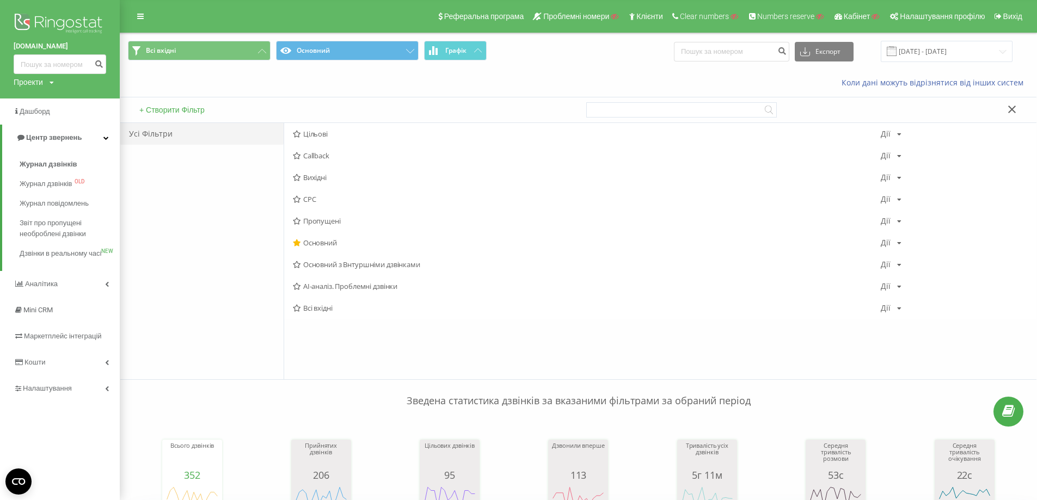
click at [50, 20] on img at bounding box center [60, 24] width 93 height 27
